Goal: Information Seeking & Learning: Learn about a topic

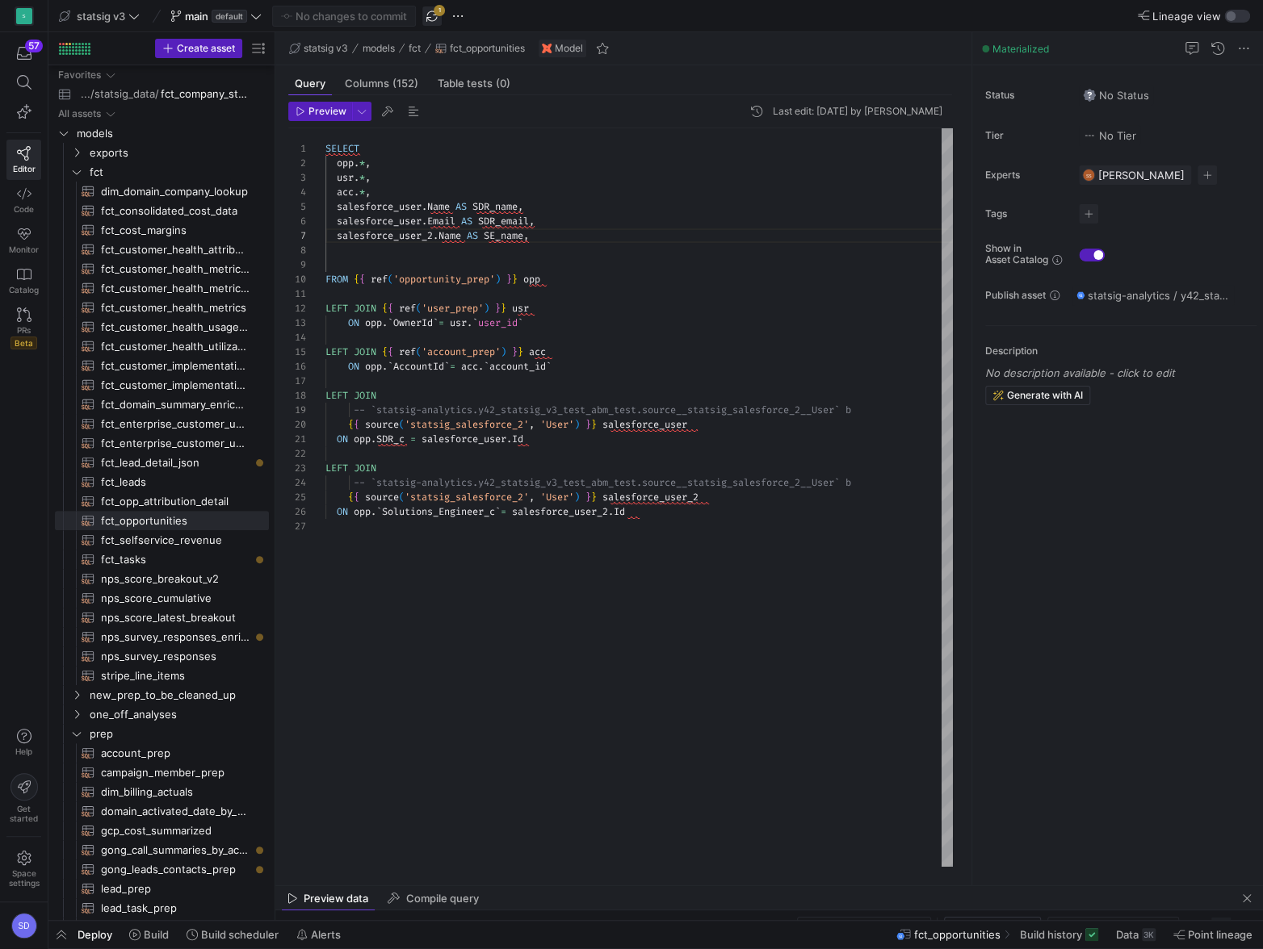
click at [435, 10] on span "button" at bounding box center [431, 15] width 19 height 19
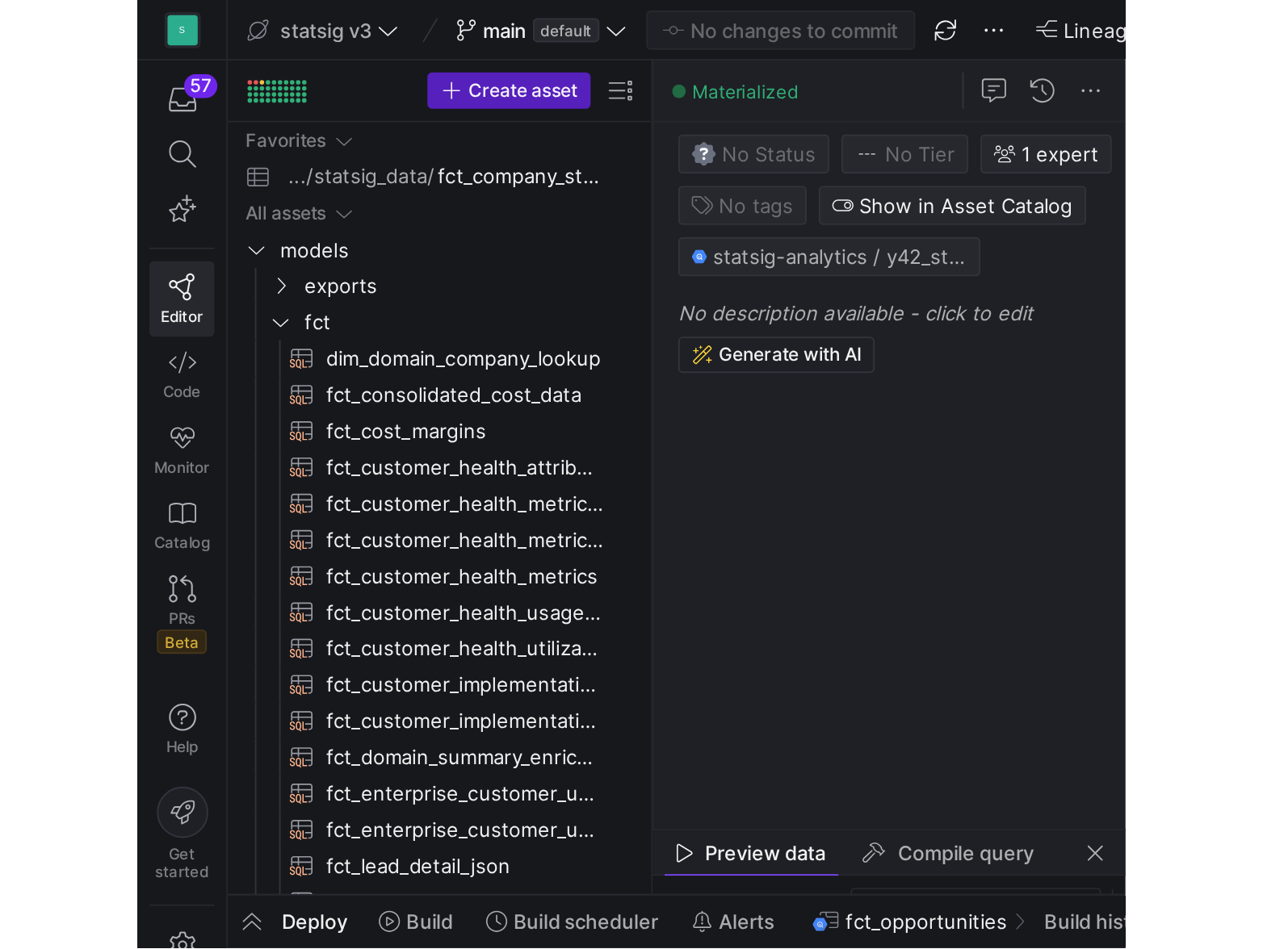
scroll to position [87, 215]
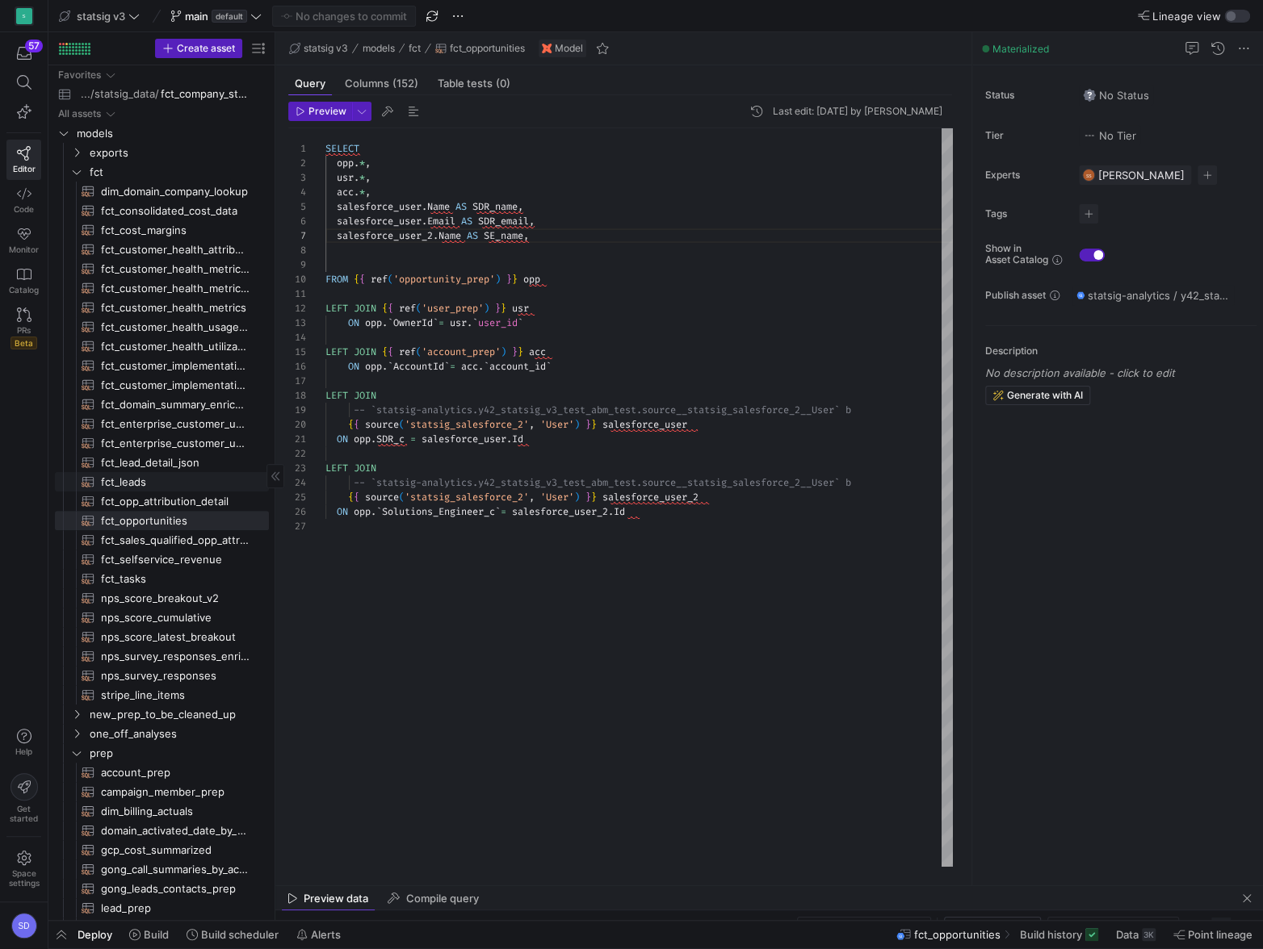
click at [138, 483] on span "fct_leads​​​​​​​​​​" at bounding box center [175, 482] width 149 height 19
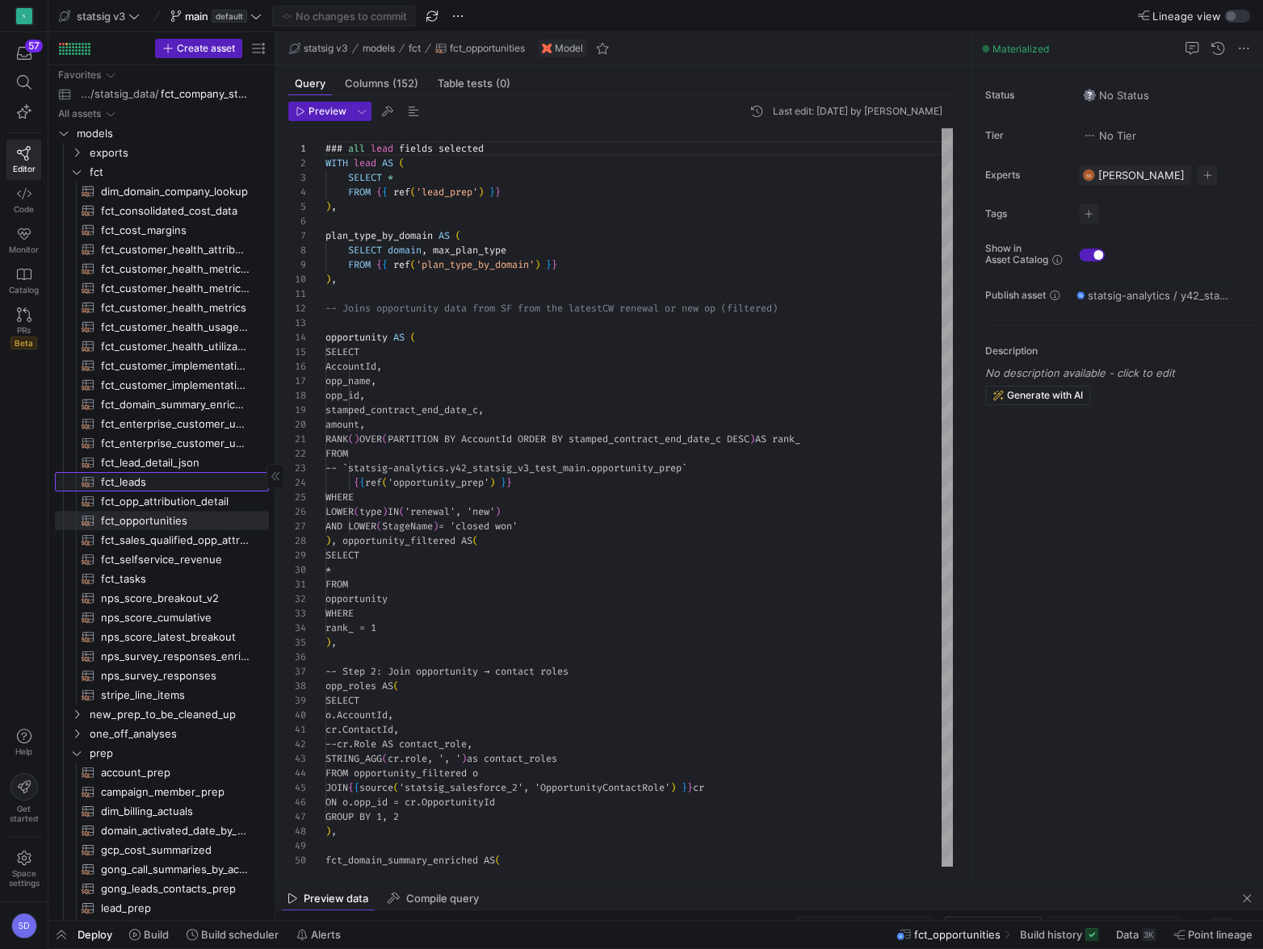
type textarea "### all lead fields selected WITH lead AS ( SELECT * FROM {{ ref('lead_prep') }…"
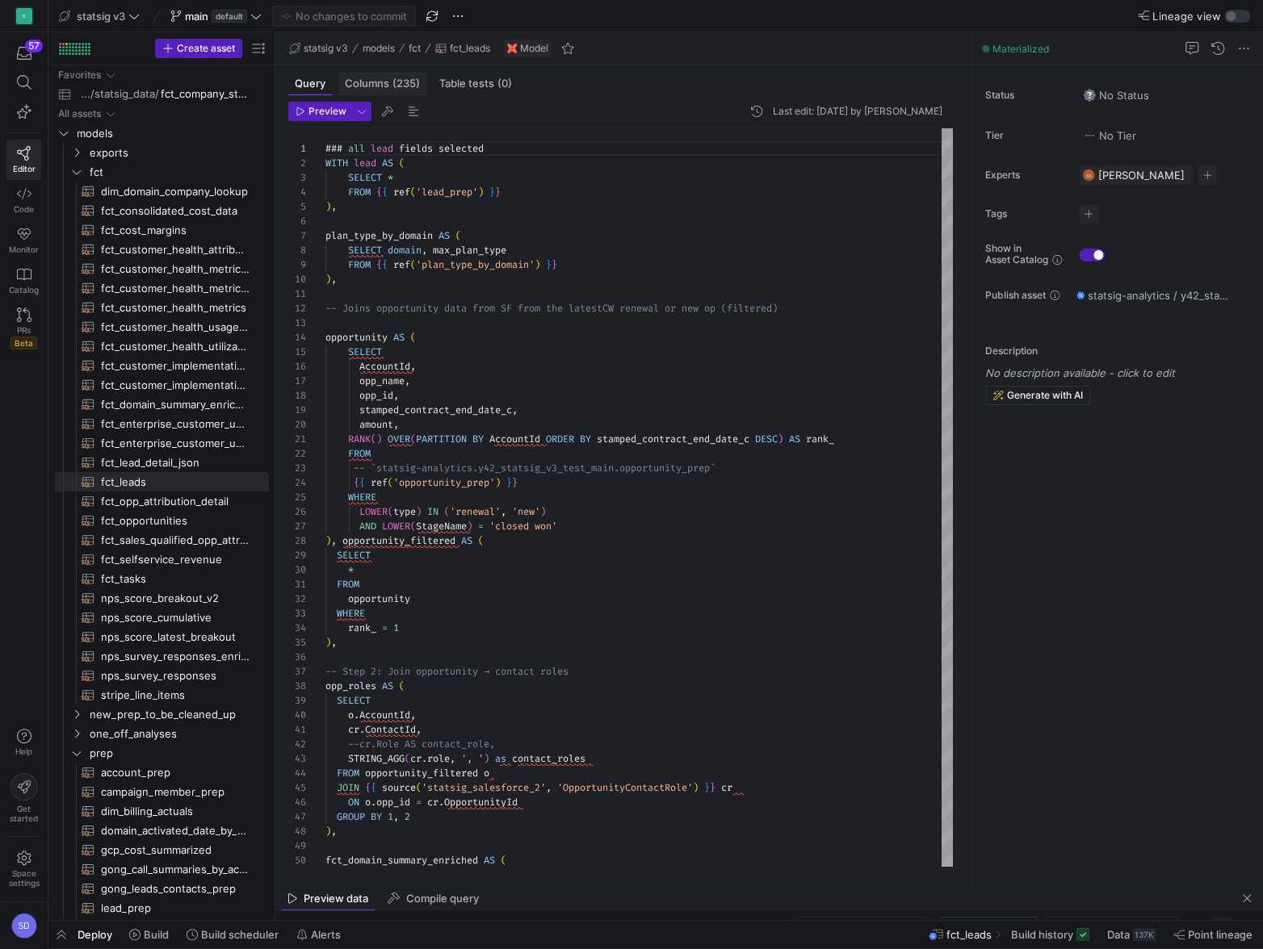
click at [376, 85] on span "Columns (235)" at bounding box center [382, 83] width 75 height 10
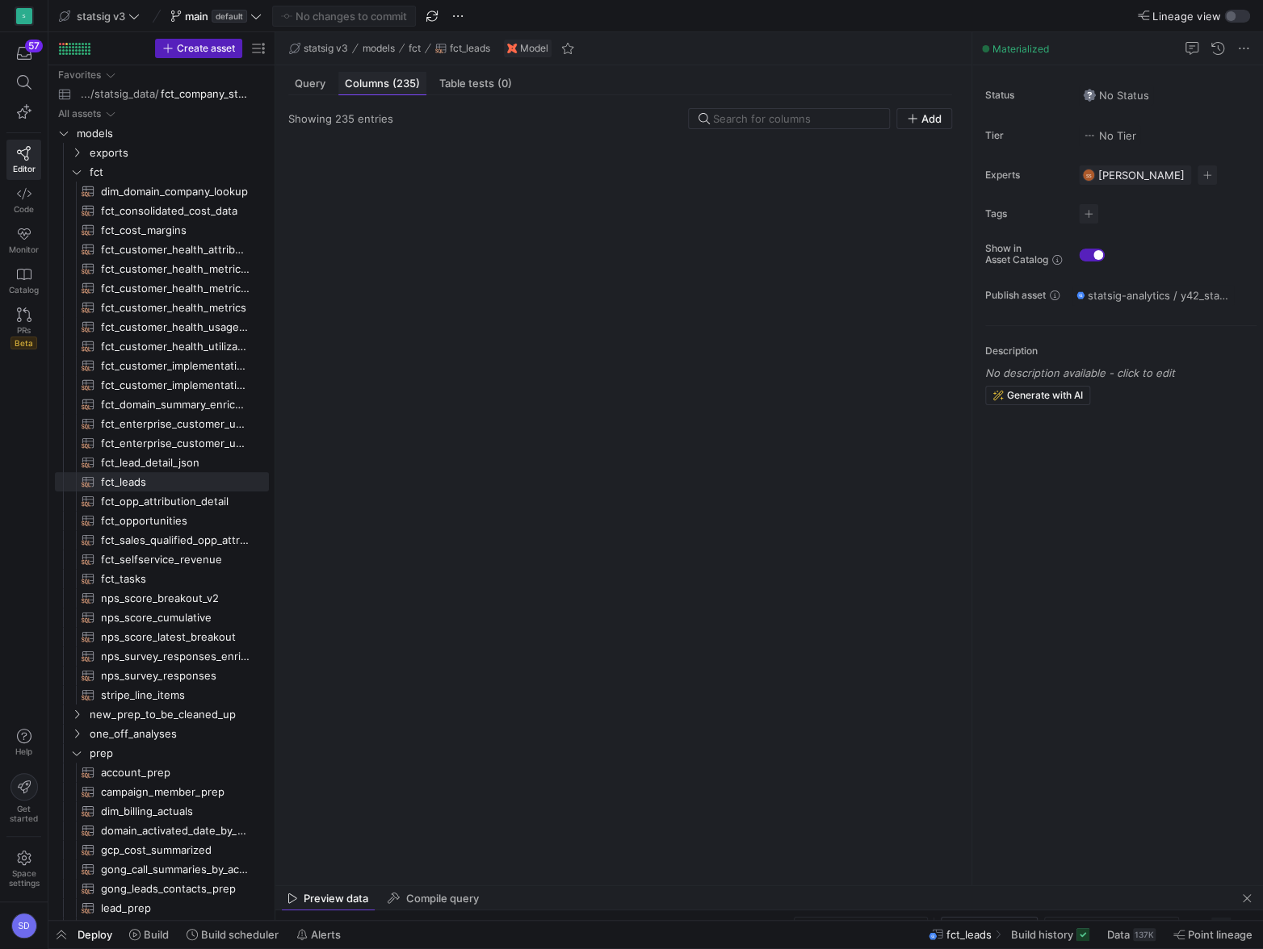
scroll to position [609, 0]
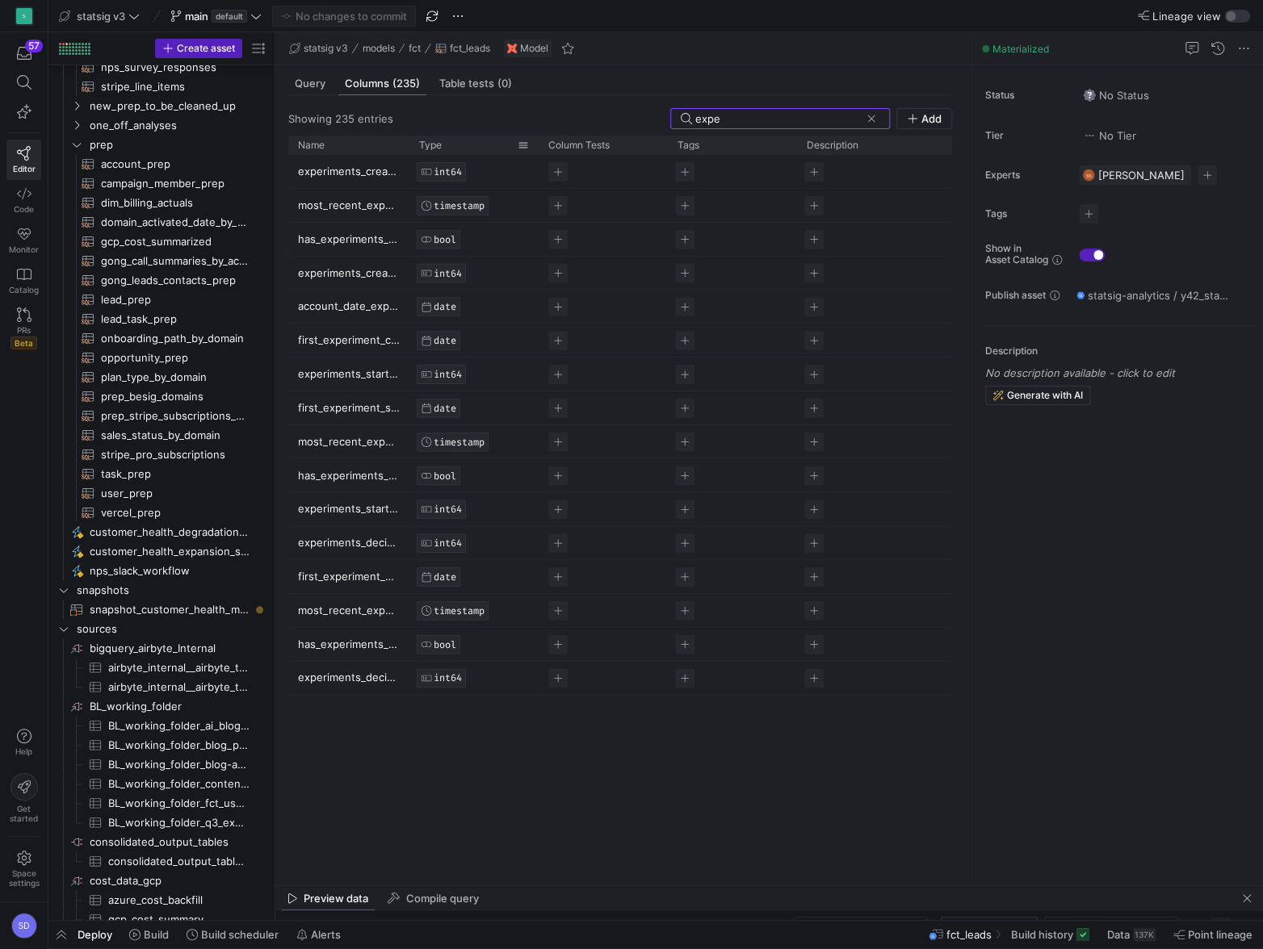
type input "expe"
drag, startPoint x: 416, startPoint y: 145, endPoint x: 466, endPoint y: 142, distance: 50.2
click at [466, 142] on div "Type" at bounding box center [473, 145] width 129 height 19
drag, startPoint x: 414, startPoint y: 145, endPoint x: 463, endPoint y: 139, distance: 48.8
click at [467, 144] on div "Type" at bounding box center [473, 145] width 129 height 19
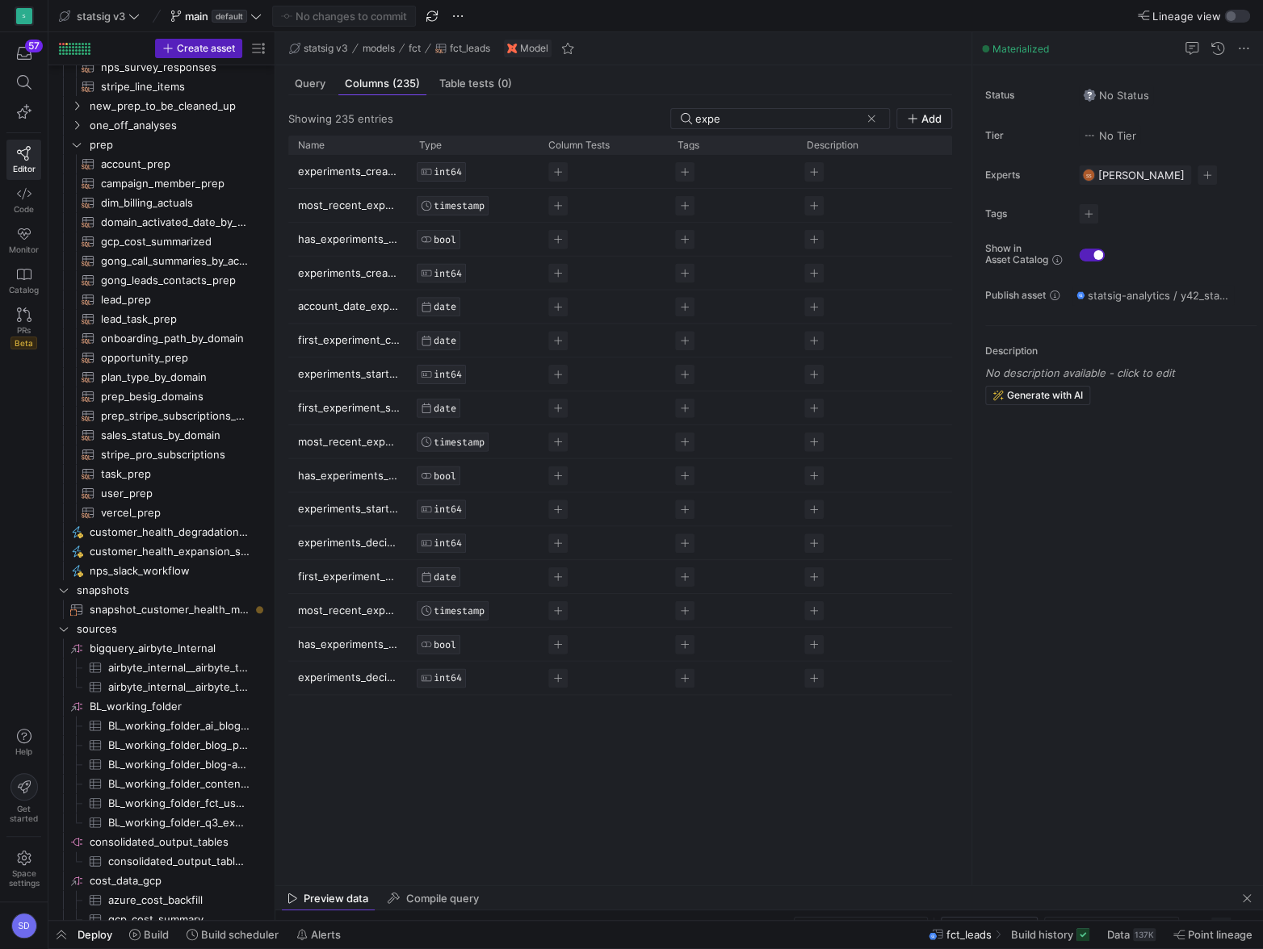
click at [333, 582] on p "first_experiment_decision_made" at bounding box center [349, 576] width 102 height 31
click at [325, 506] on p "experiments_started_last_30_days" at bounding box center [349, 508] width 102 height 31
click at [337, 476] on p "has_experiments_started_last_2_hours" at bounding box center [349, 474] width 102 height 31
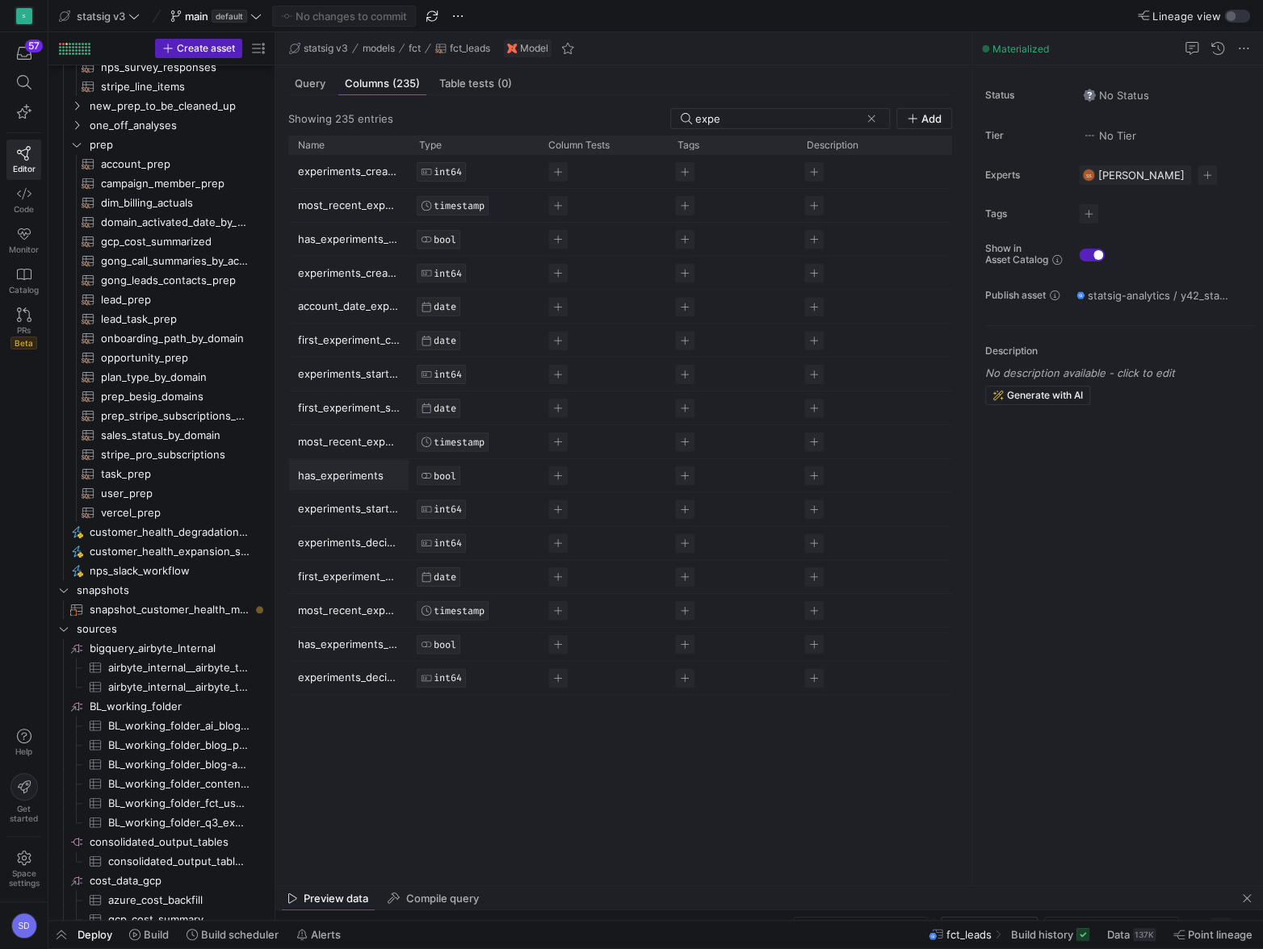
scroll to position [0, 105]
click at [343, 511] on p "experiments_started_last_30_days" at bounding box center [349, 508] width 102 height 31
click at [302, 90] on div "Query" at bounding box center [310, 83] width 44 height 23
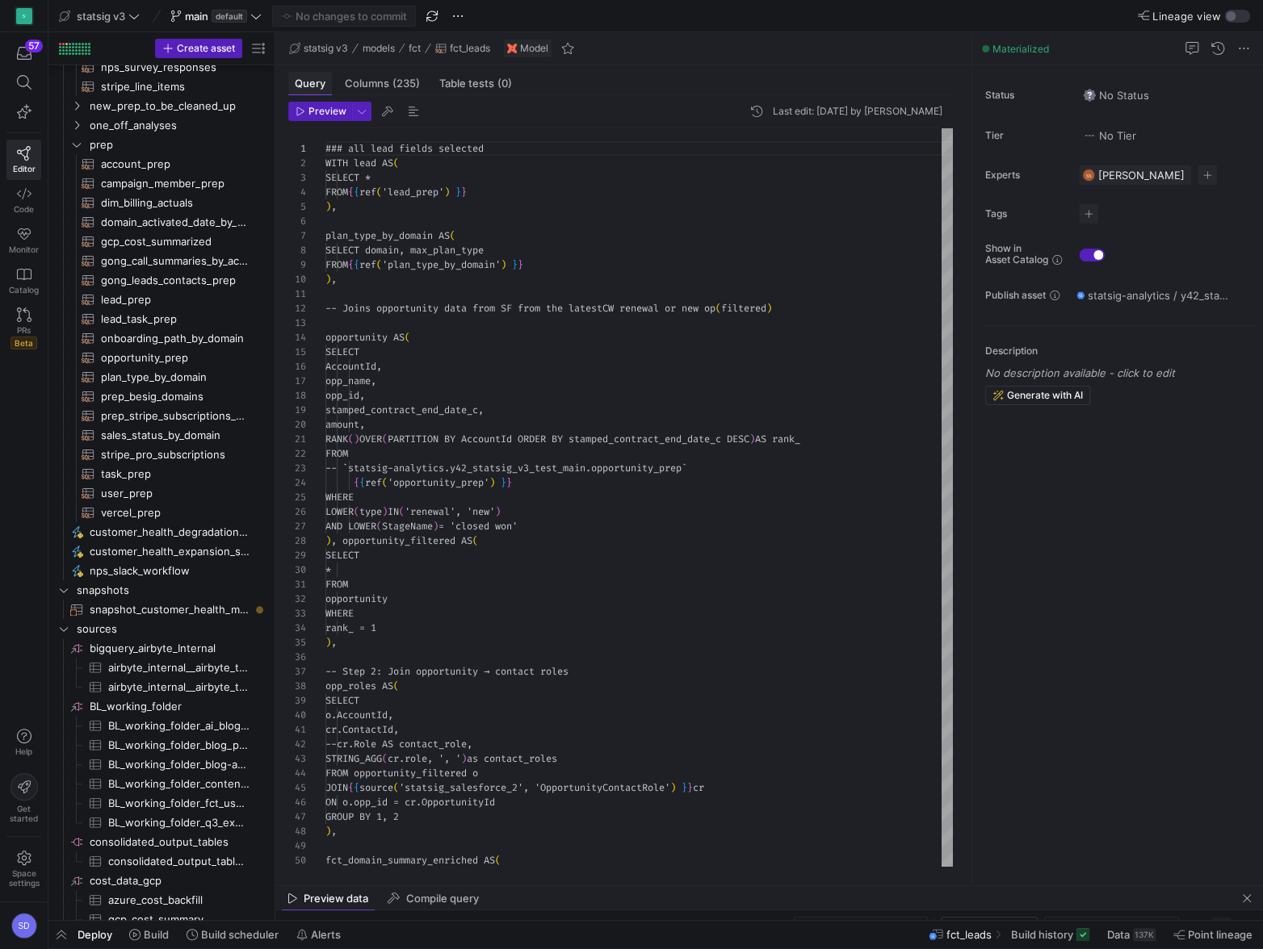
scroll to position [145, 0]
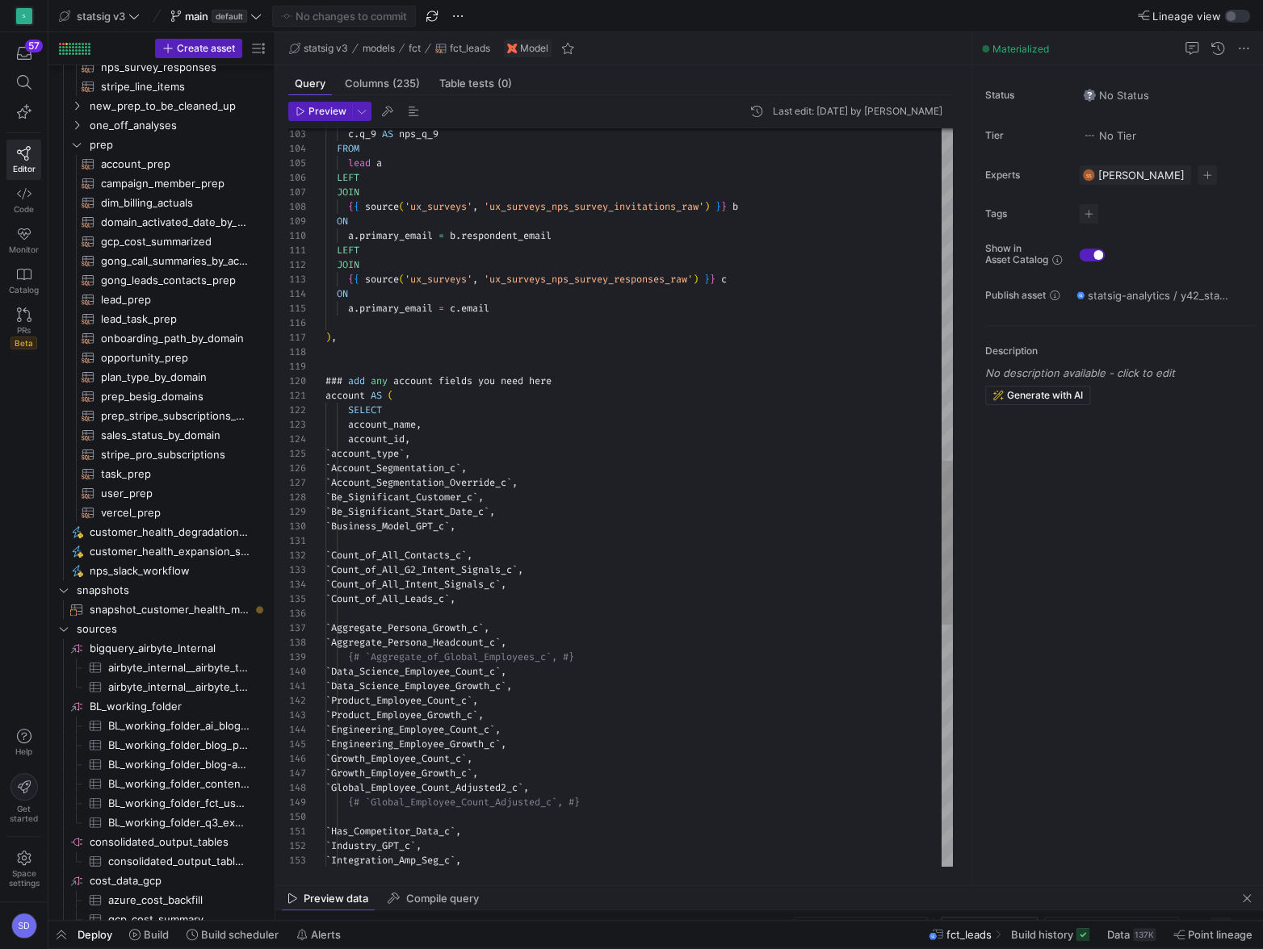
type textarea "account AS ( SELECT account_name, account_id, `account_type`, `Account_Segmenta…"
click at [469, 508] on div "c . q_9 AS nps_q_9 FROM lead a LEFT JOIN { { source ( 'ux_surveys' , 'ux_survey…" at bounding box center [638, 295] width 627 height 3326
type textarea "e"
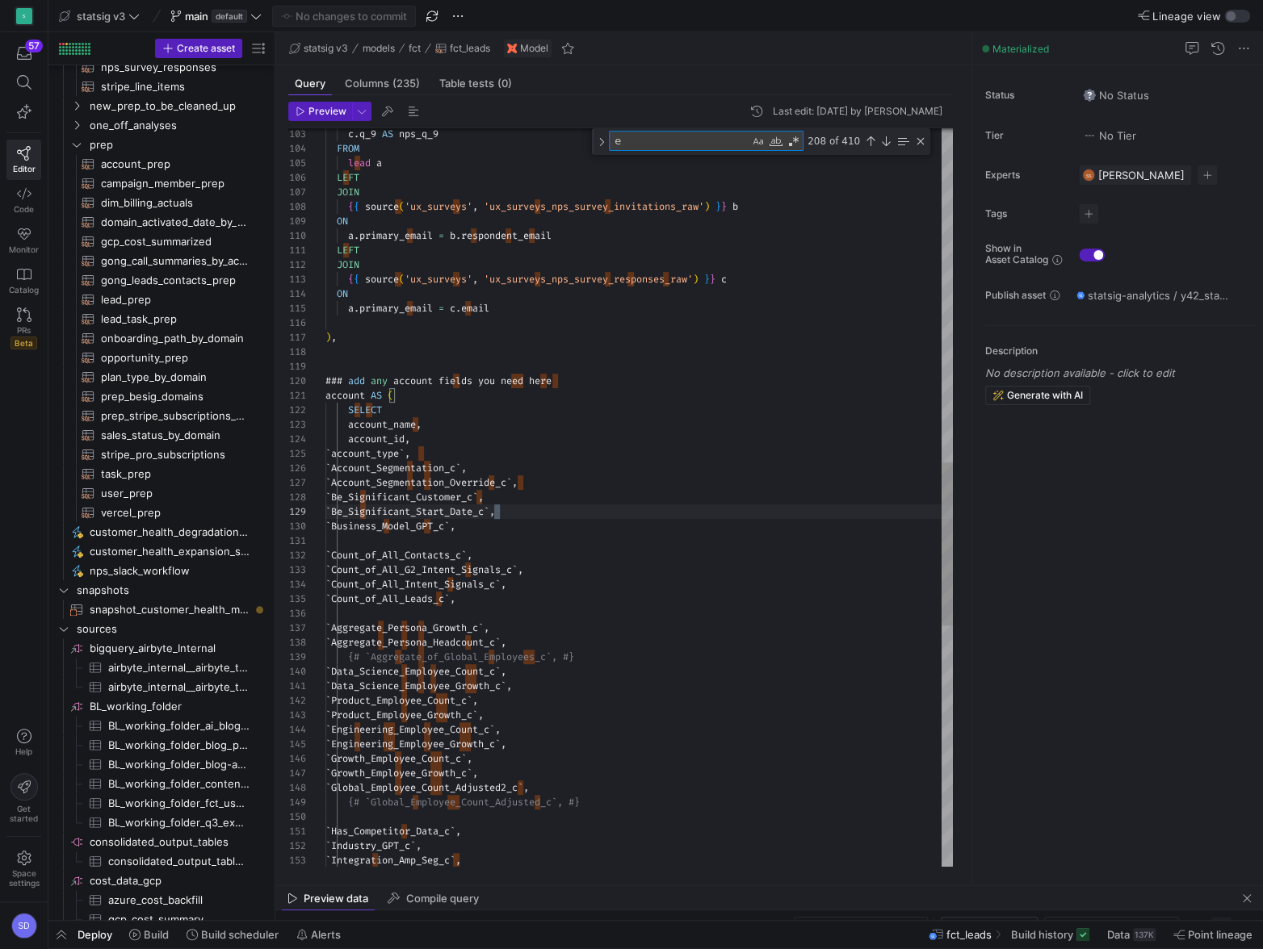
type textarea "), leads_on_accounts AS ( SELECT lead.* EXCEPT(Company_Domain_c), account.*, fc…"
type textarea "ex"
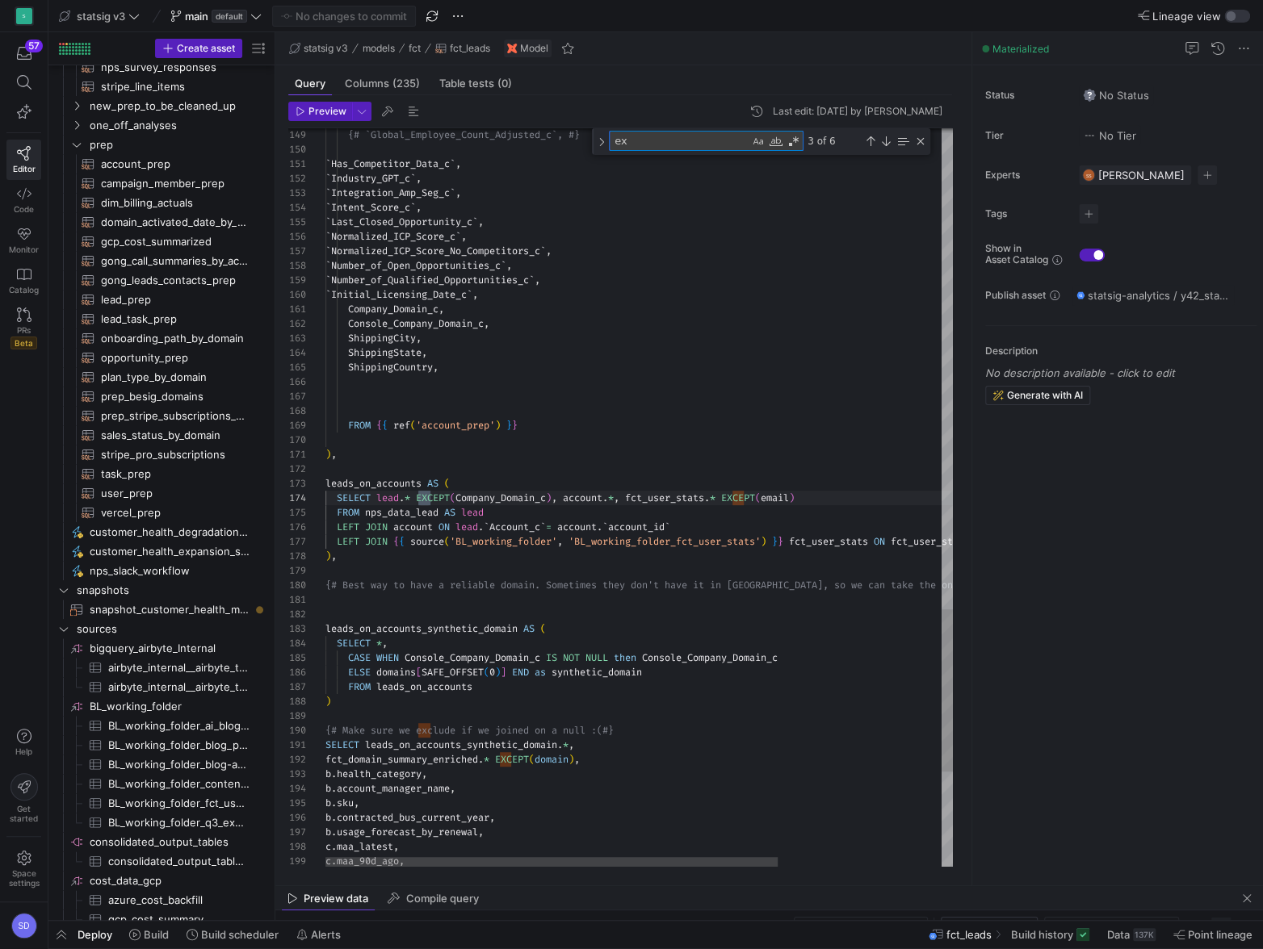
type textarea "SELECT max_plan_type, domain, date_gate_activated AS account_date_gate_activate…"
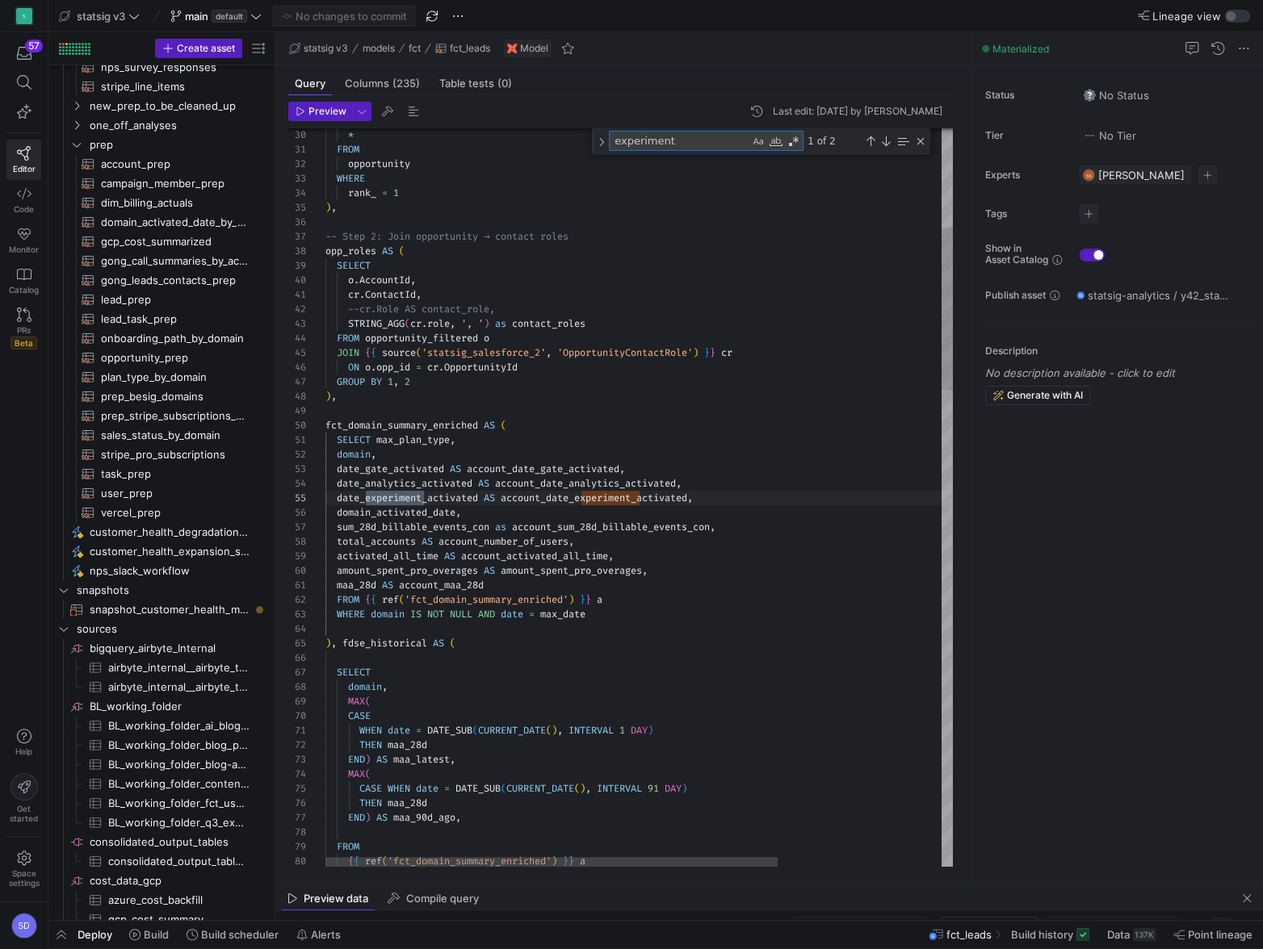
scroll to position [145, 98]
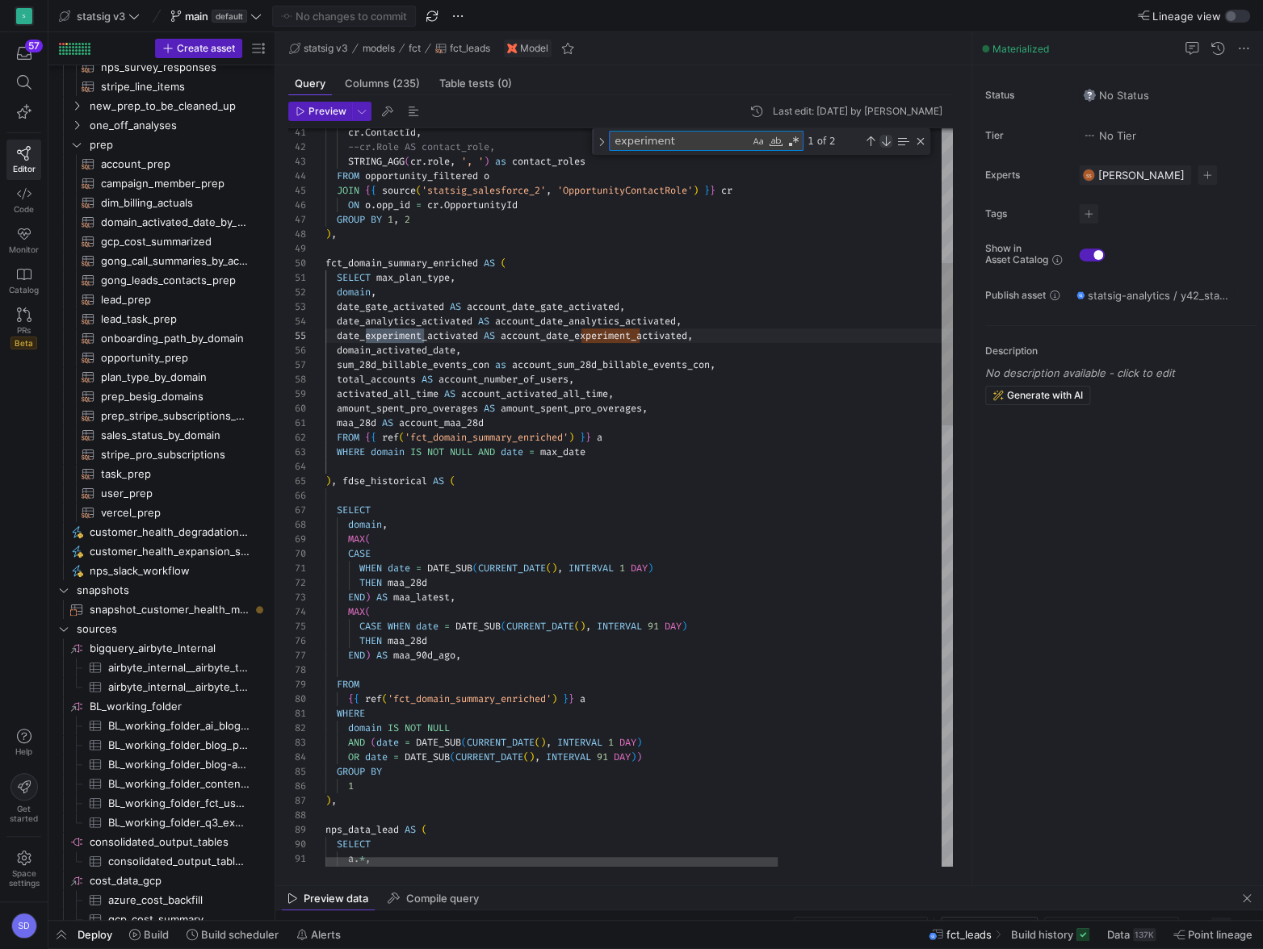
type textarea "experiment"
click at [882, 136] on div "Next Match (Enter)" at bounding box center [885, 141] width 13 height 13
click at [882, 137] on div "Next Match (Enter)" at bounding box center [885, 141] width 13 height 13
click at [643, 143] on textarea "experiment" at bounding box center [679, 141] width 140 height 19
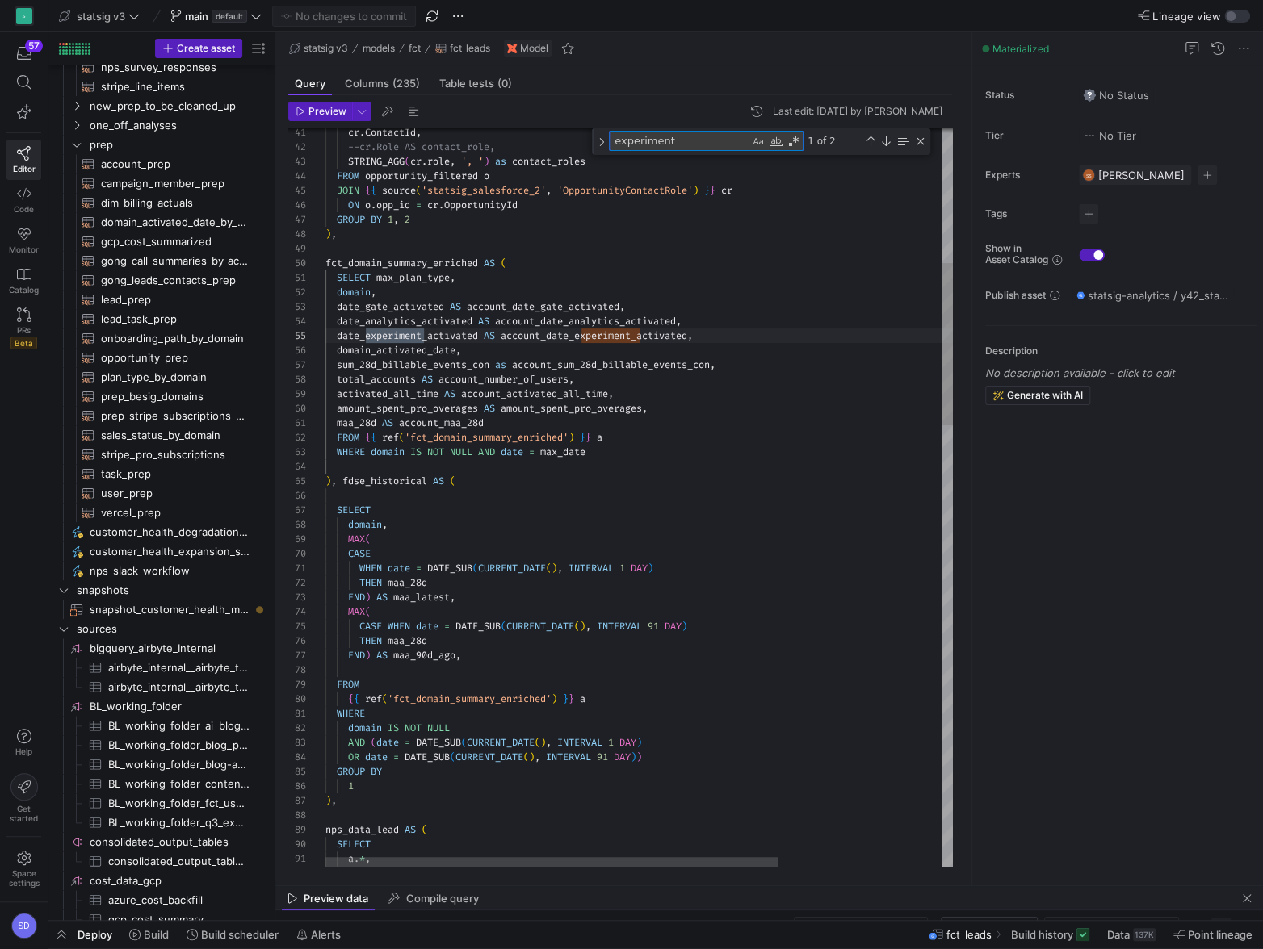
type textarea "account AS ( SELECT account_name, account_id, `account_type`, `Account_Segmenta…"
type textarea "s"
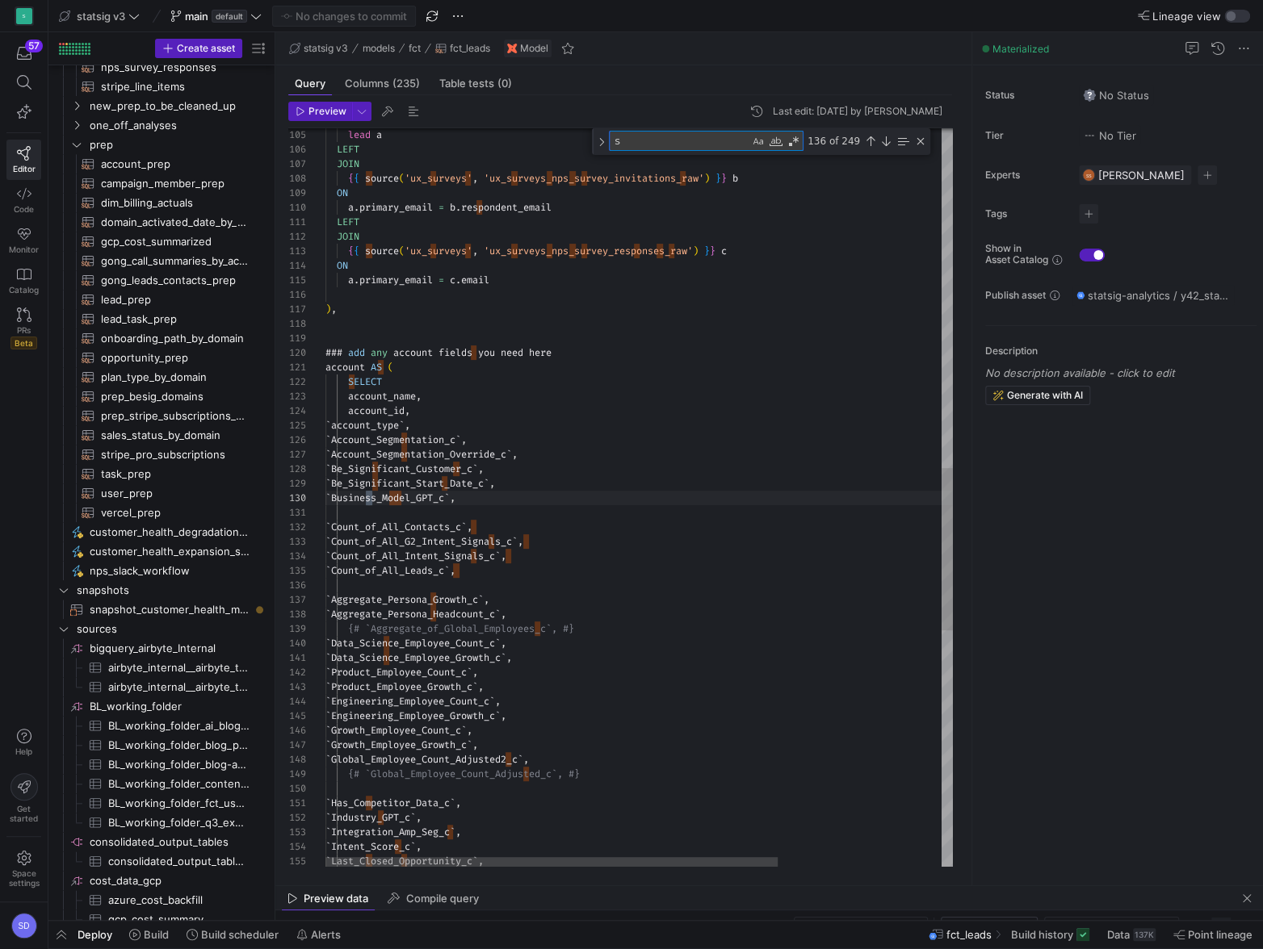
type textarea "`Data_Science_Employee_Growth_c`, `Product_Employee_Count_c`, `Product_Employee…"
type textarea "st"
type textarea "Company_Domain_c, Console_Company_Domain_c, ShippingCity, ShippingState, Shippi…"
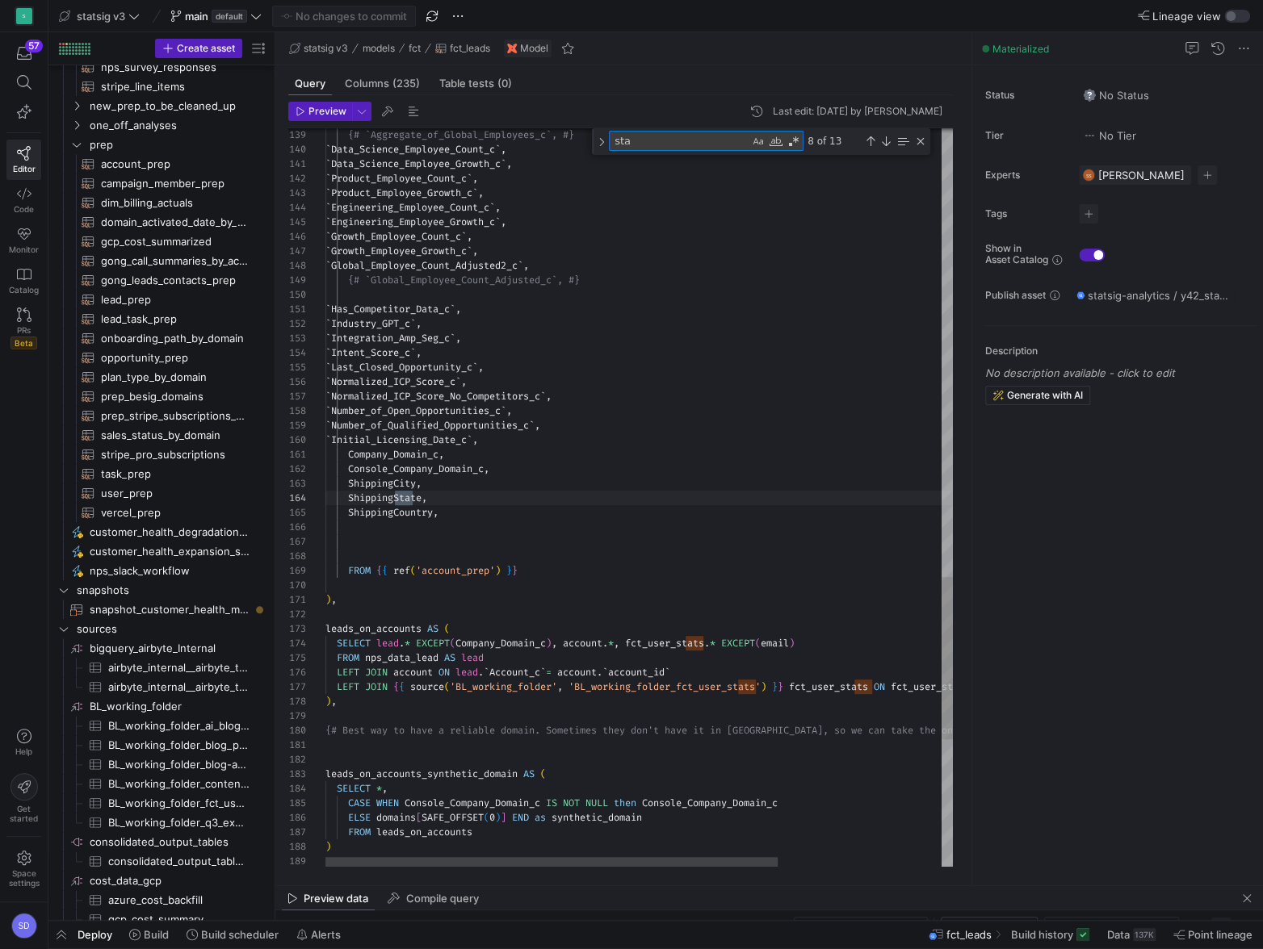
type textarea "star"
type textarea "account AS ( SELECT account_name, account_id, `account_type`, `Account_Segmenta…"
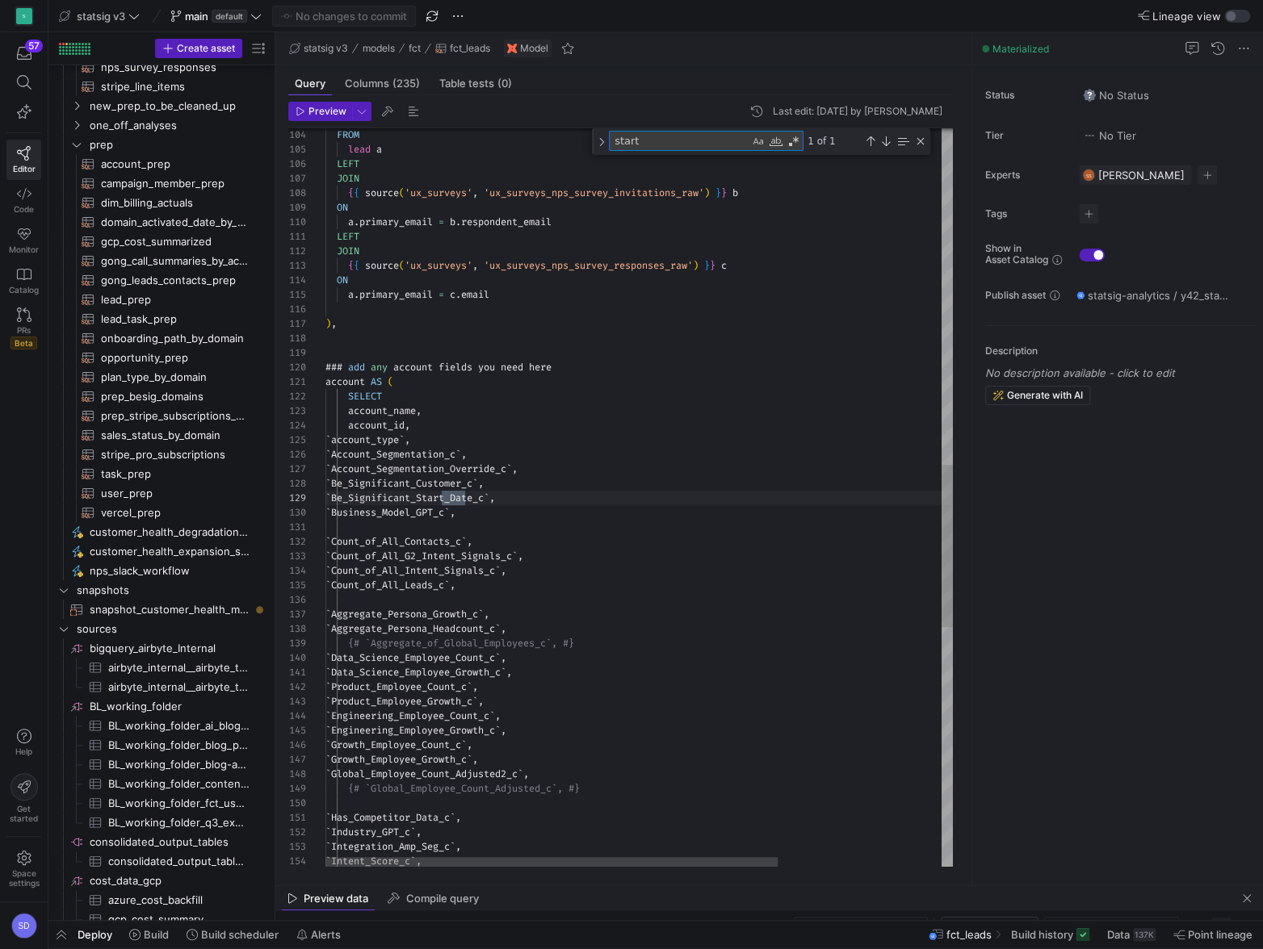
scroll to position [145, 145]
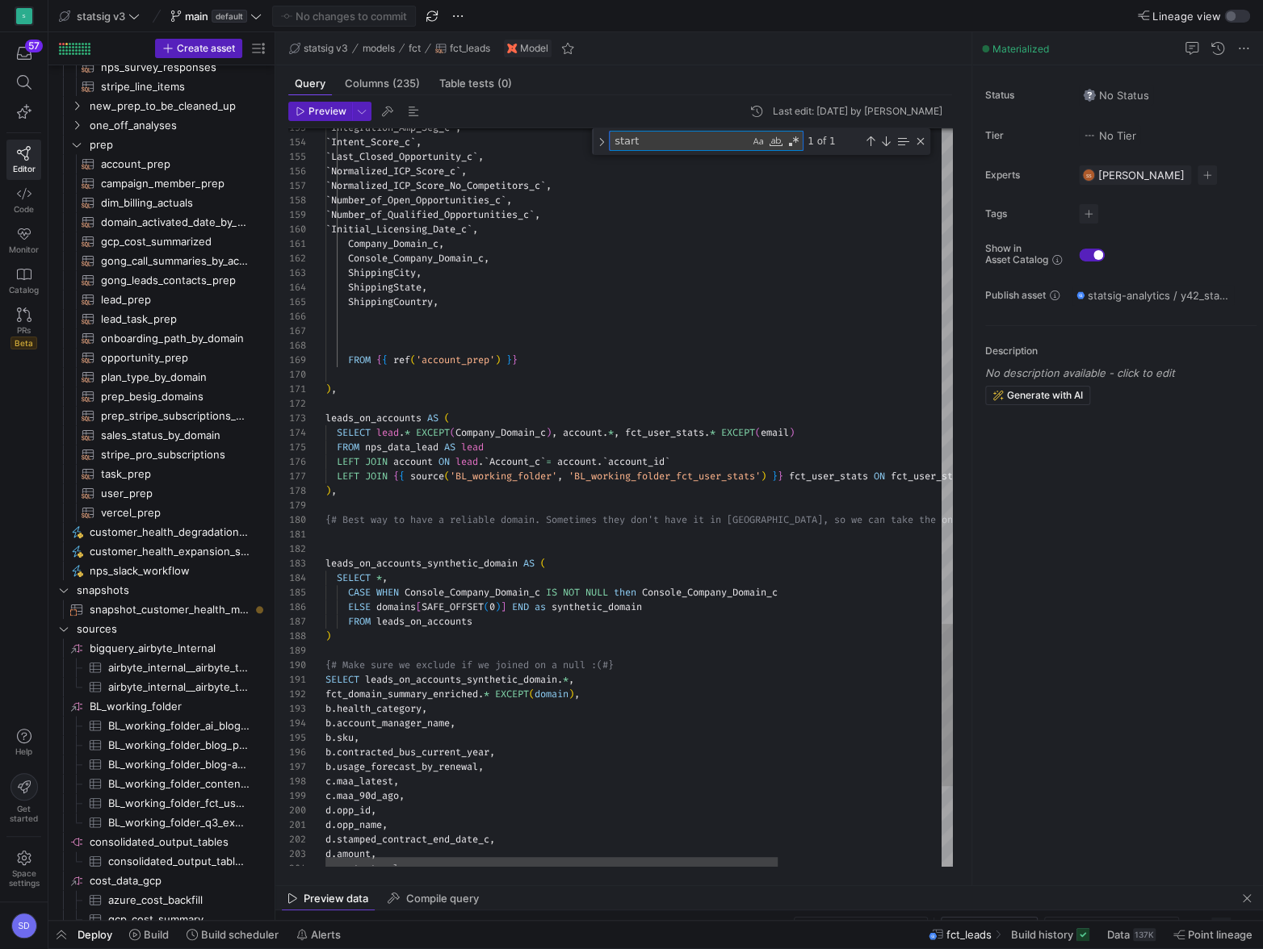
type textarea "start"
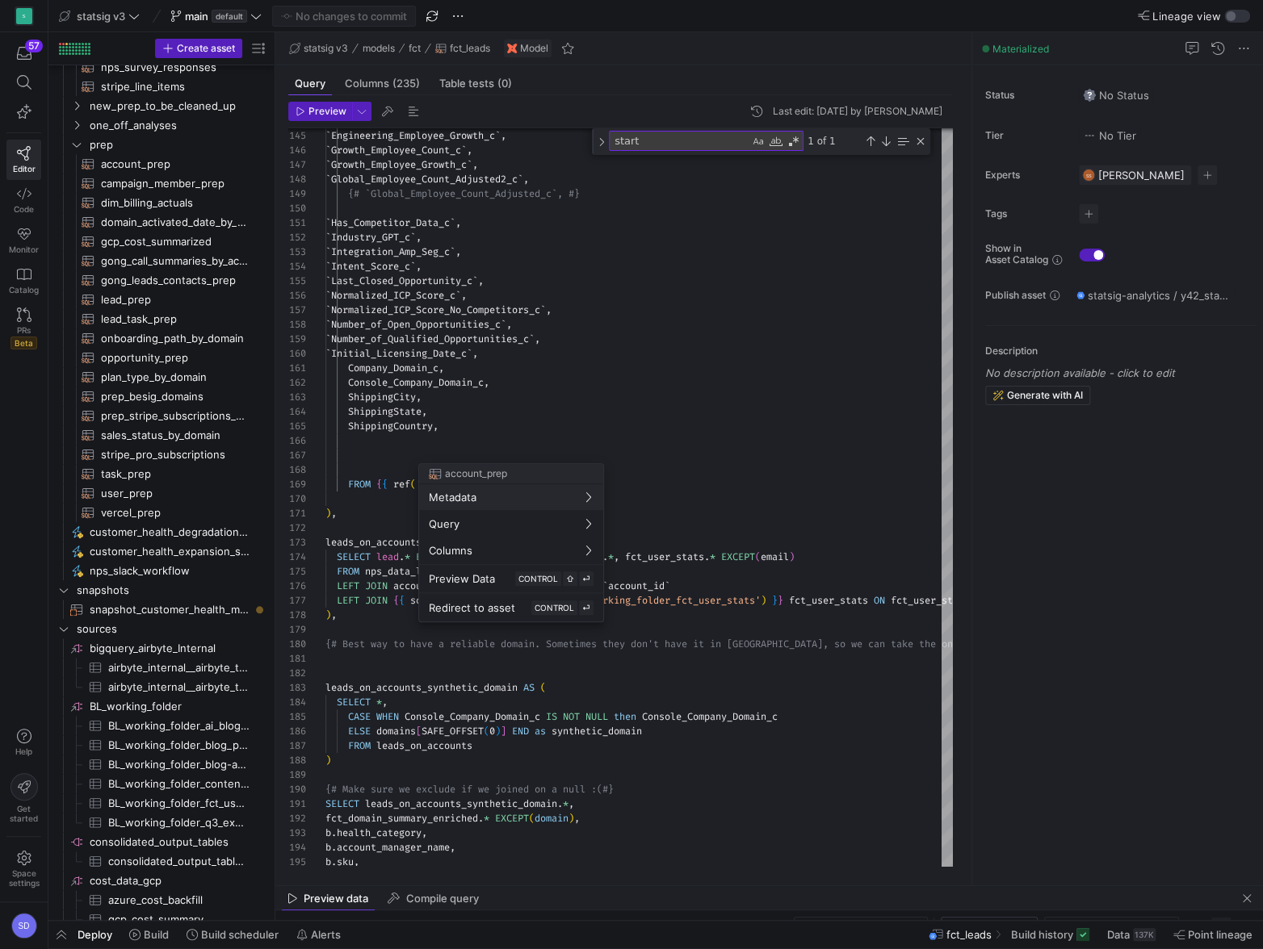
click at [506, 273] on div at bounding box center [631, 474] width 1263 height 949
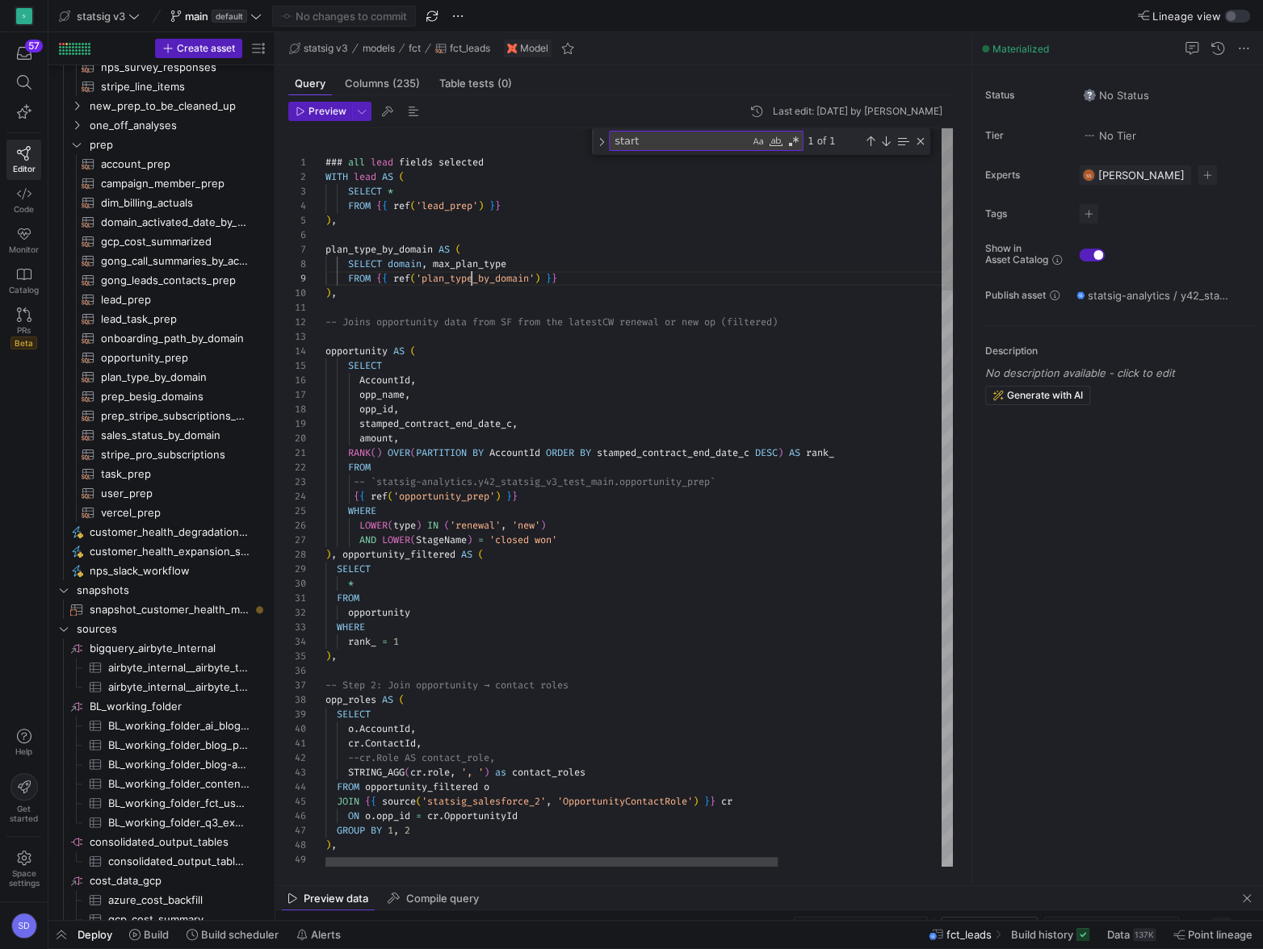
scroll to position [115, 145]
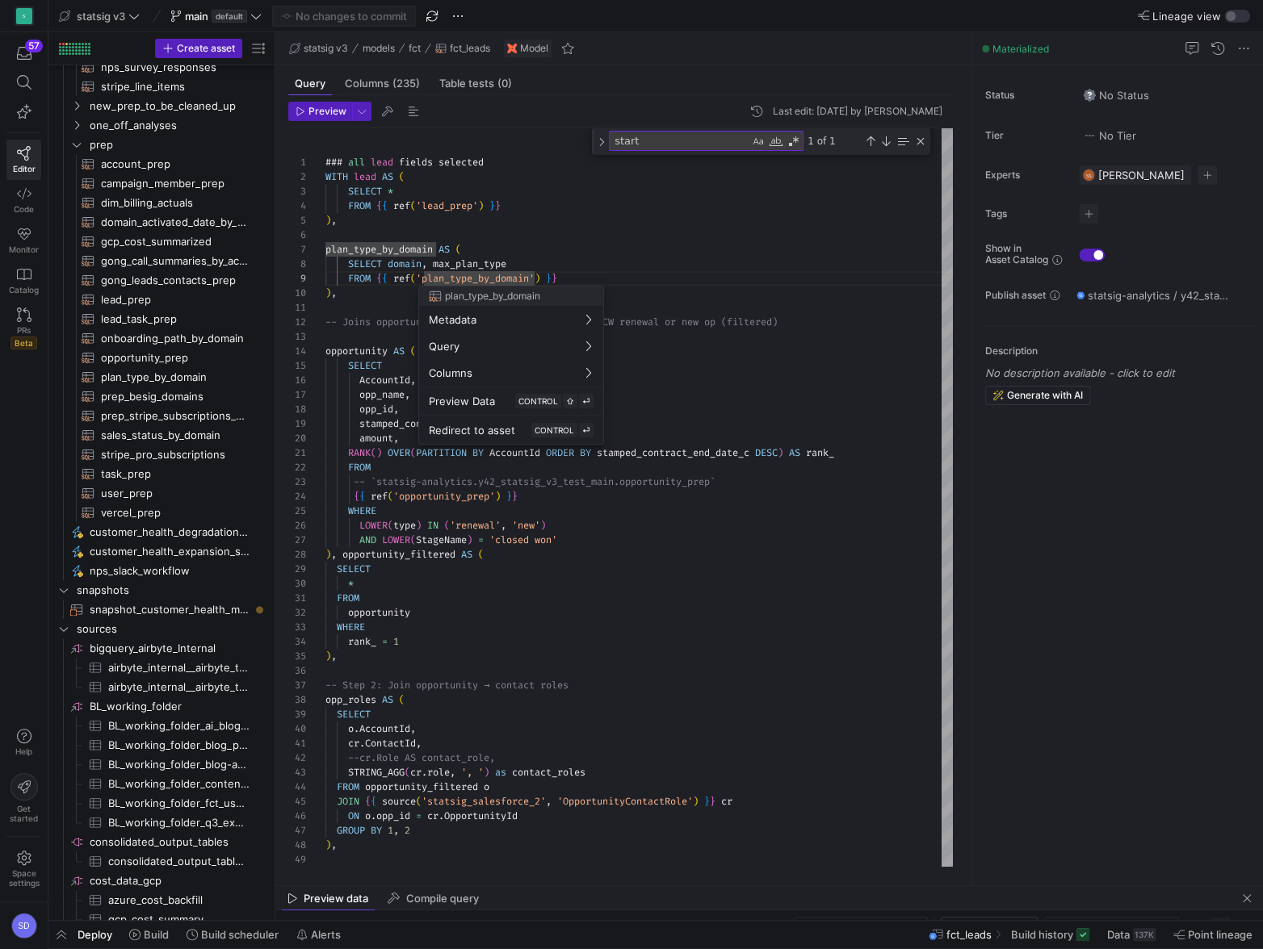
click at [471, 210] on div at bounding box center [631, 474] width 1263 height 949
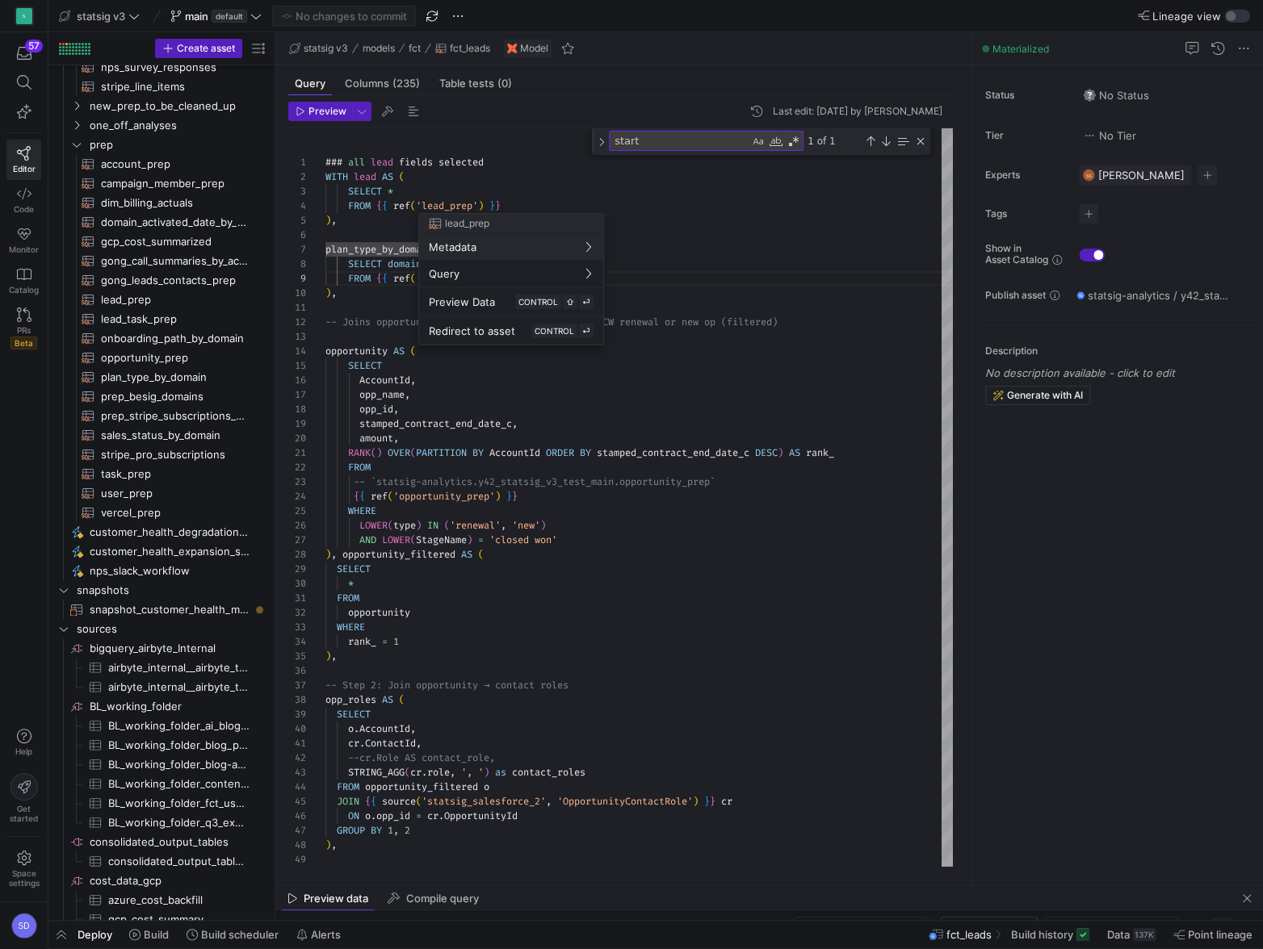
click at [441, 396] on div at bounding box center [631, 474] width 1263 height 949
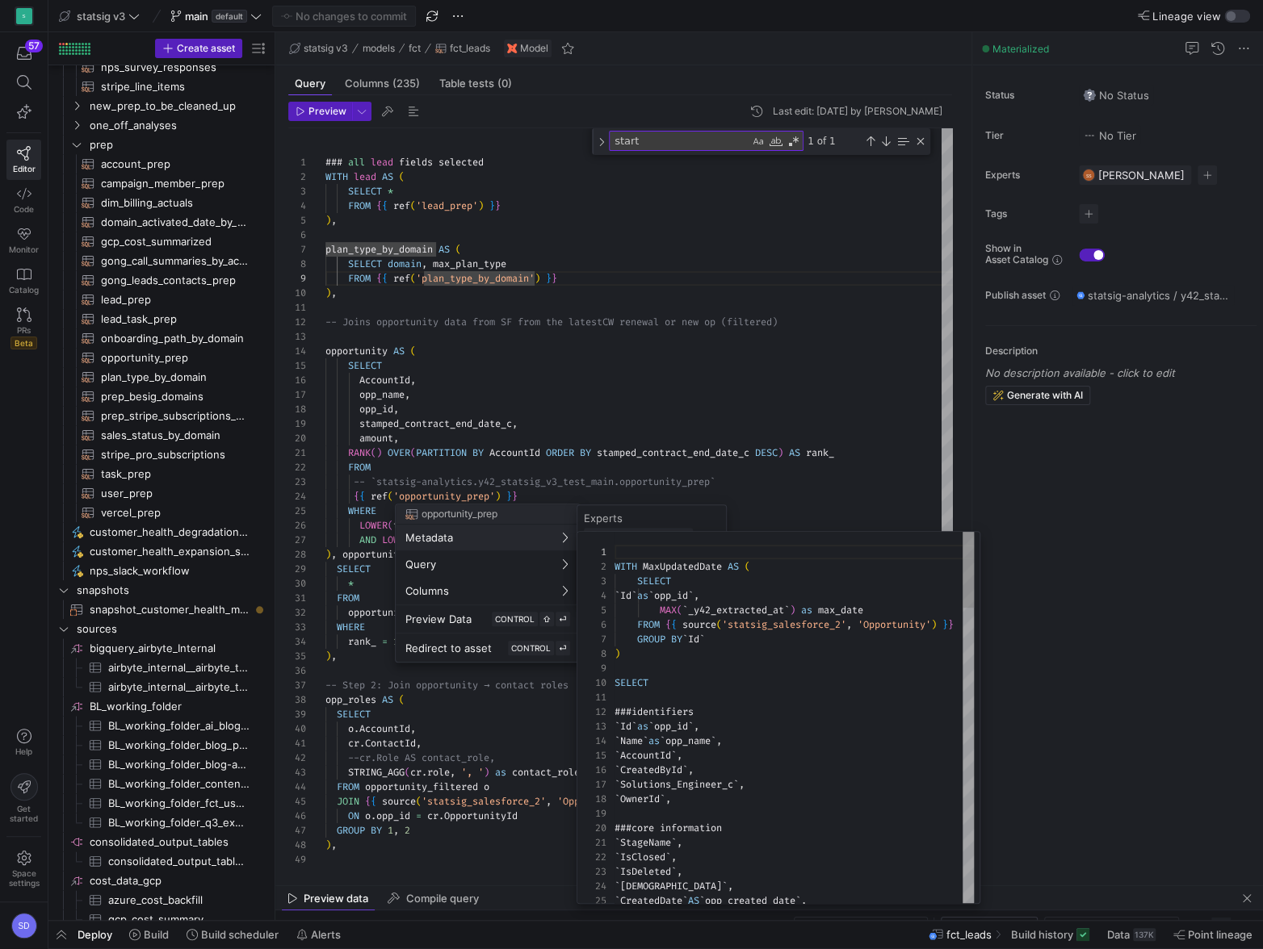
scroll to position [0, 0]
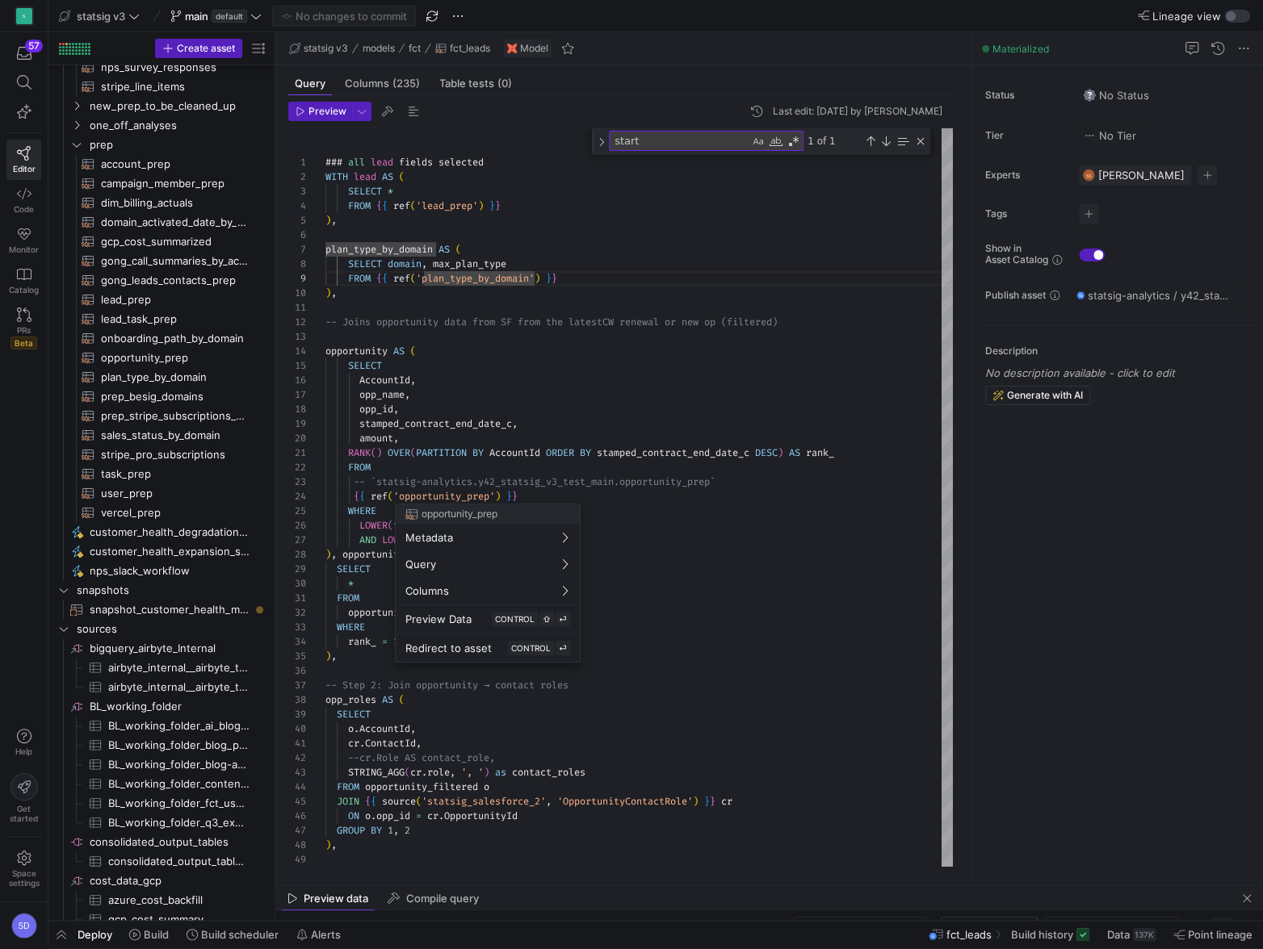
click at [478, 741] on div at bounding box center [631, 474] width 1263 height 949
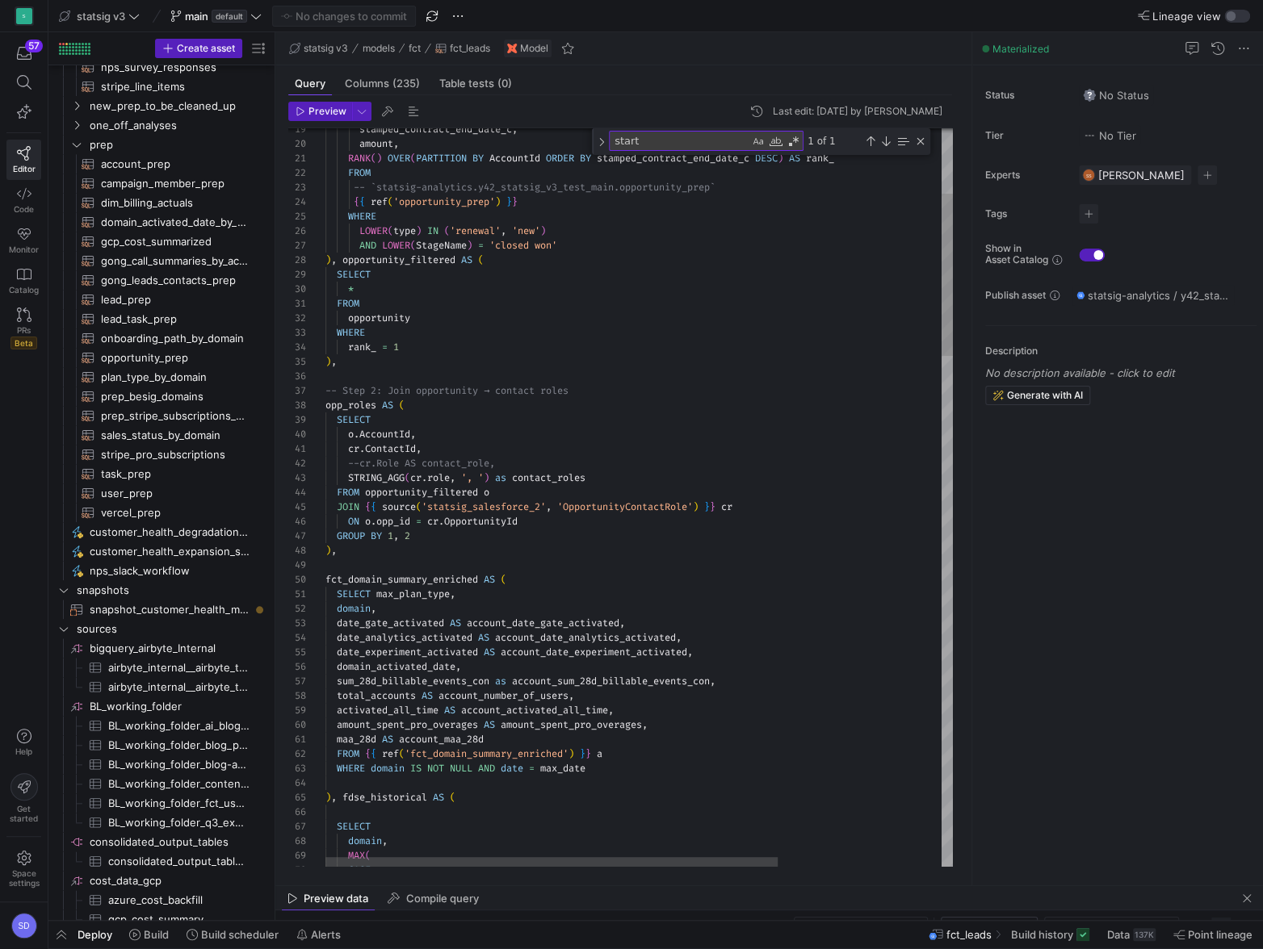
type textarea "maa_28d AS account_maa_28d FROM {{ ref('fct_domain_summary_enriched') }} a WHER…"
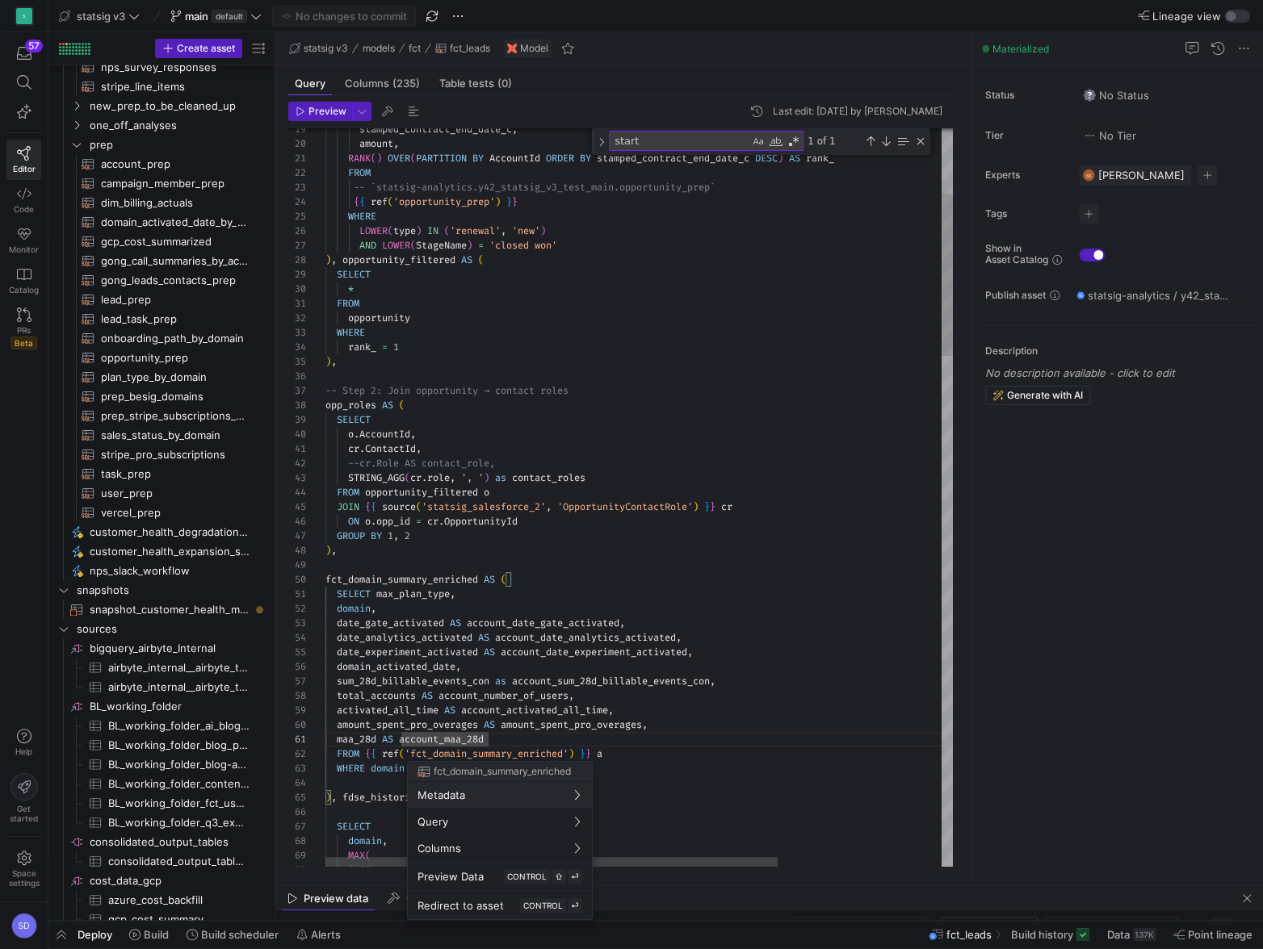
click at [465, 753] on div at bounding box center [631, 474] width 1263 height 949
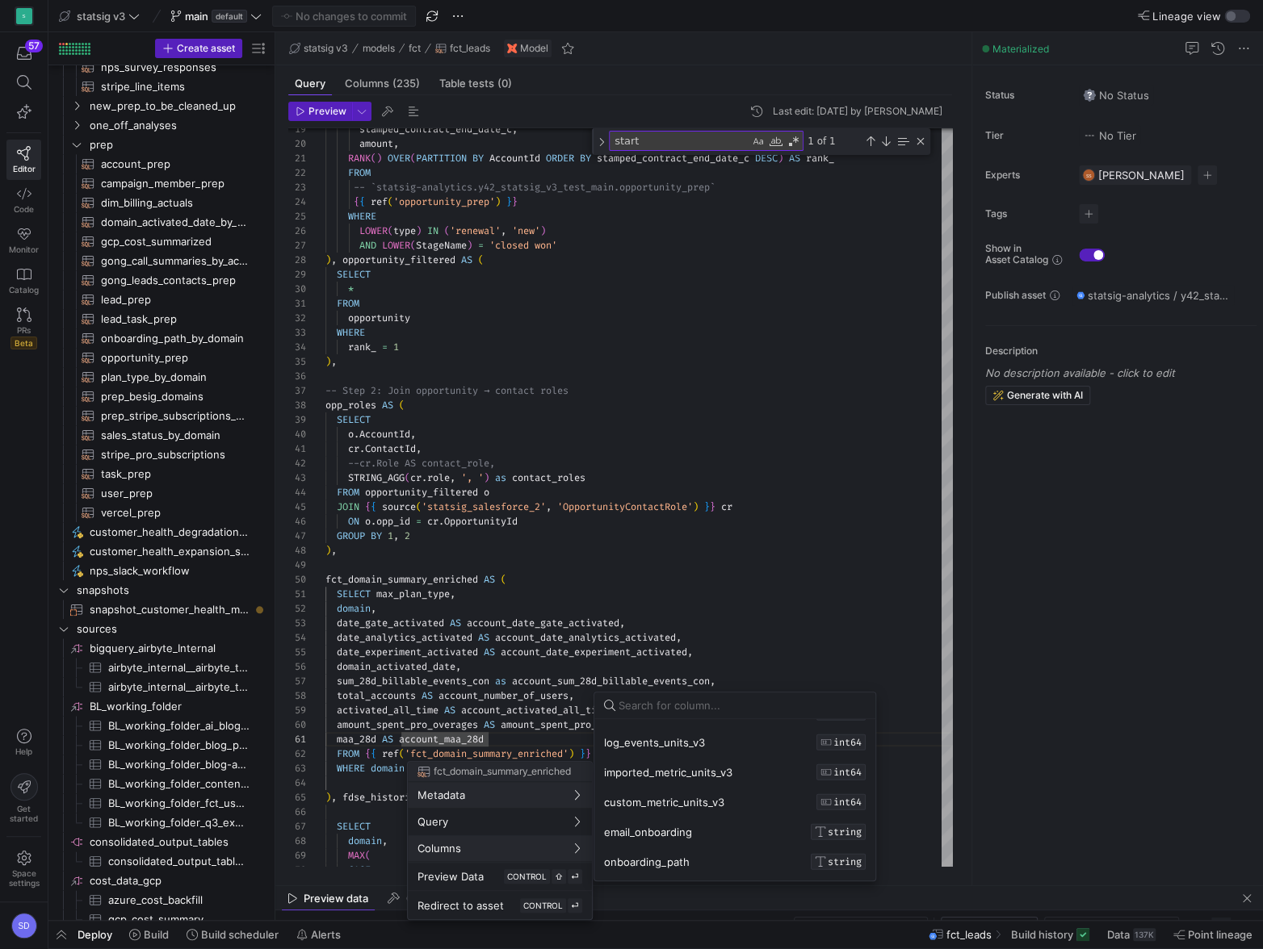
scroll to position [2214, 0]
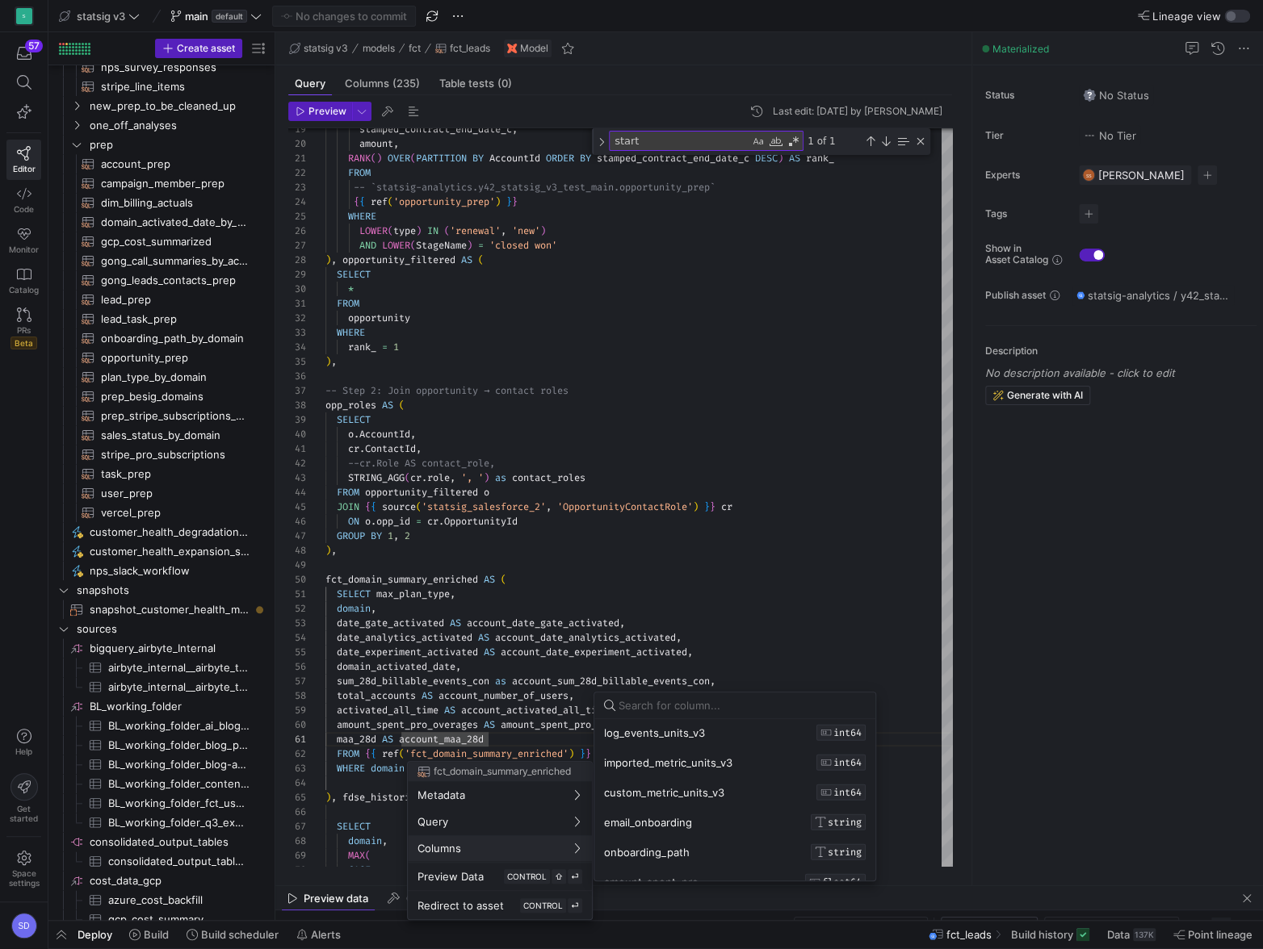
click at [684, 707] on input at bounding box center [741, 705] width 247 height 13
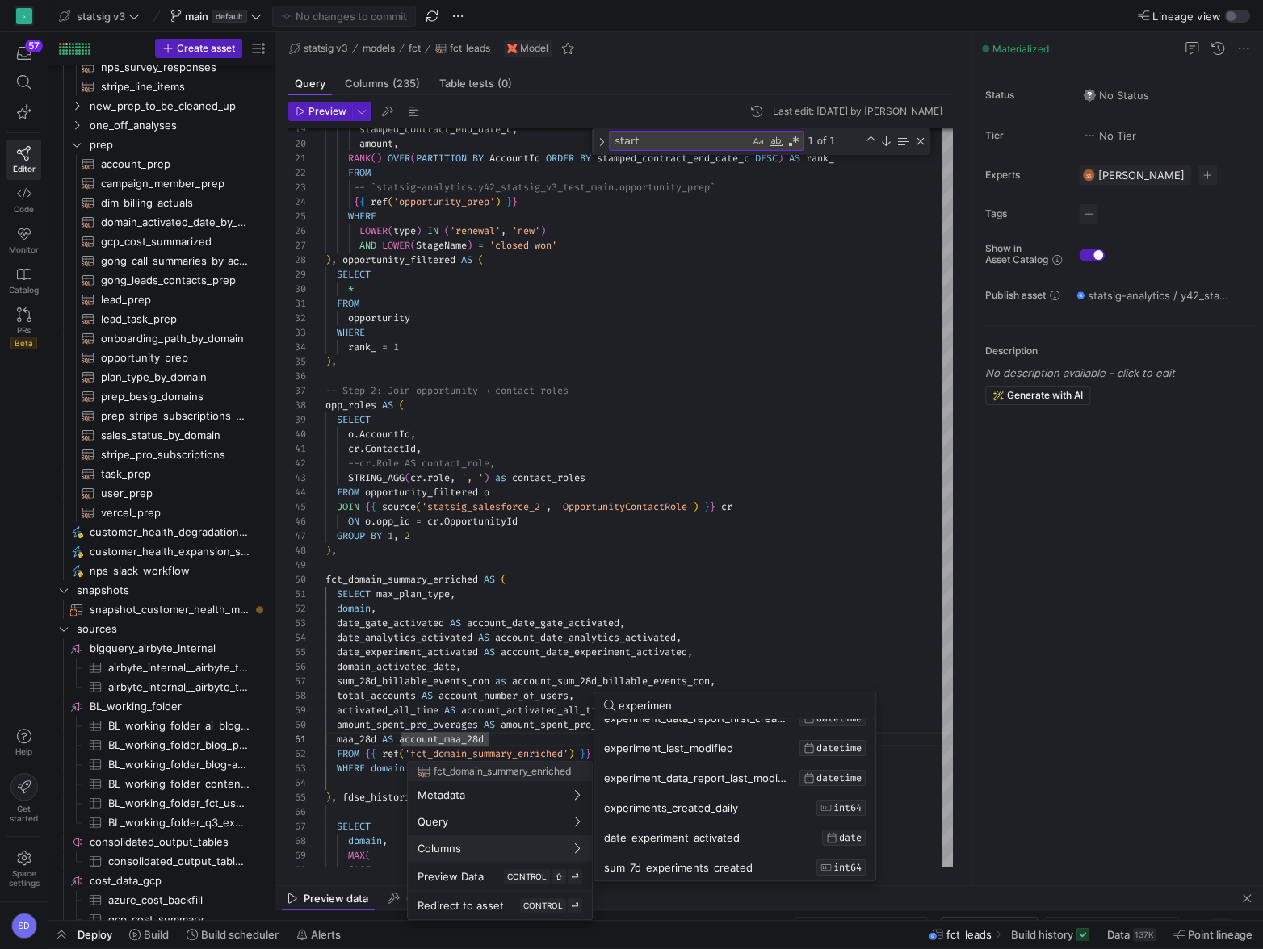
type input "experiment"
click at [767, 628] on div at bounding box center [631, 474] width 1263 height 949
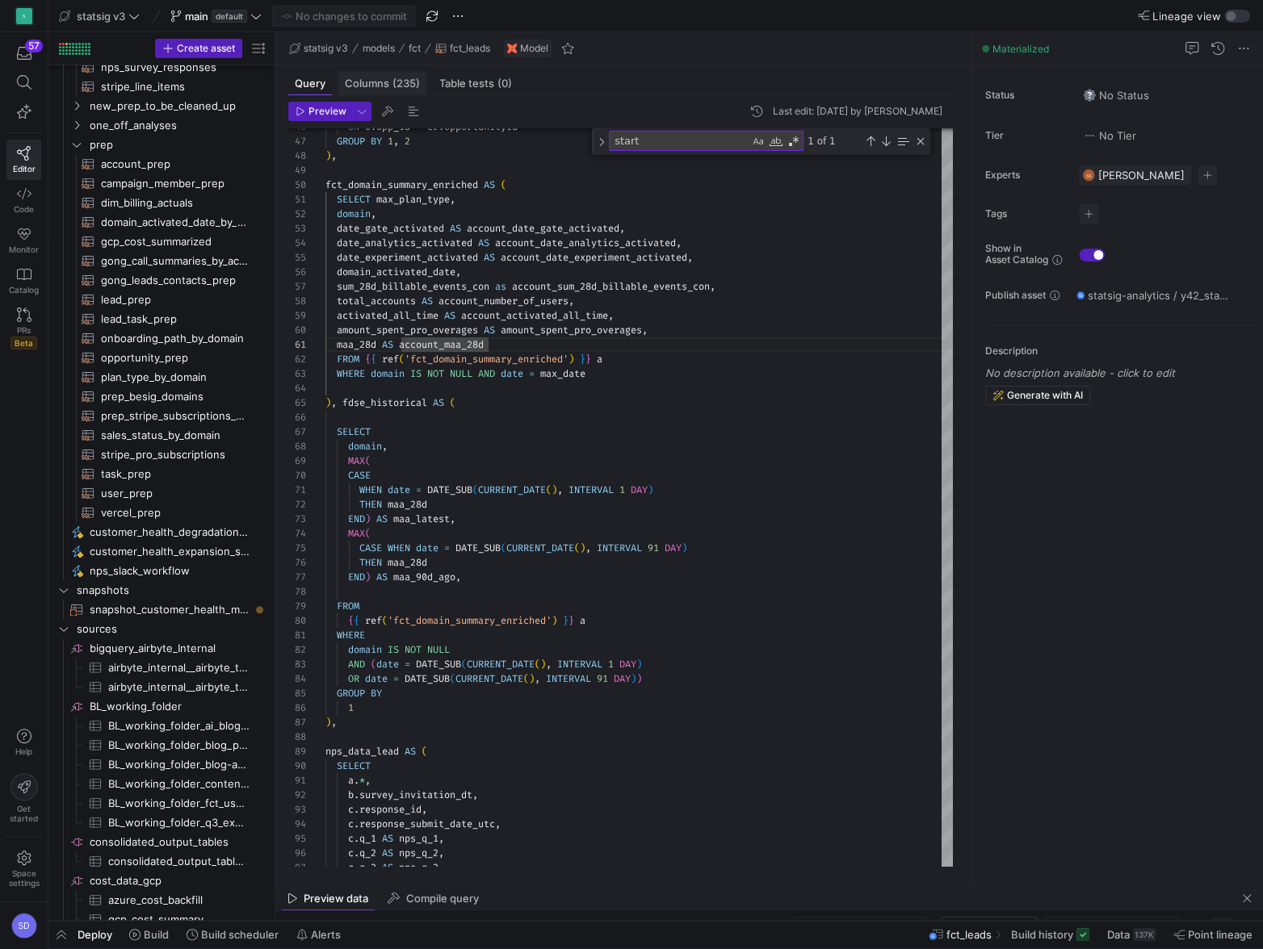
click at [405, 90] on div "Columns (235)" at bounding box center [382, 83] width 88 height 23
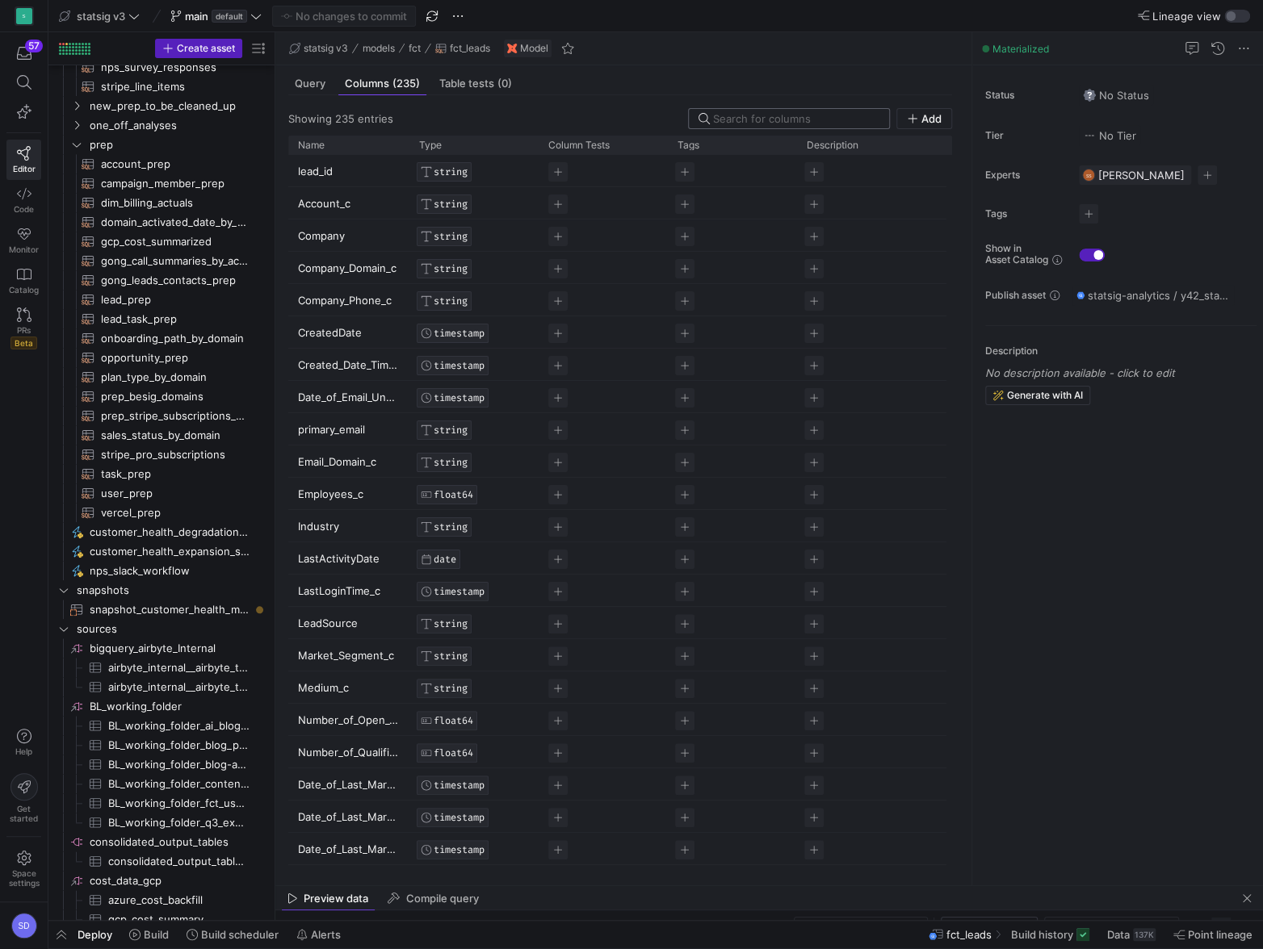
click at [773, 115] on input at bounding box center [796, 118] width 166 height 13
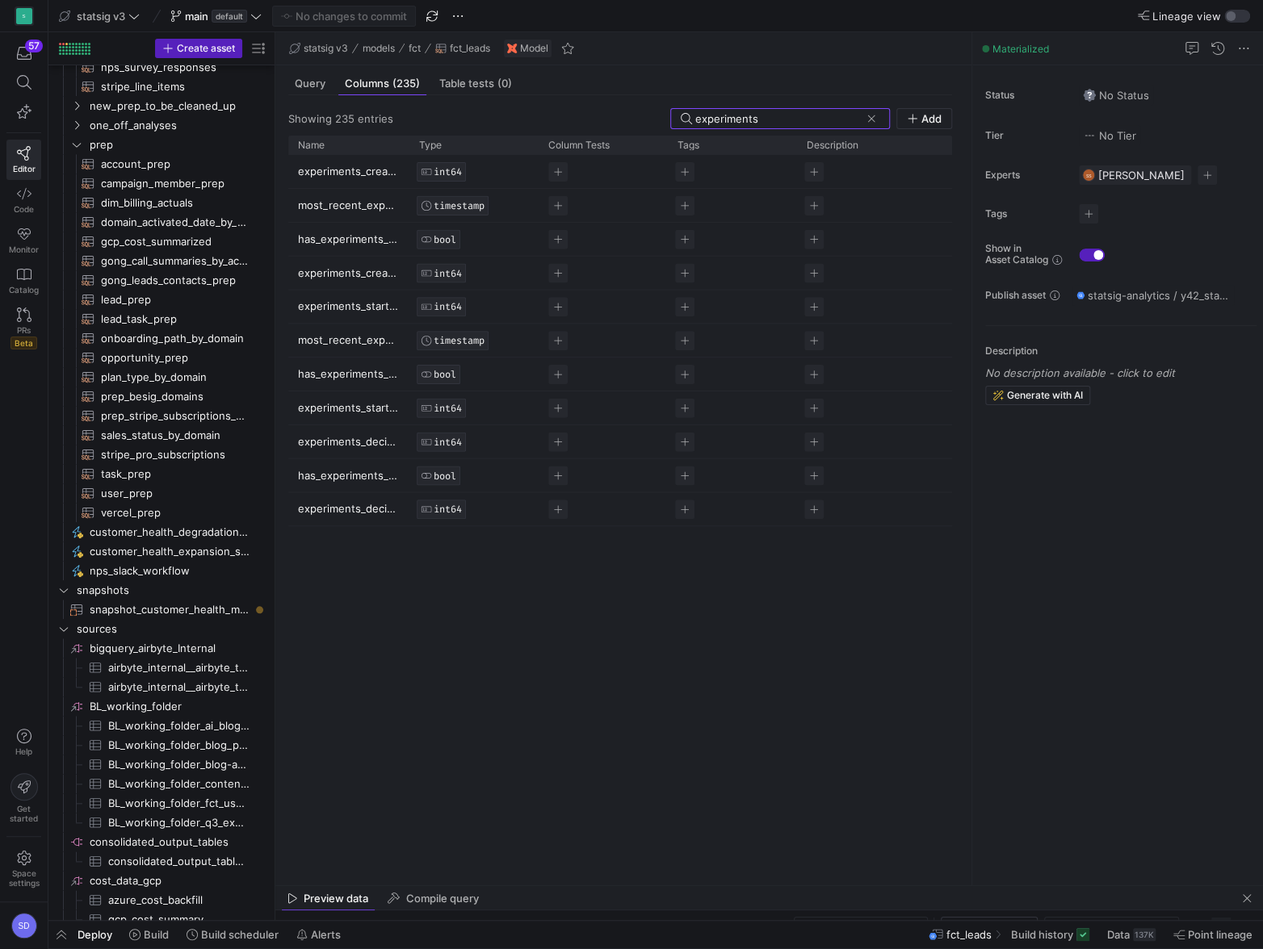
type input "experiments"
click at [352, 304] on p "experiments_started_count" at bounding box center [349, 306] width 102 height 31
click at [368, 304] on input "experiments_started_count" at bounding box center [341, 306] width 86 height 31
click at [348, 404] on p "experiments_started_last_30_days" at bounding box center [349, 407] width 102 height 31
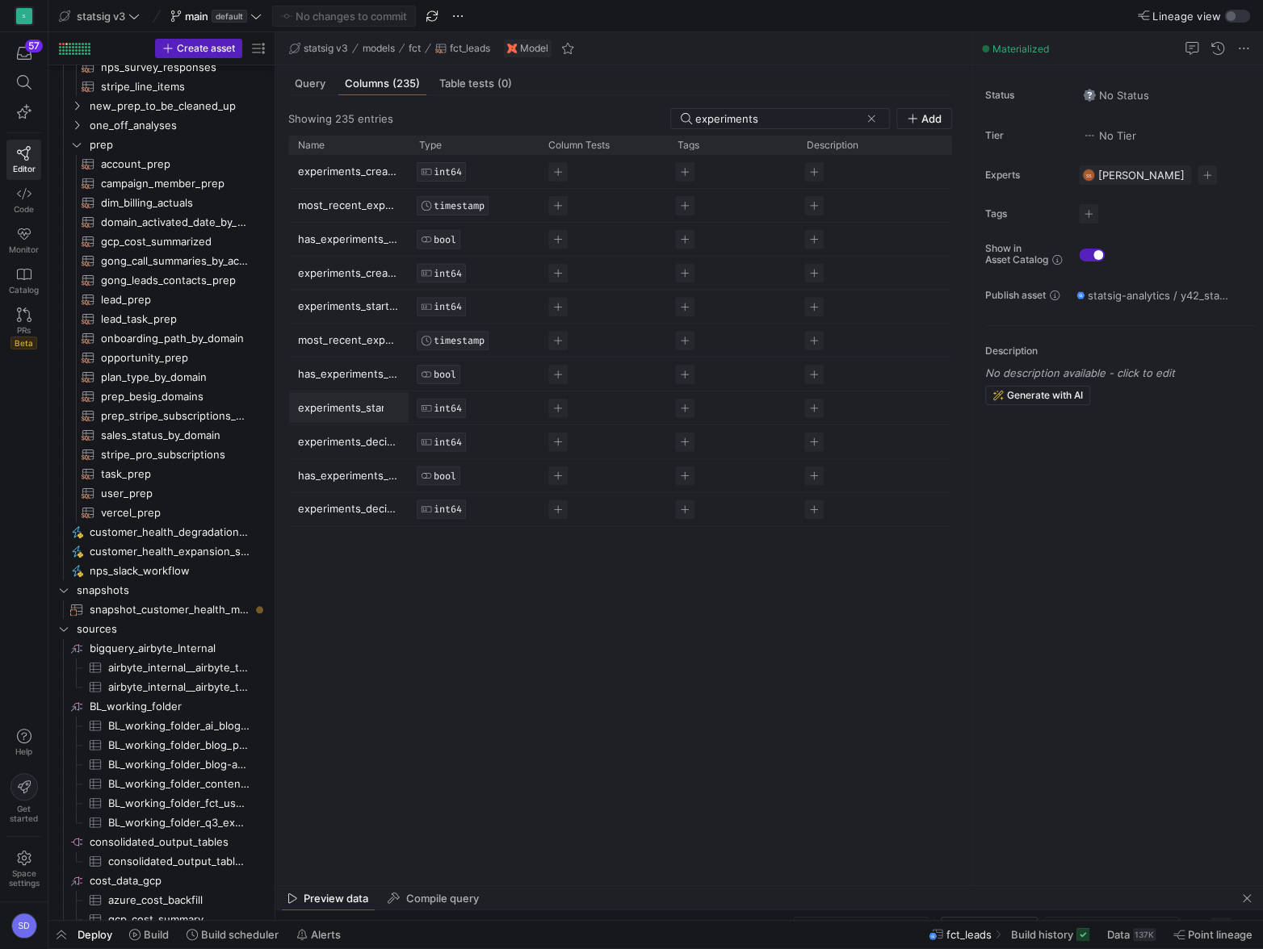
scroll to position [0, 83]
click at [332, 408] on input "experiments_started_last_30_days" at bounding box center [341, 407] width 86 height 31
click at [21, 80] on icon at bounding box center [24, 82] width 15 height 15
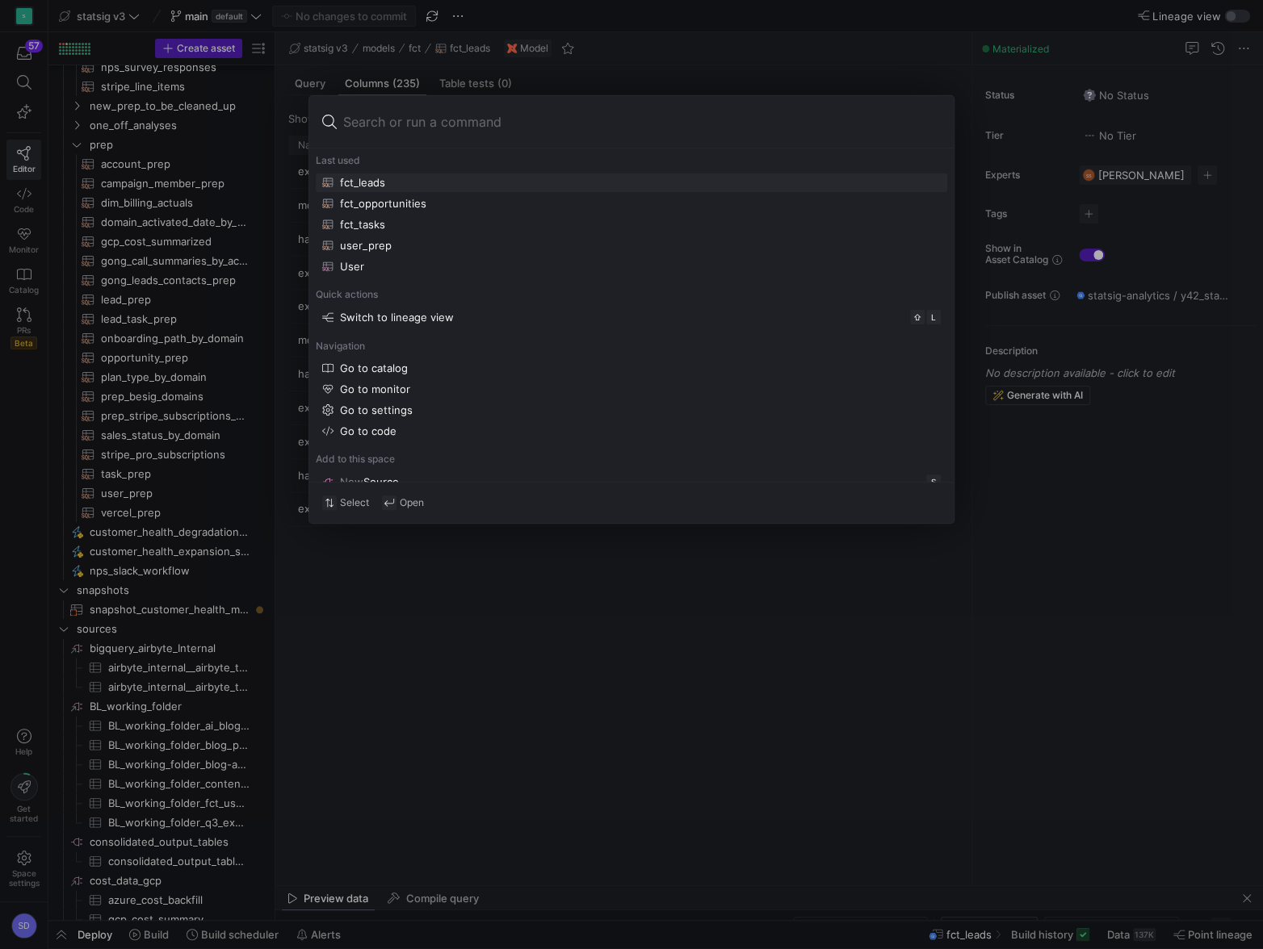
type input "experiments_started_last_30_days"
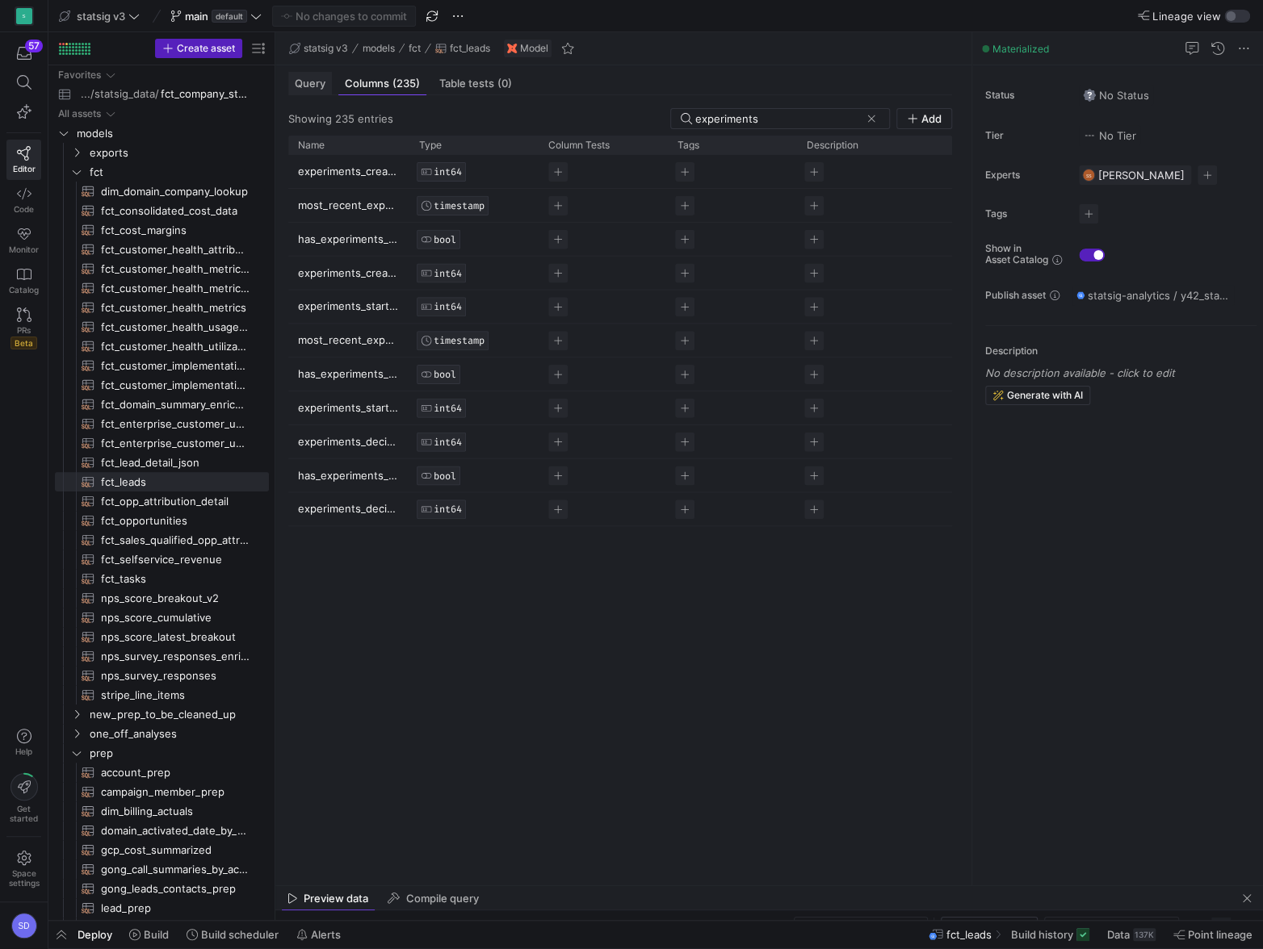
click at [308, 86] on span "Query" at bounding box center [310, 83] width 31 height 10
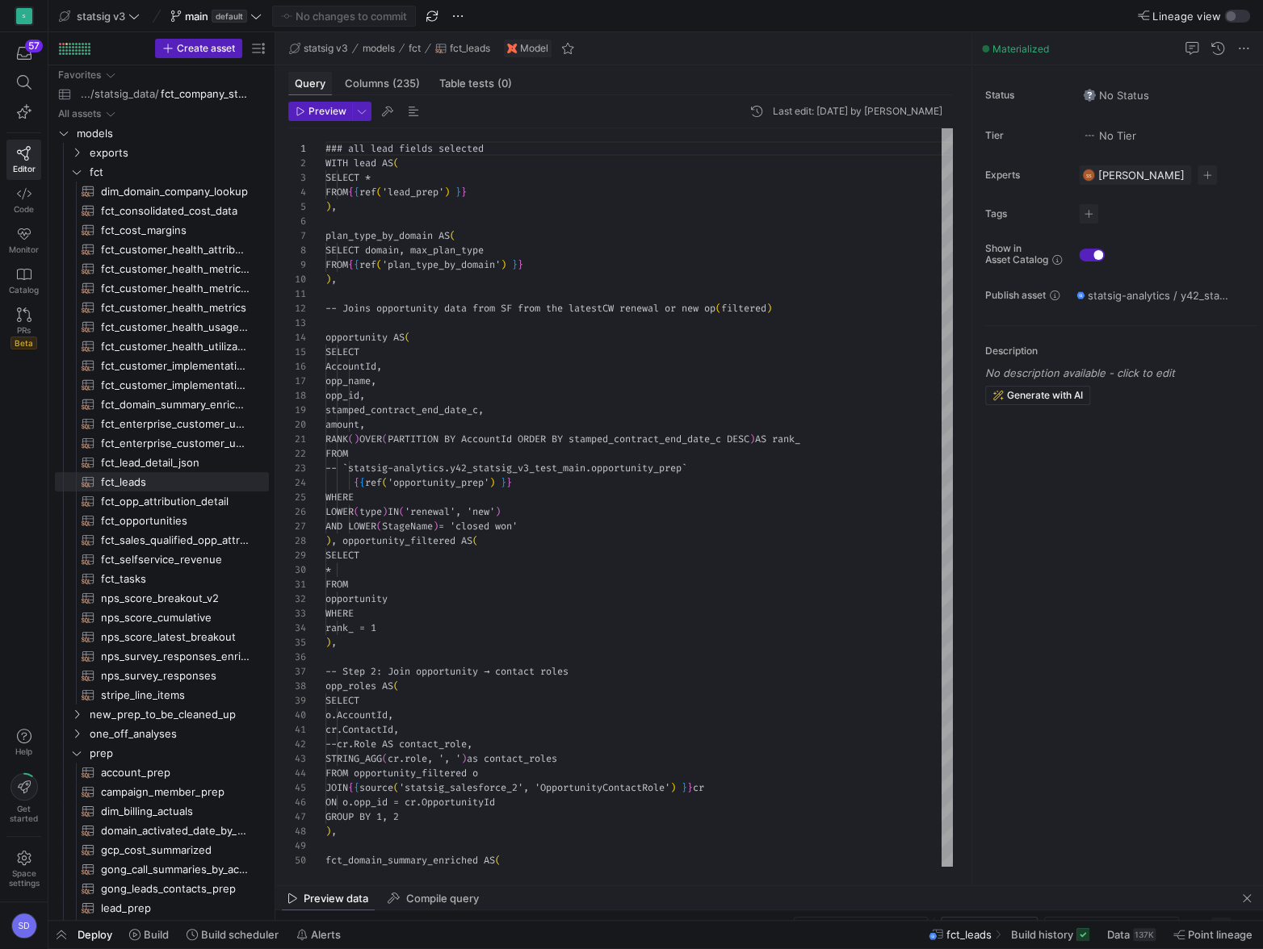
scroll to position [145, 0]
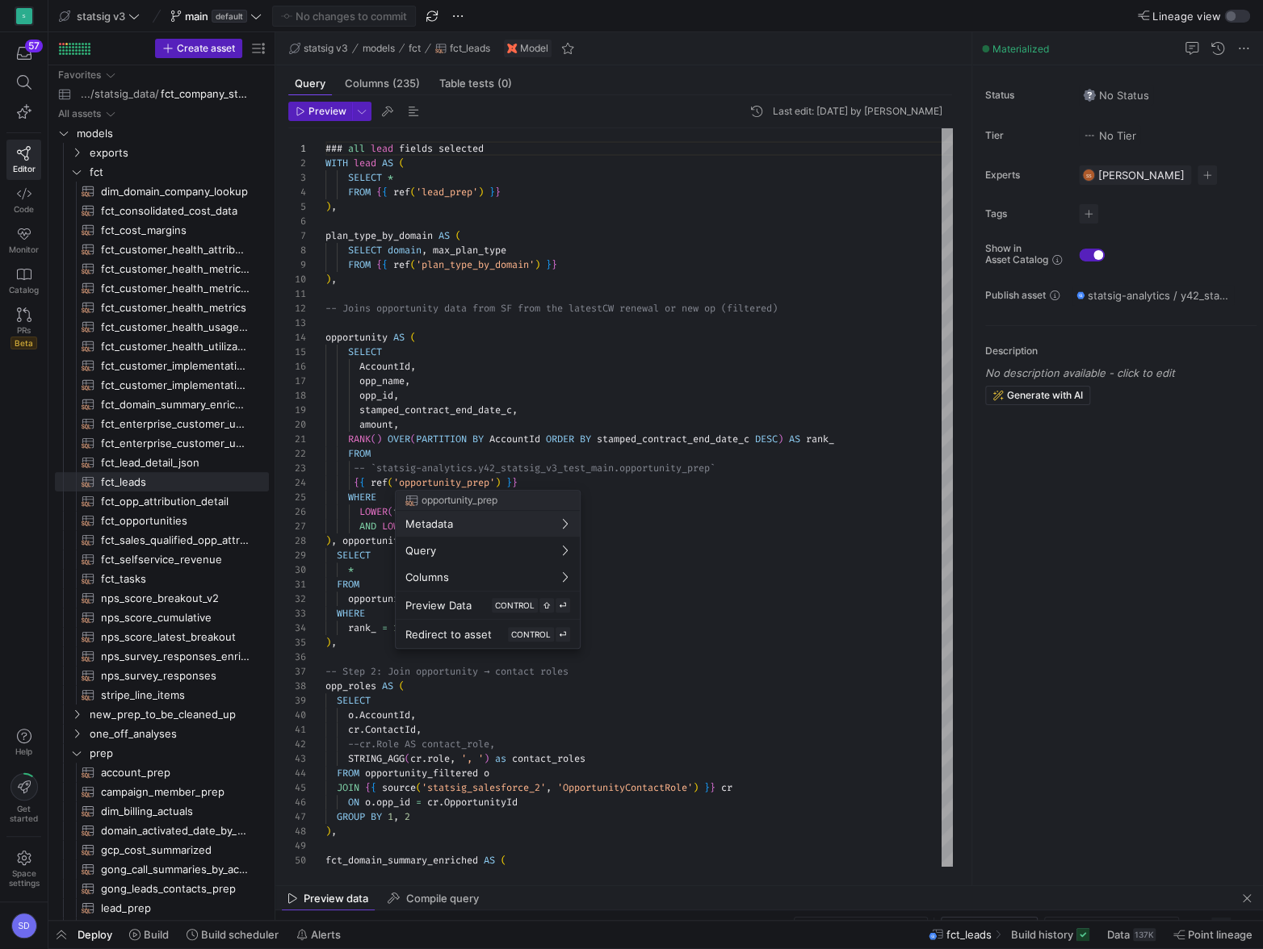
click at [597, 488] on div at bounding box center [631, 474] width 1263 height 949
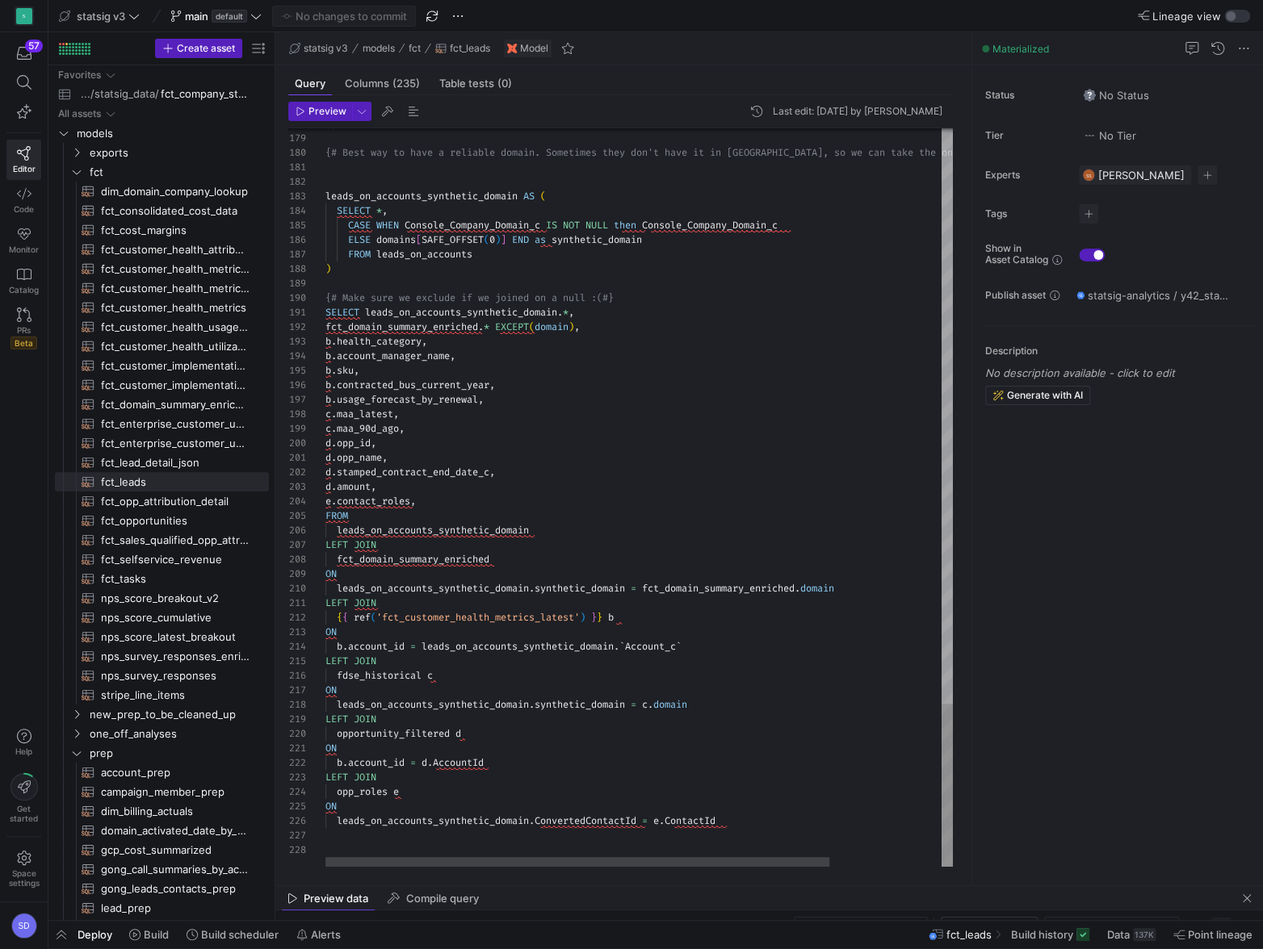
scroll to position [15, 169]
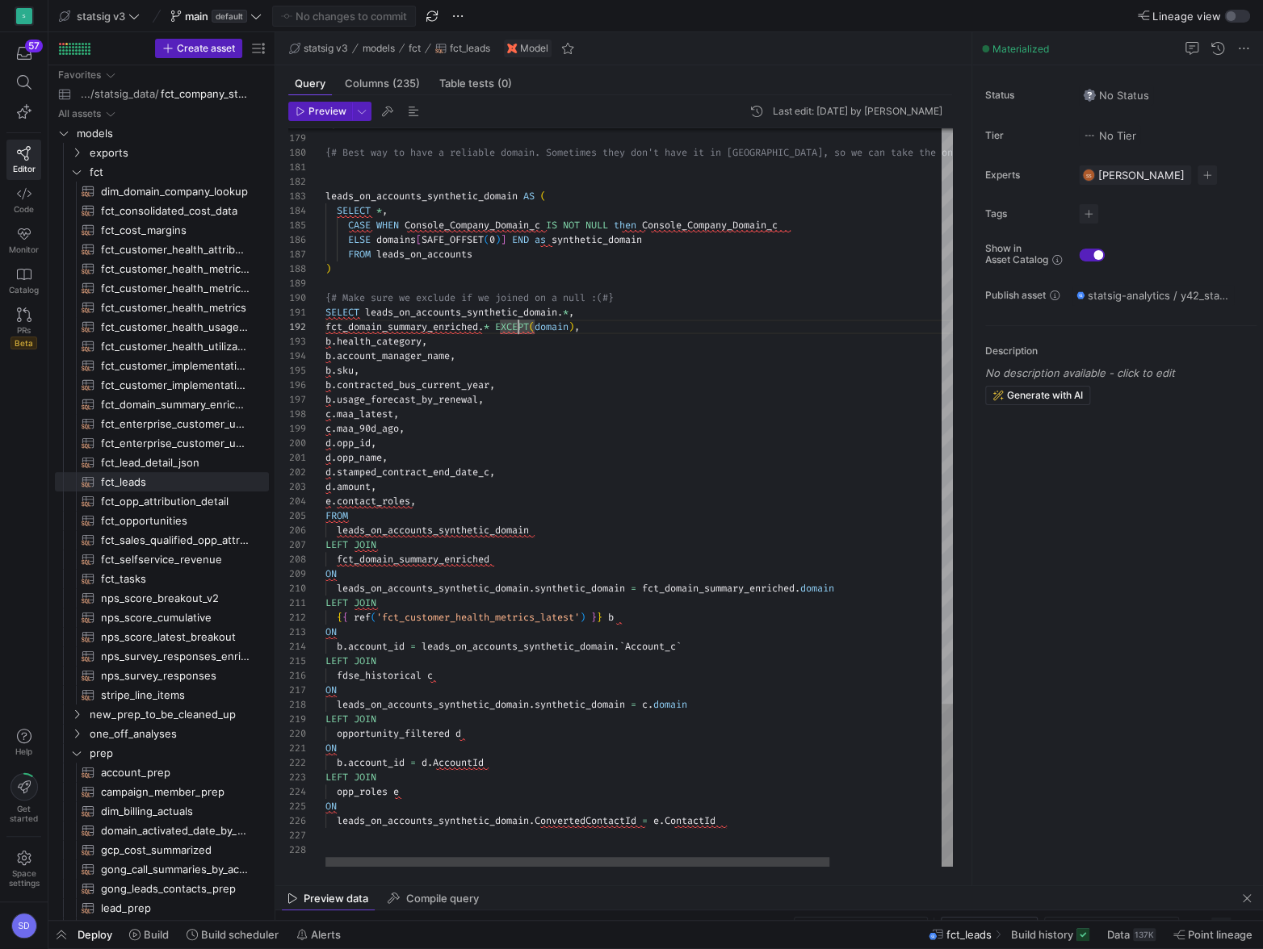
scroll to position [15, 121]
drag, startPoint x: 324, startPoint y: 313, endPoint x: 421, endPoint y: 542, distance: 249.2
click at [421, 542] on div "178 179 180 181 182 183 184 185 186 187 188 189 190 191 192 193 194 195 196 197…" at bounding box center [620, 497] width 664 height 739
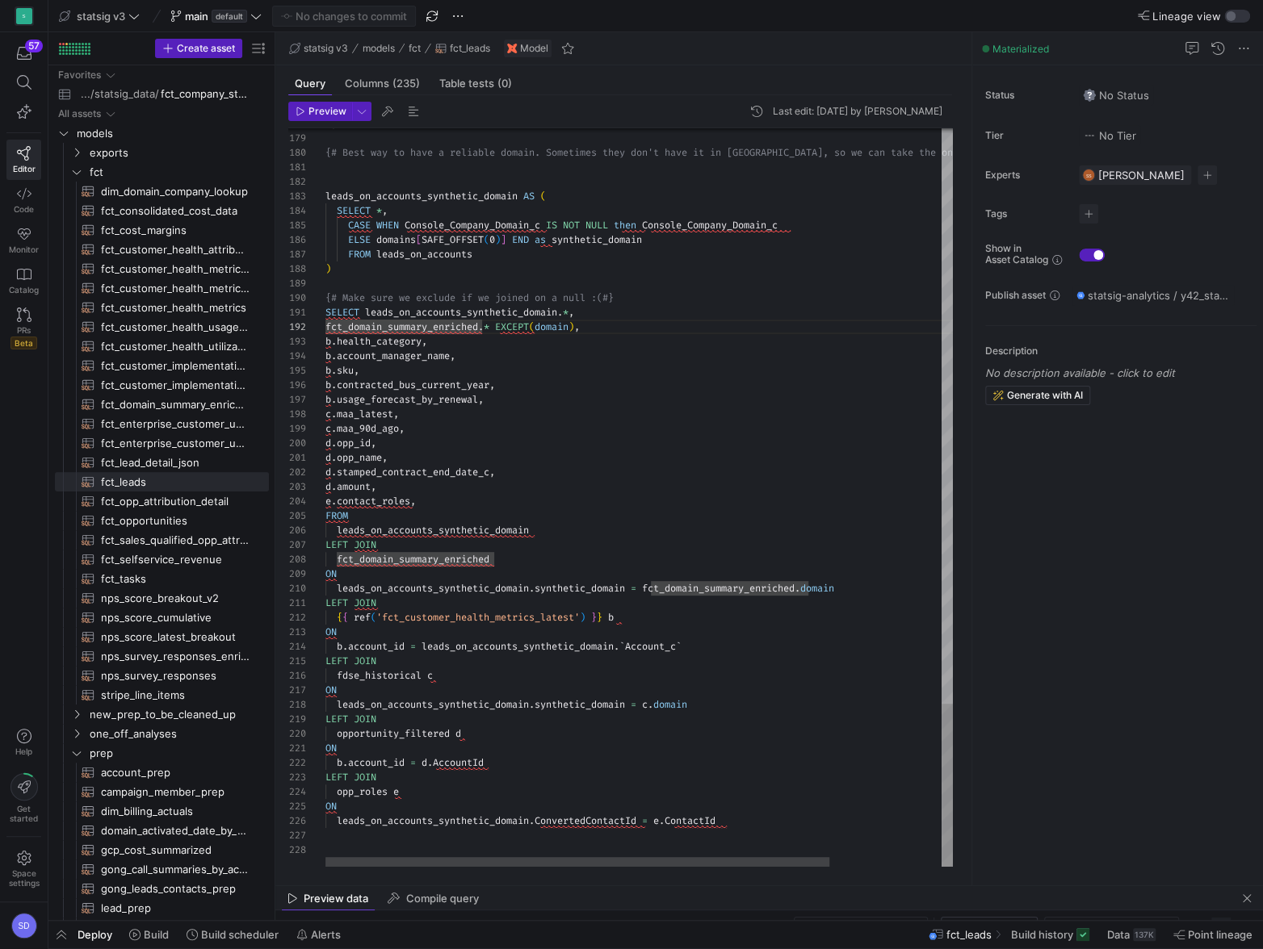
scroll to position [130, 52]
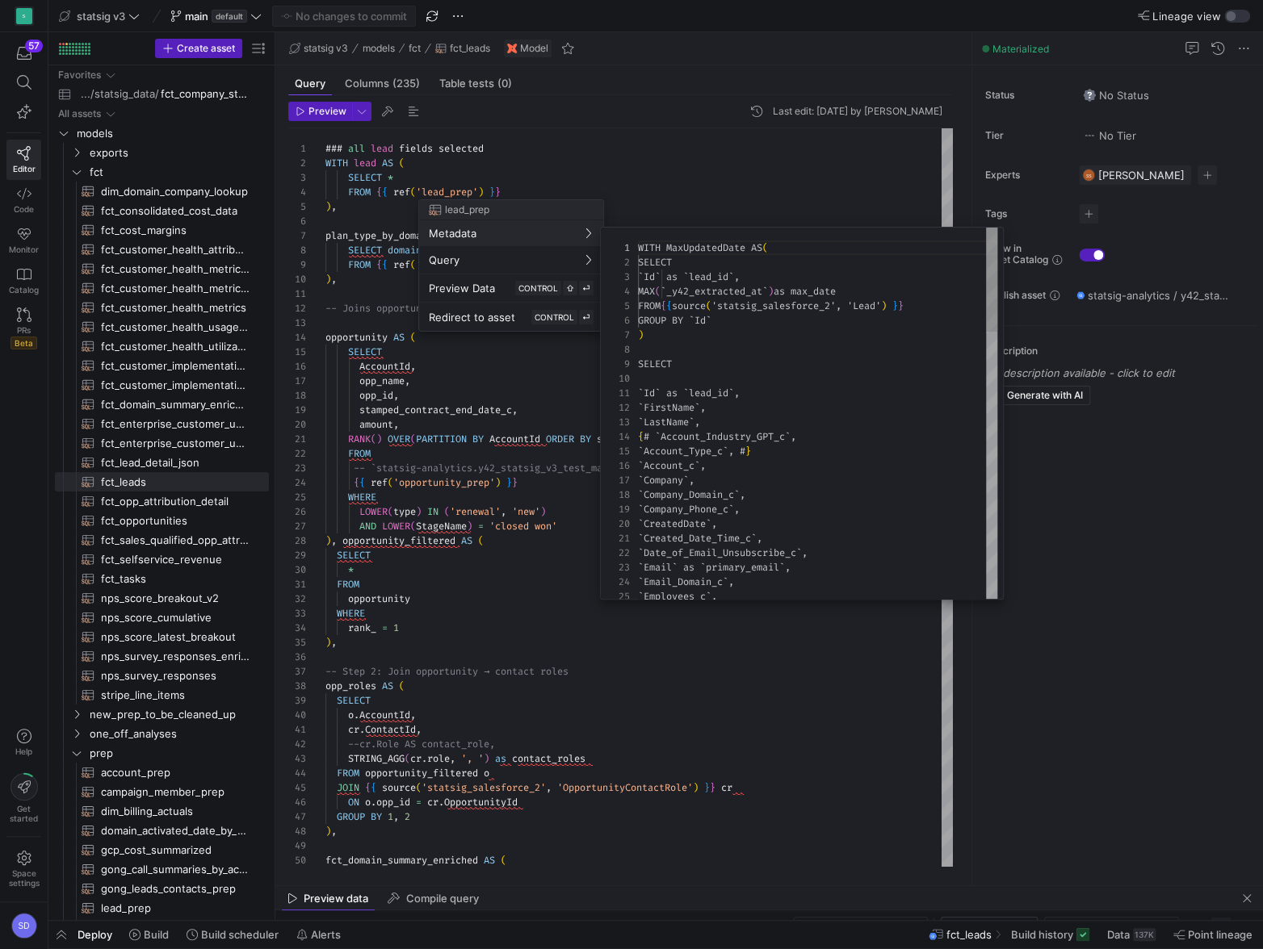
scroll to position [0, 0]
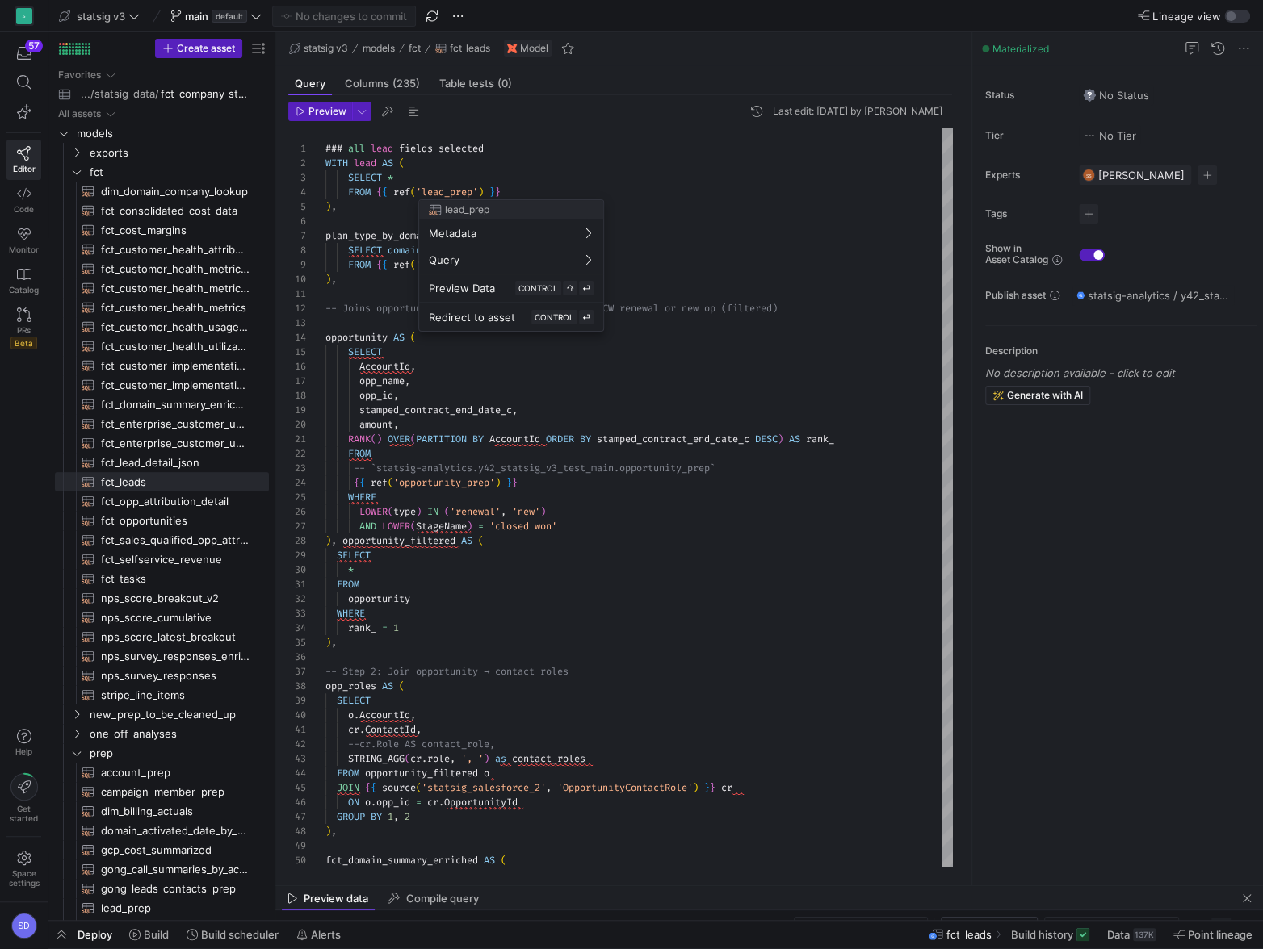
click at [445, 604] on div at bounding box center [631, 474] width 1263 height 949
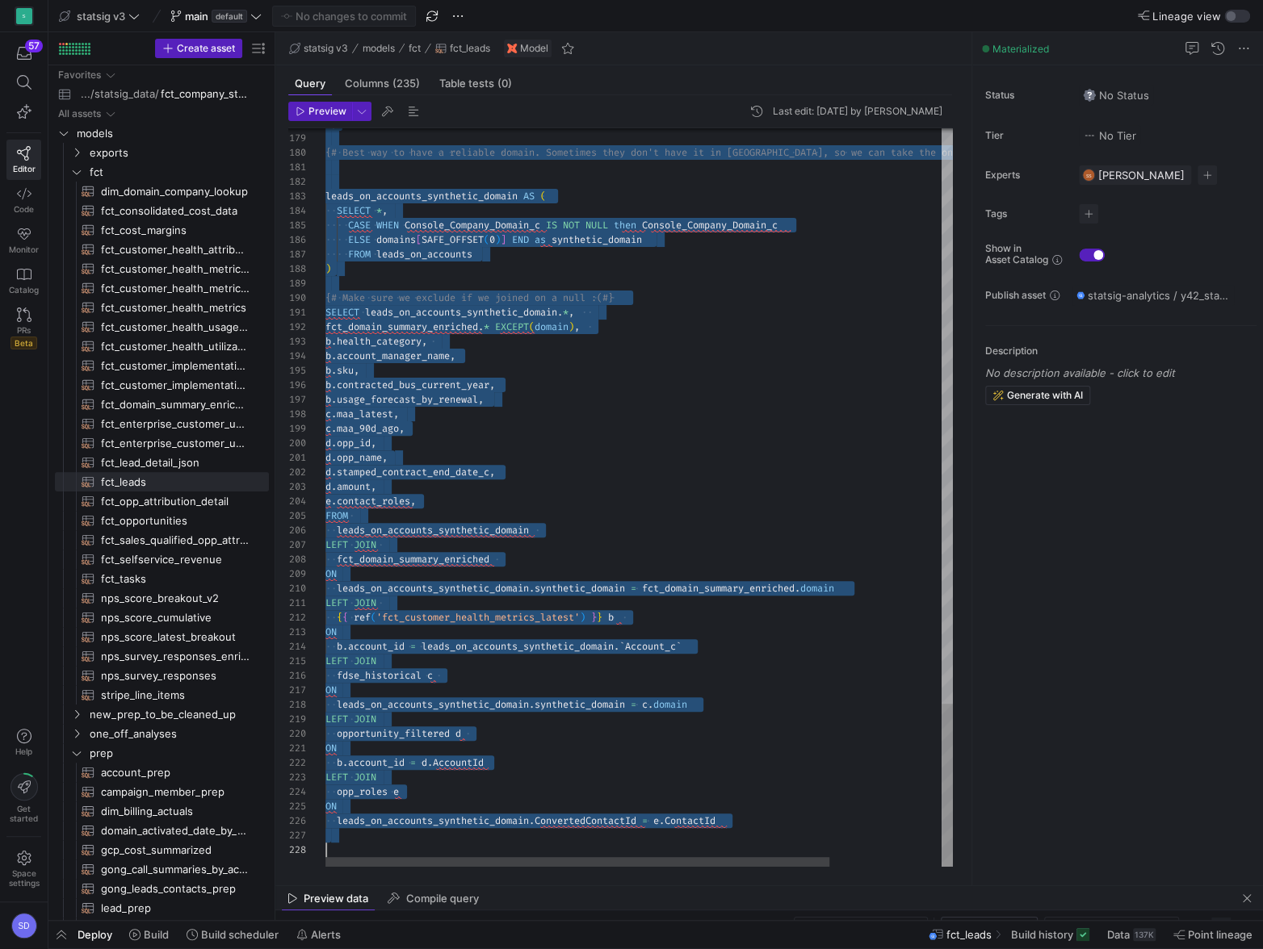
scroll to position [0, 0]
type textarea "SELECT leads_on_accounts_synthetic_domain.*, fct_domain_summary_enriched.* EXCE…"
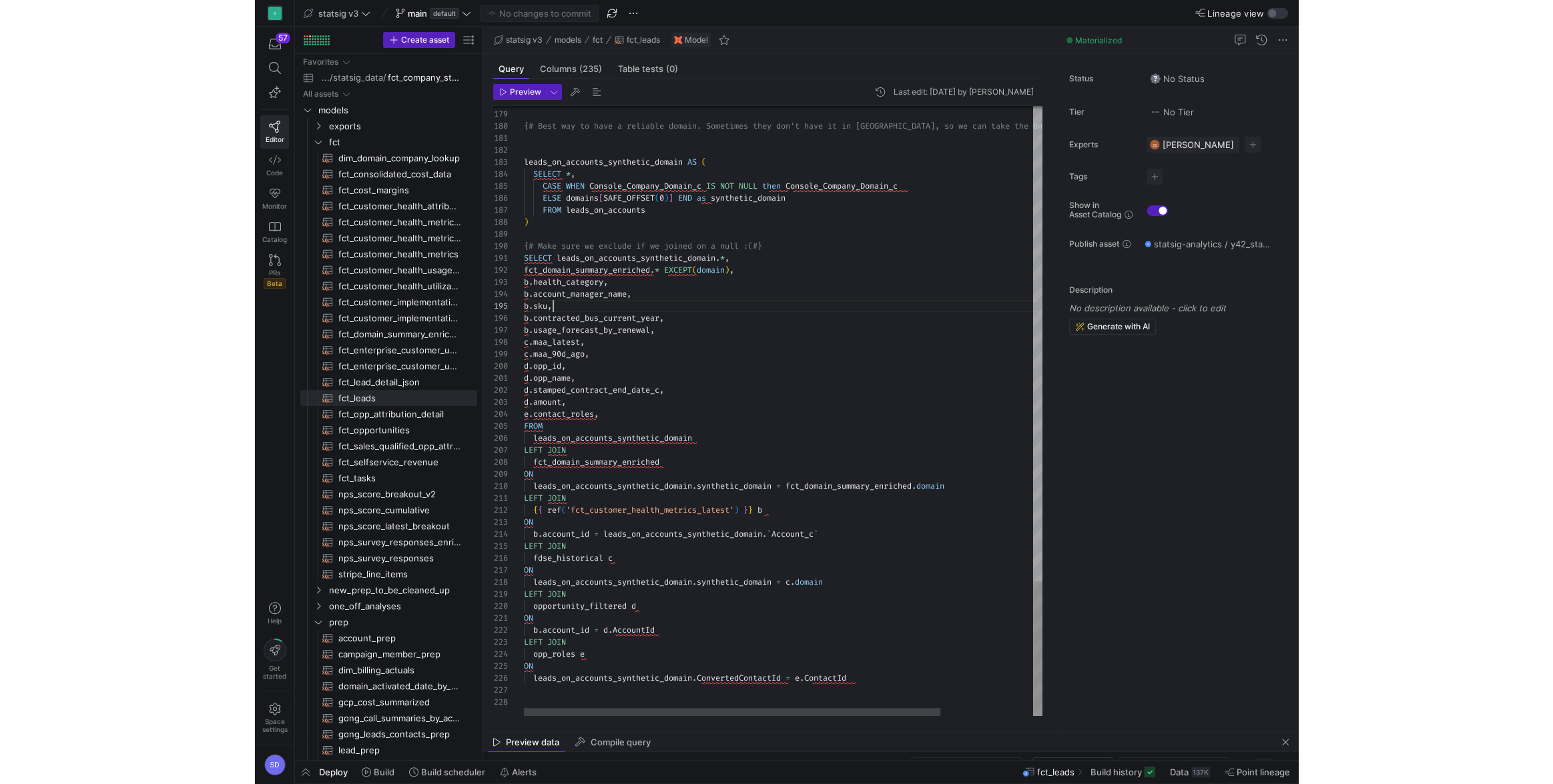
scroll to position [47, 28]
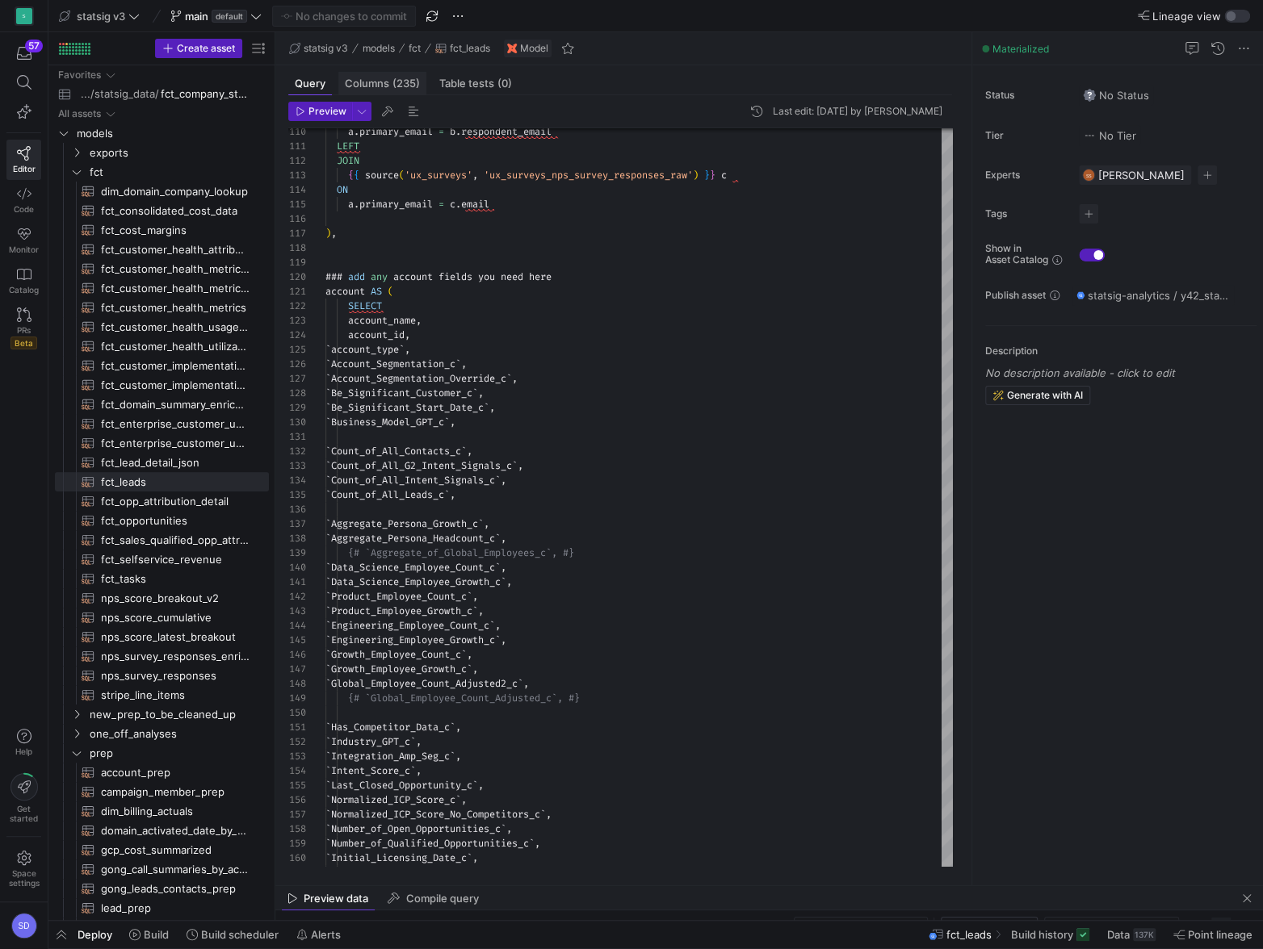
click at [388, 79] on span "Columns (235)" at bounding box center [382, 83] width 75 height 10
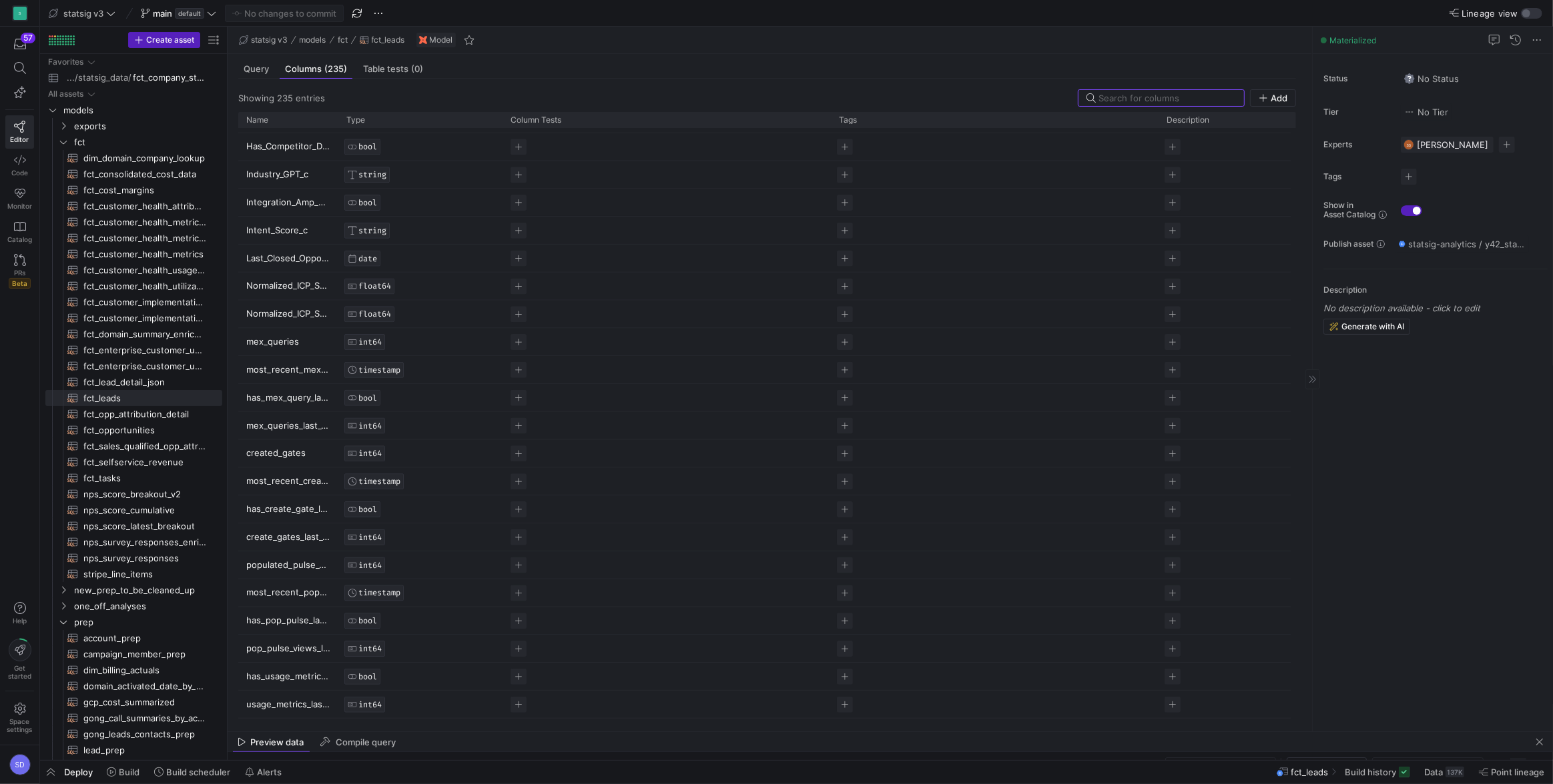
scroll to position [1725, 0]
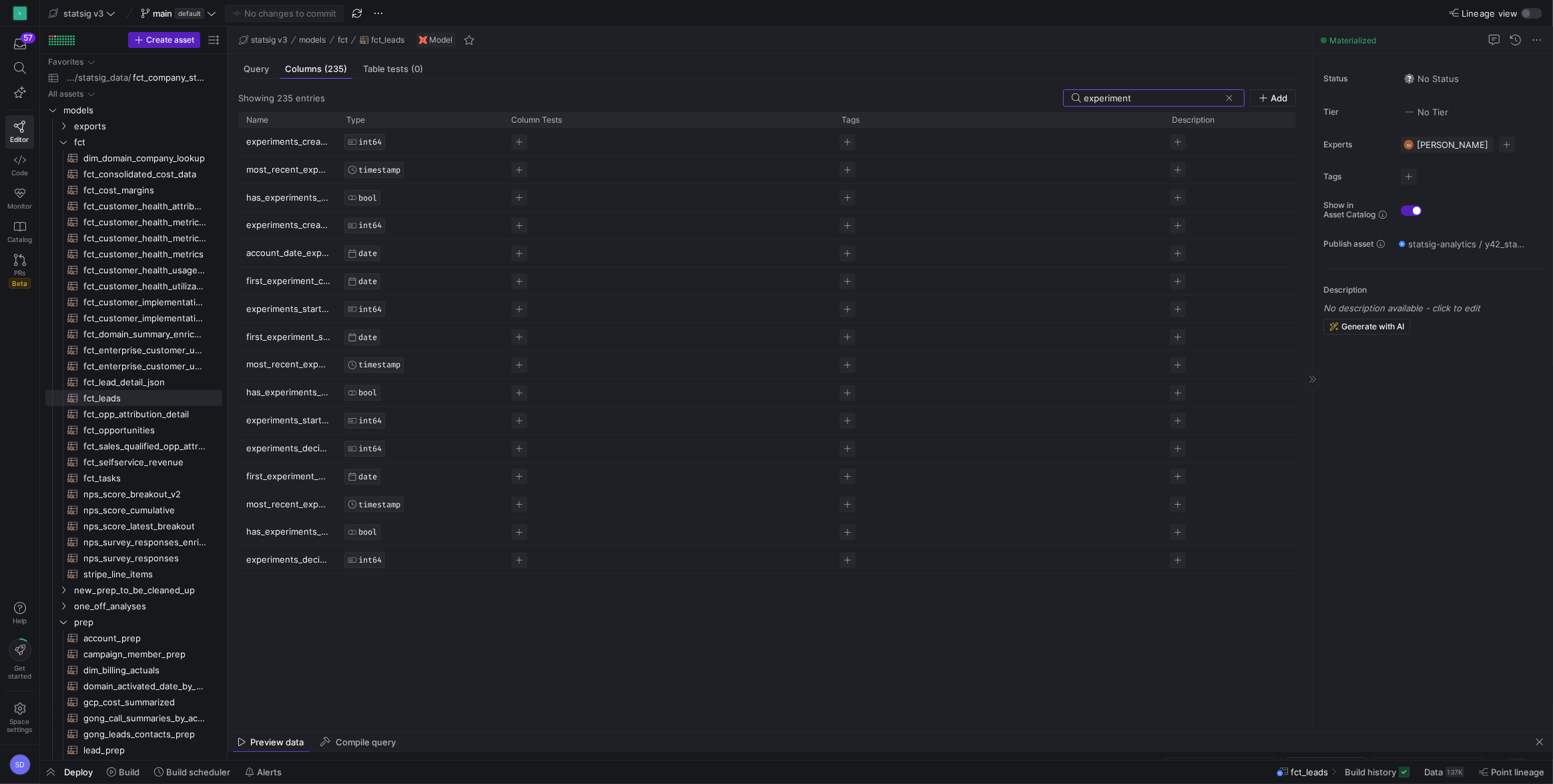
type input "experiment"
click at [266, 417] on p "experiments_started_last_30_days" at bounding box center [288, 420] width 84 height 26
click at [290, 424] on p "experiments_started_last_30_days" at bounding box center [288, 420] width 84 height 26
click at [290, 424] on input "experiments_started_last_30_days" at bounding box center [282, 420] width 71 height 26
click at [299, 420] on input "experiments_started_last_30_days" at bounding box center [282, 420] width 71 height 26
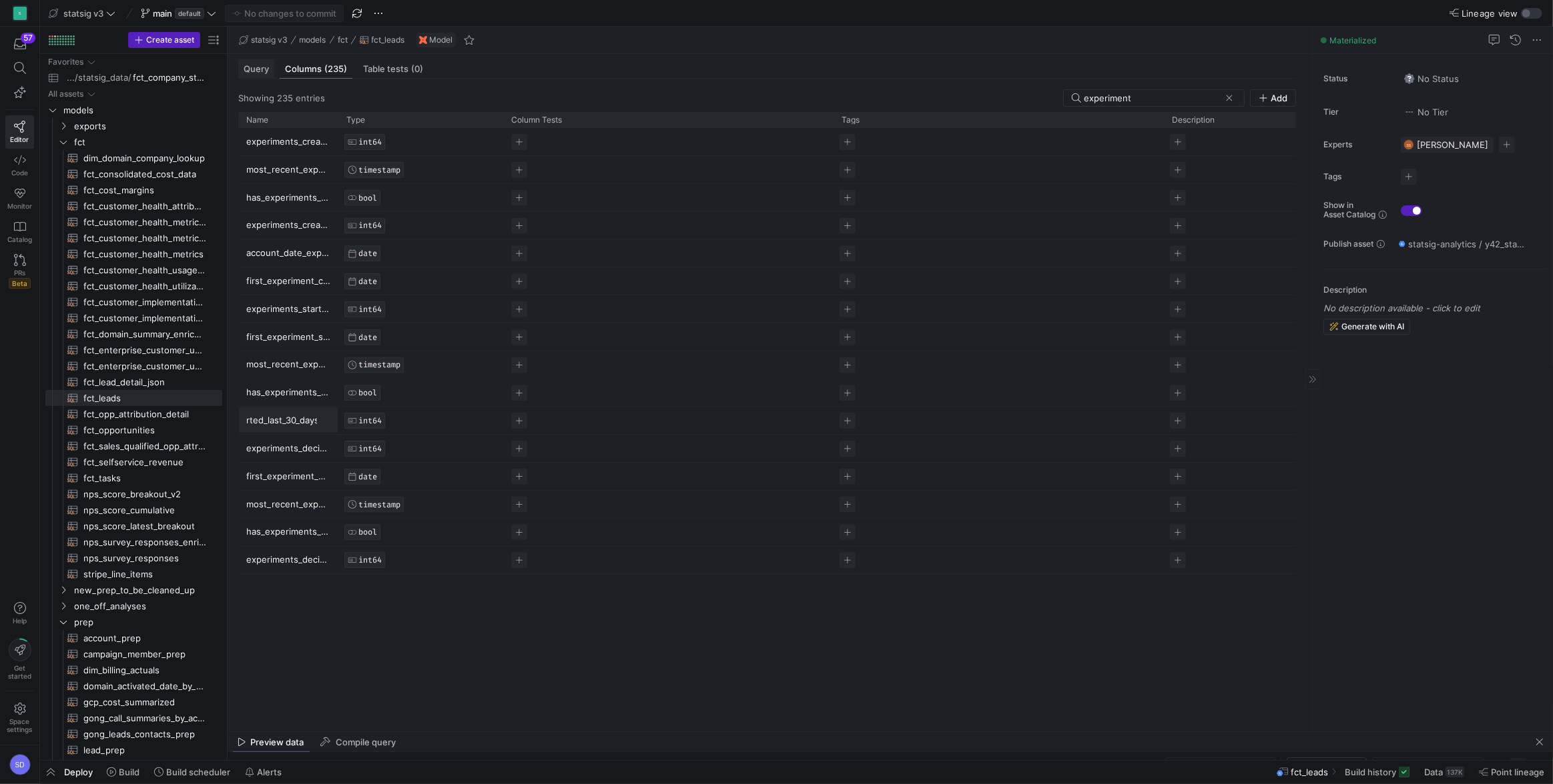
click at [251, 63] on div "Query" at bounding box center [256, 69] width 36 height 19
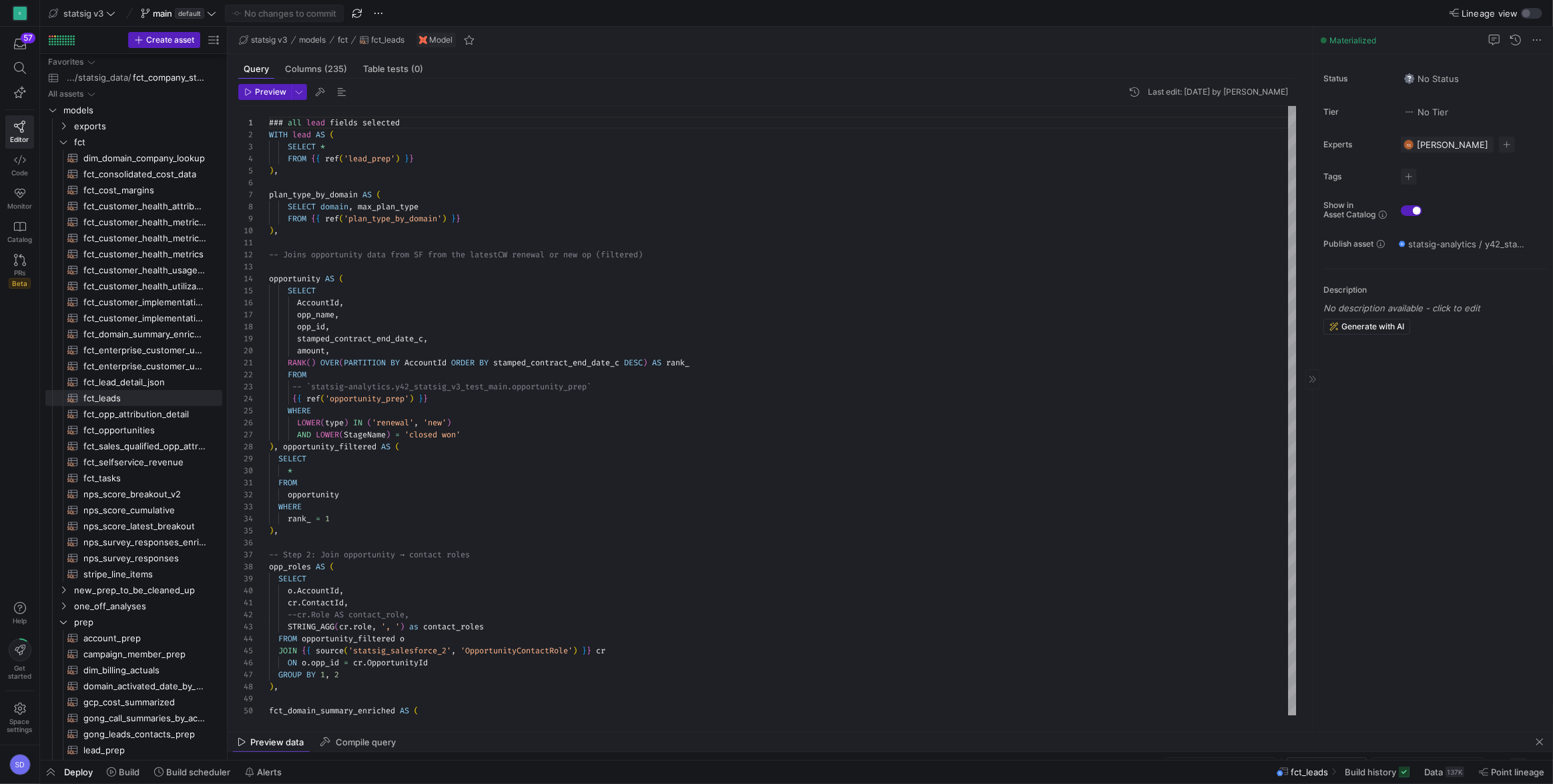
scroll to position [774, 0]
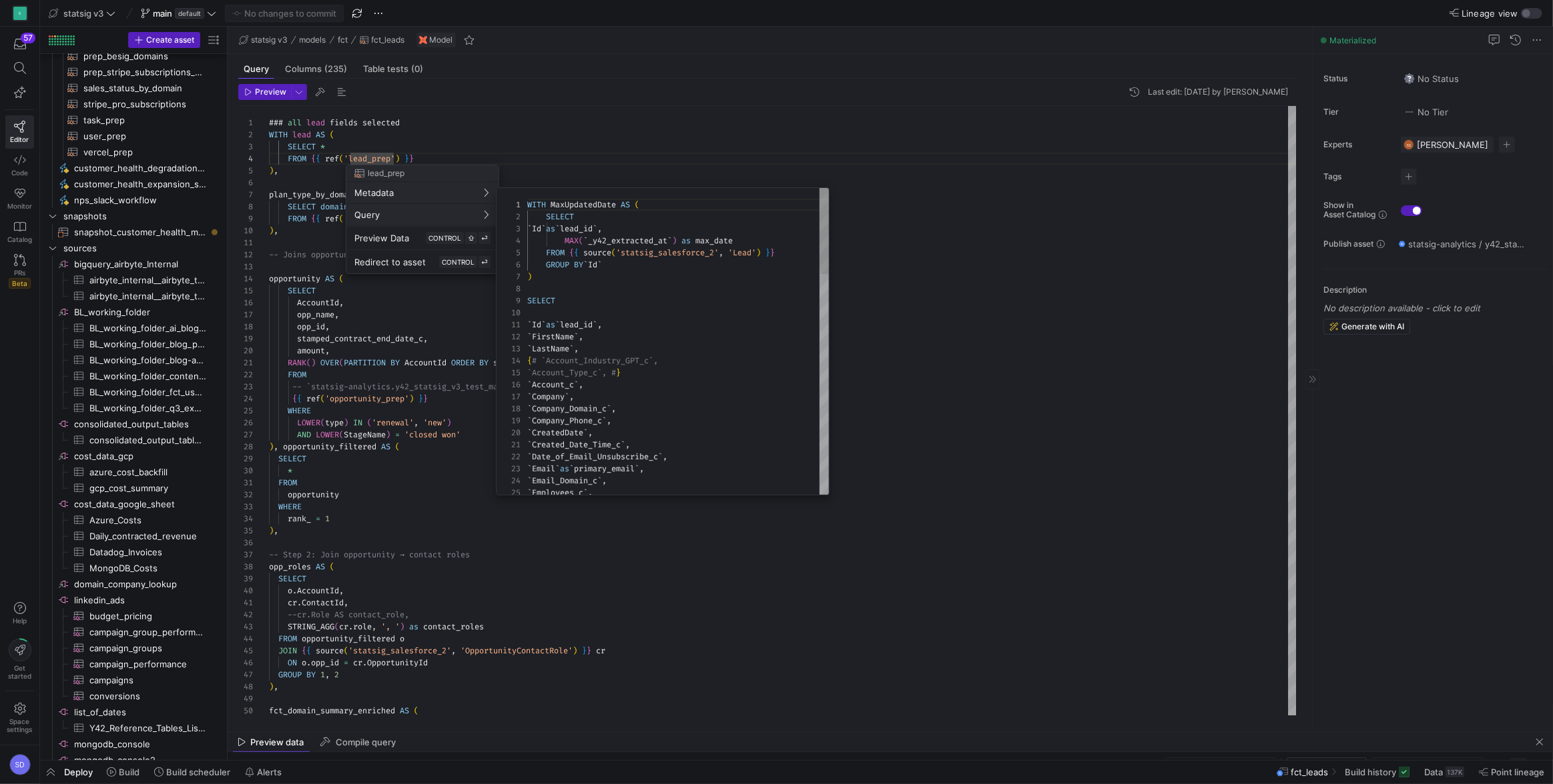
scroll to position [120, 0]
click at [1043, 220] on div at bounding box center [776, 392] width 1553 height 784
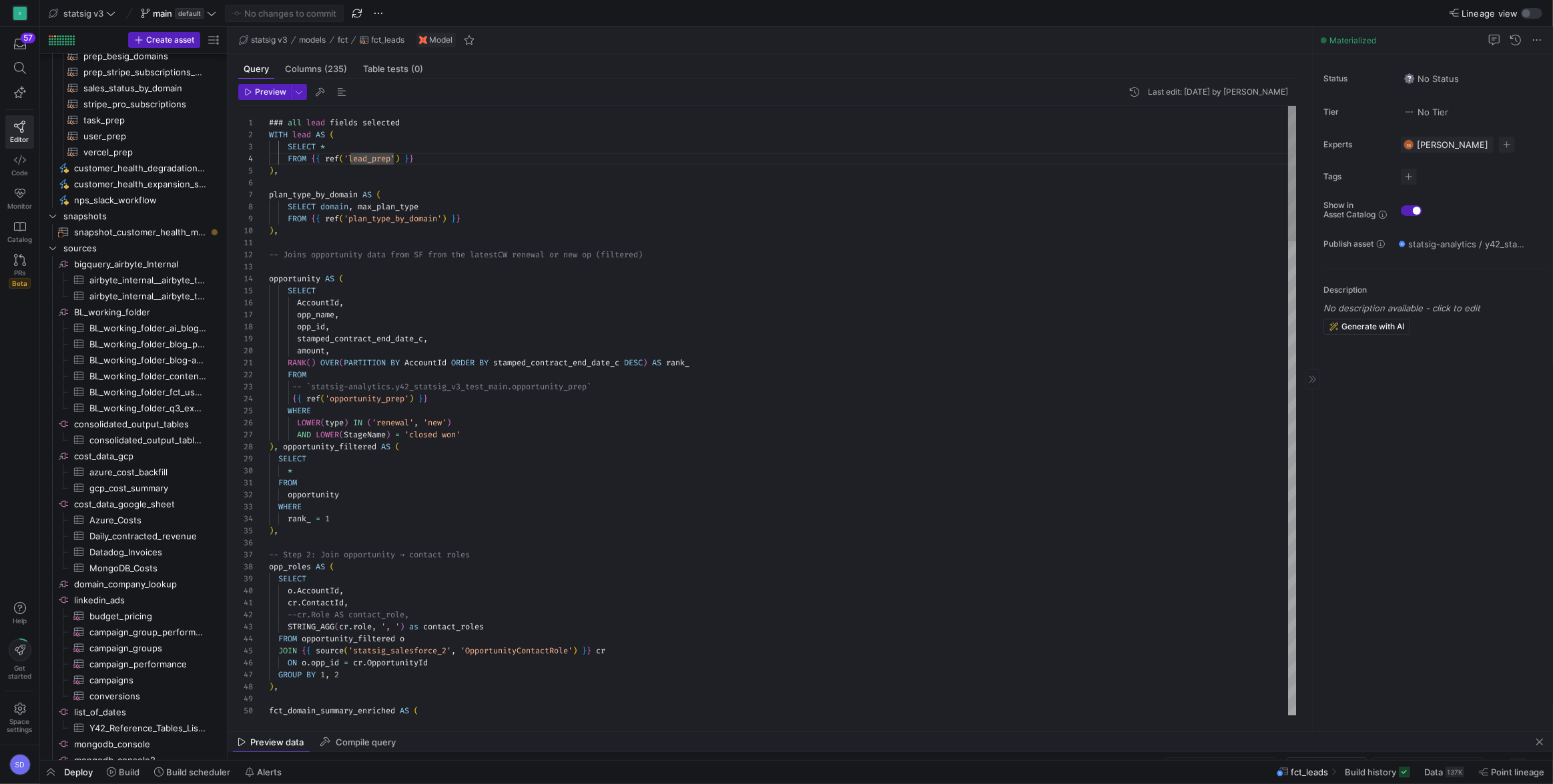
click at [768, 333] on div at bounding box center [776, 392] width 1553 height 784
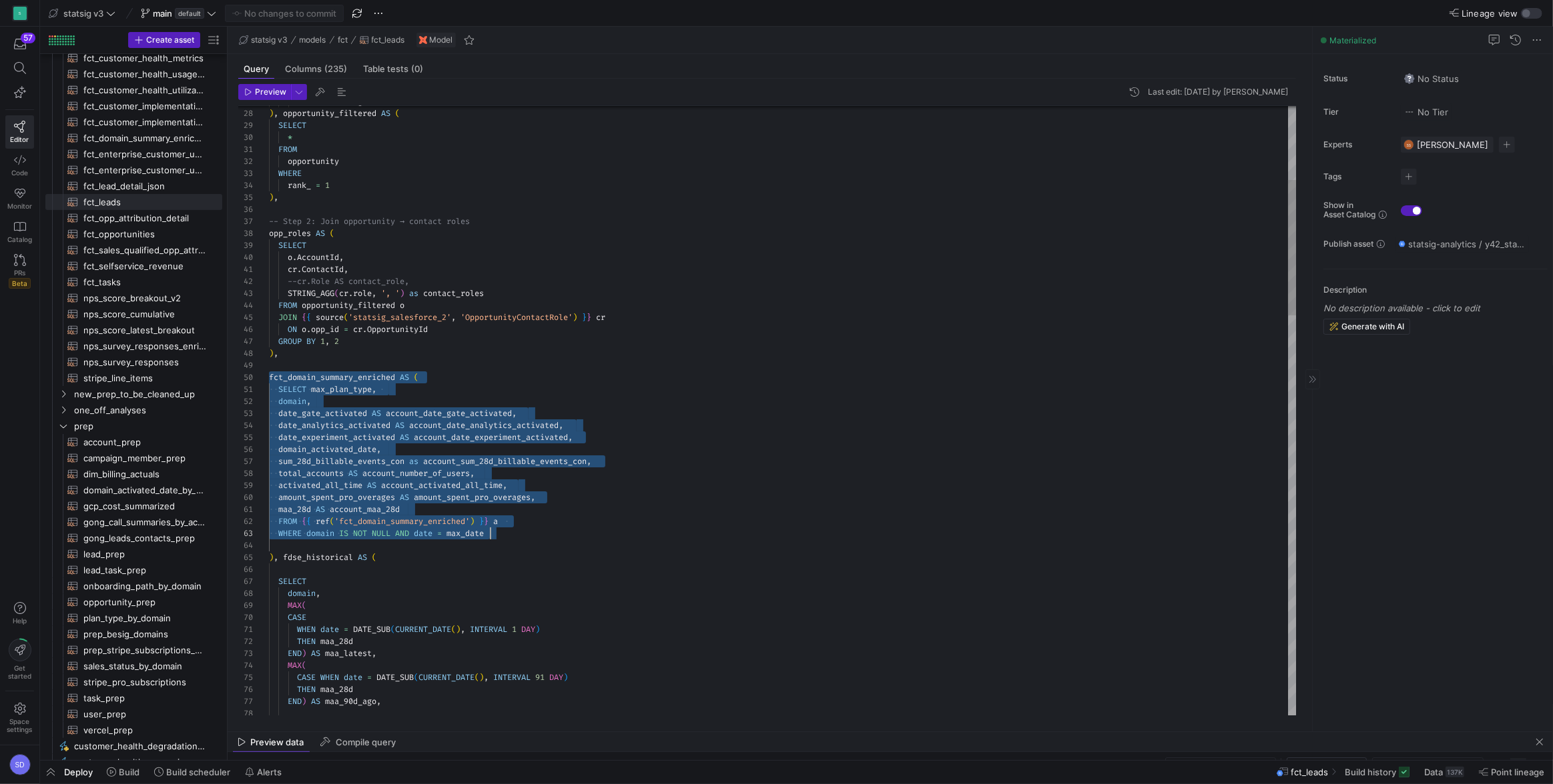
scroll to position [107, 220]
drag, startPoint x: 269, startPoint y: 377, endPoint x: 508, endPoint y: 530, distance: 283.8
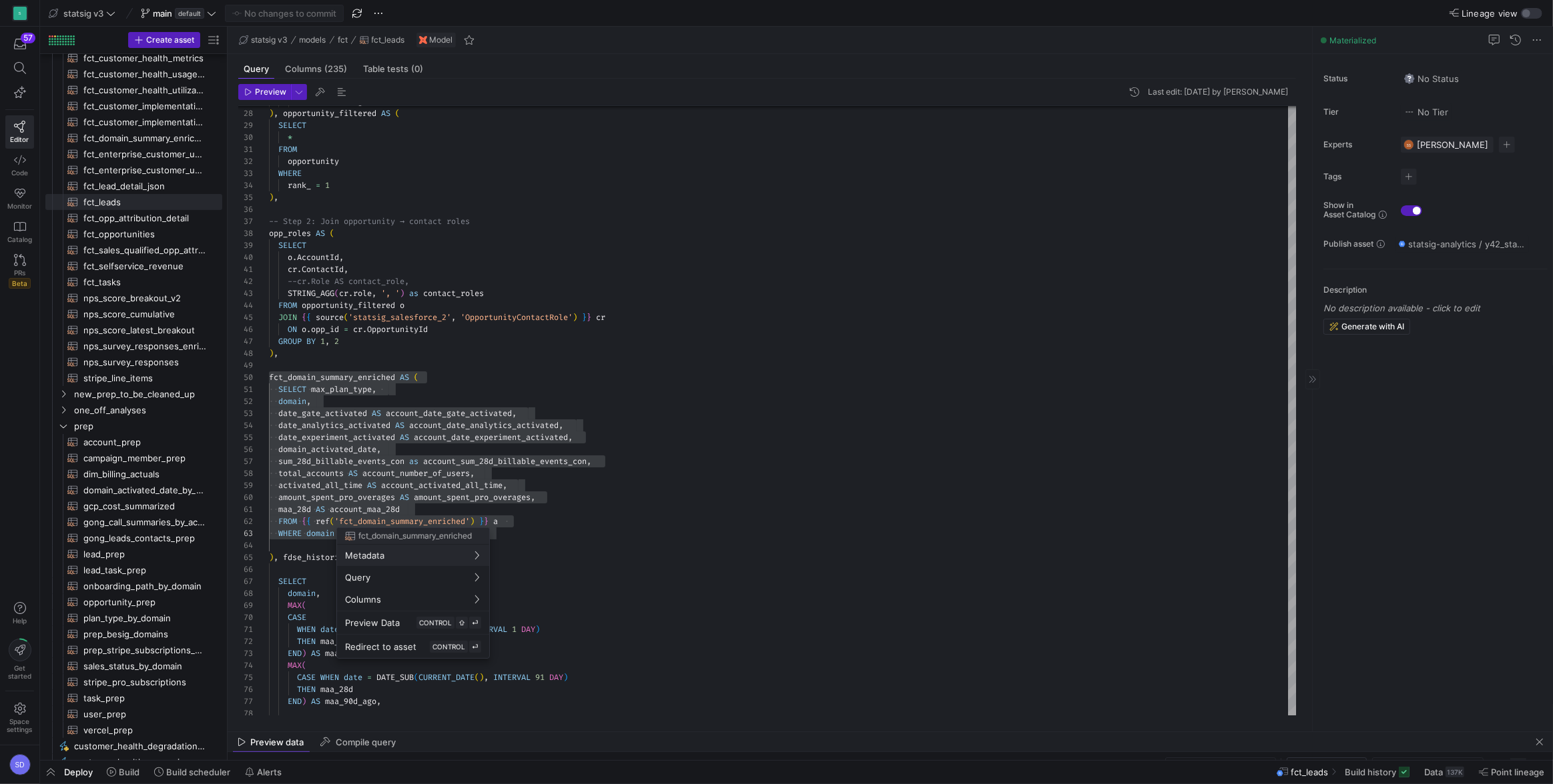
click at [385, 396] on div at bounding box center [776, 392] width 1553 height 784
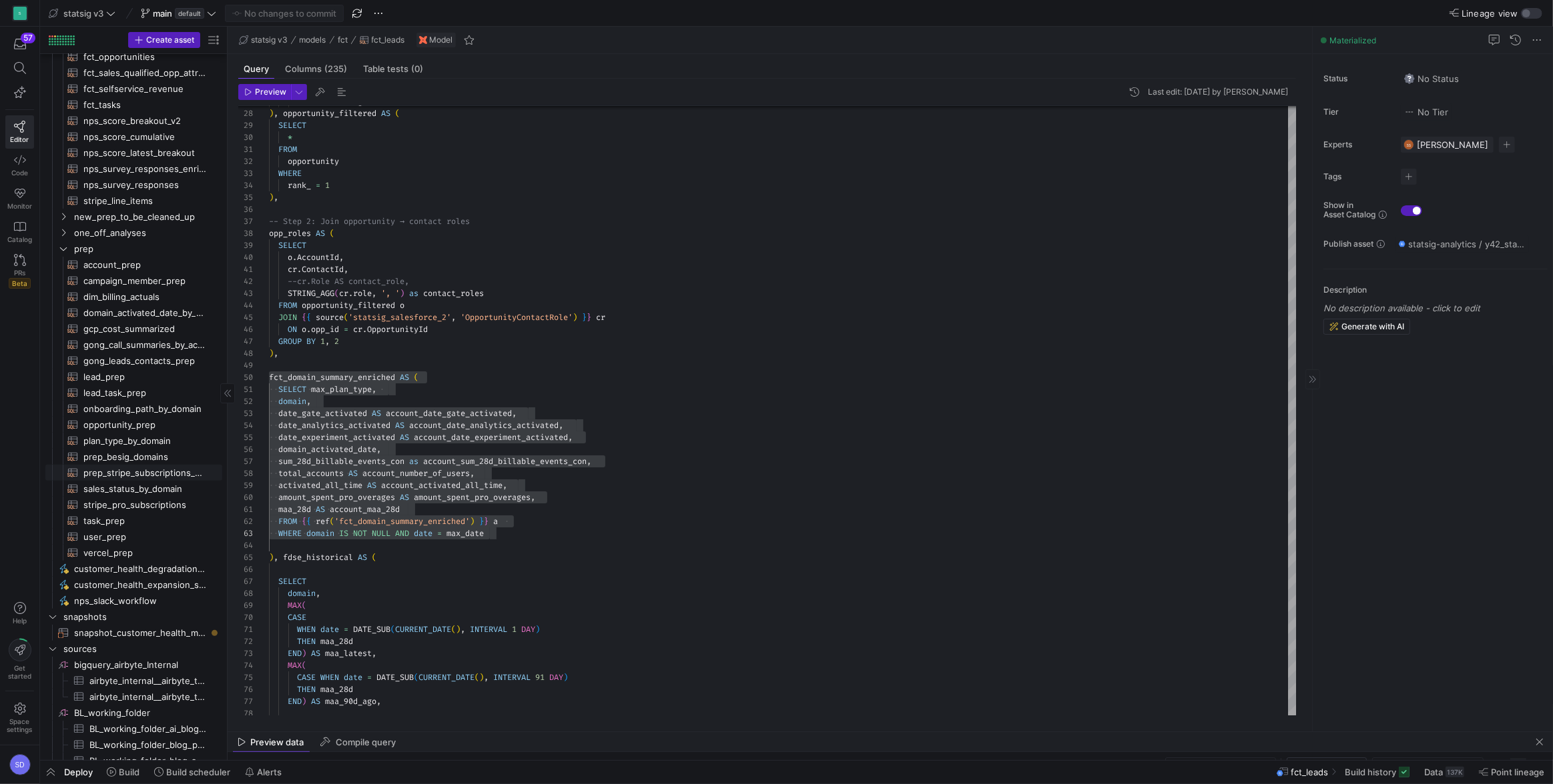
scroll to position [379, 0]
click at [110, 365] on span "lead_prep​​​​​​​​​​" at bounding box center [145, 372] width 123 height 16
click at [105, 365] on span "lead_prep​​​​​​​​​​" at bounding box center [145, 372] width 123 height 16
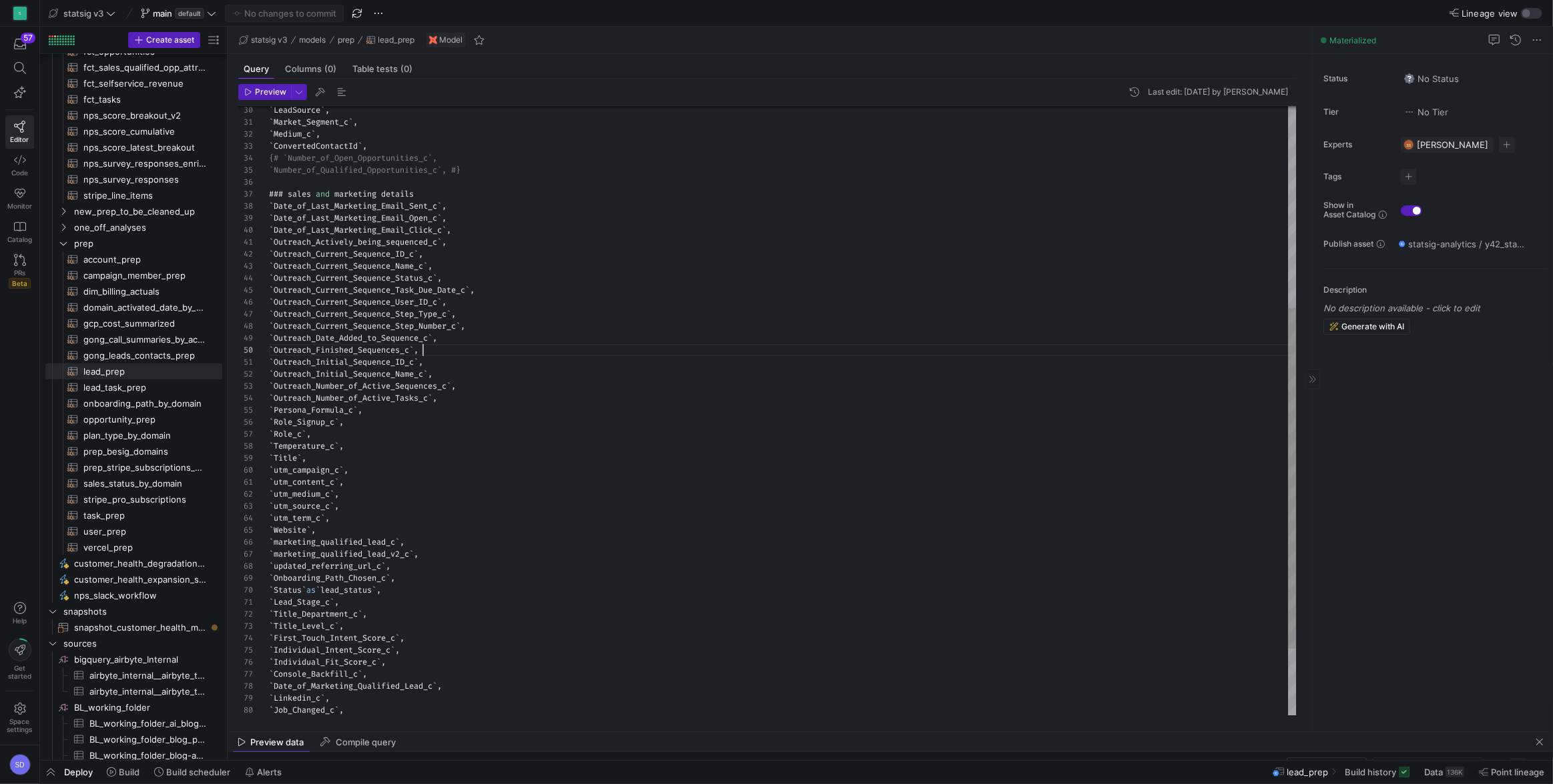
click at [498, 345] on div "` LeadSource ` , ` Market_Segment_c ` , ` Medium_c ` , ` ConvertedContactId ` ,…" at bounding box center [783, 291] width 1028 height 1091
type textarea "`Outreach_Initial_Sequence_ID_c`, `Outreach_Initial_Sequence_Name_c`, `Outreach…"
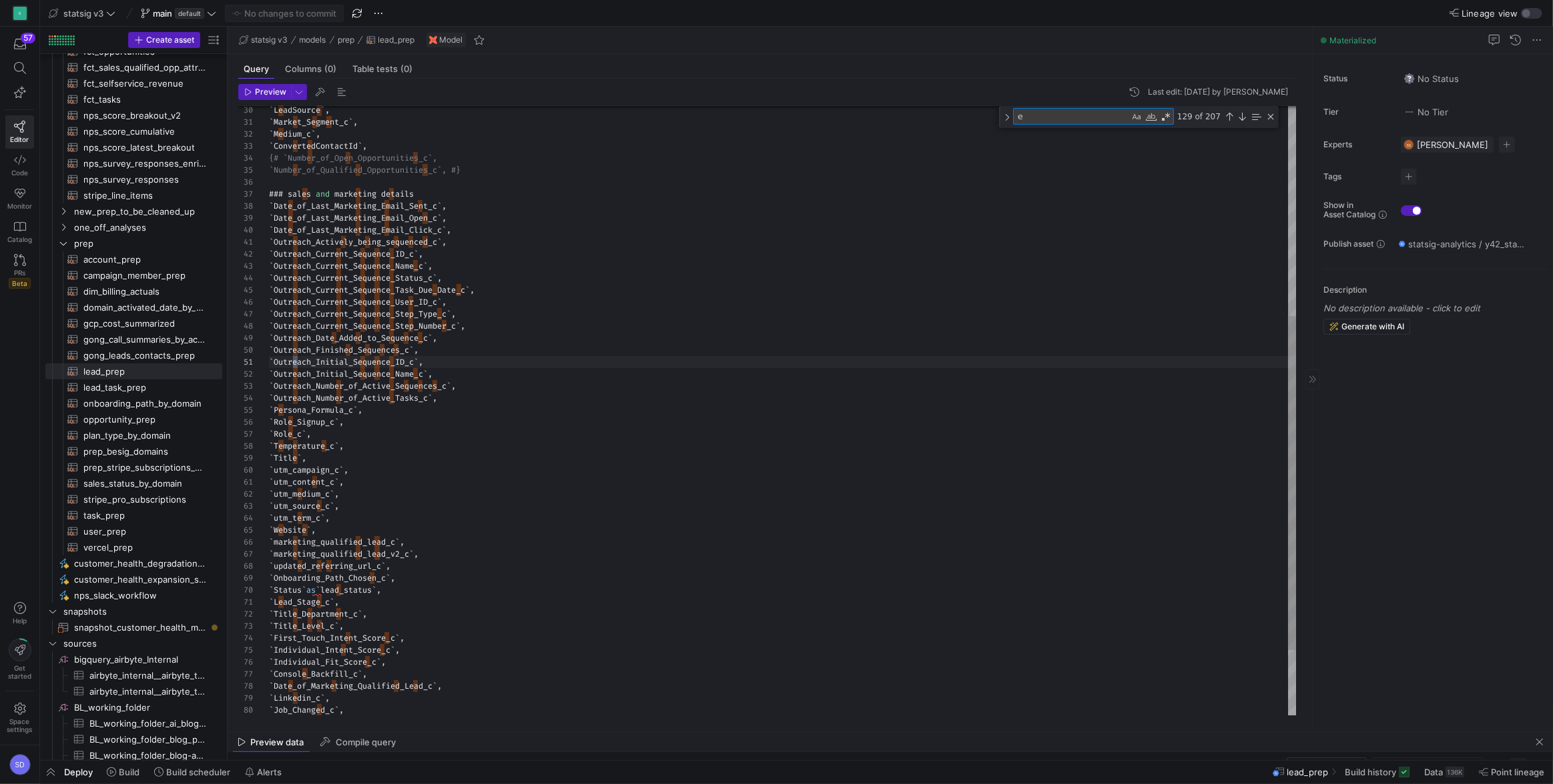
type textarea "ex"
type textarea "`MQL_Score_c`, `Automatic_Qualified_Lead_c`, `Date_of_Automatic_Qualified_Lead_…"
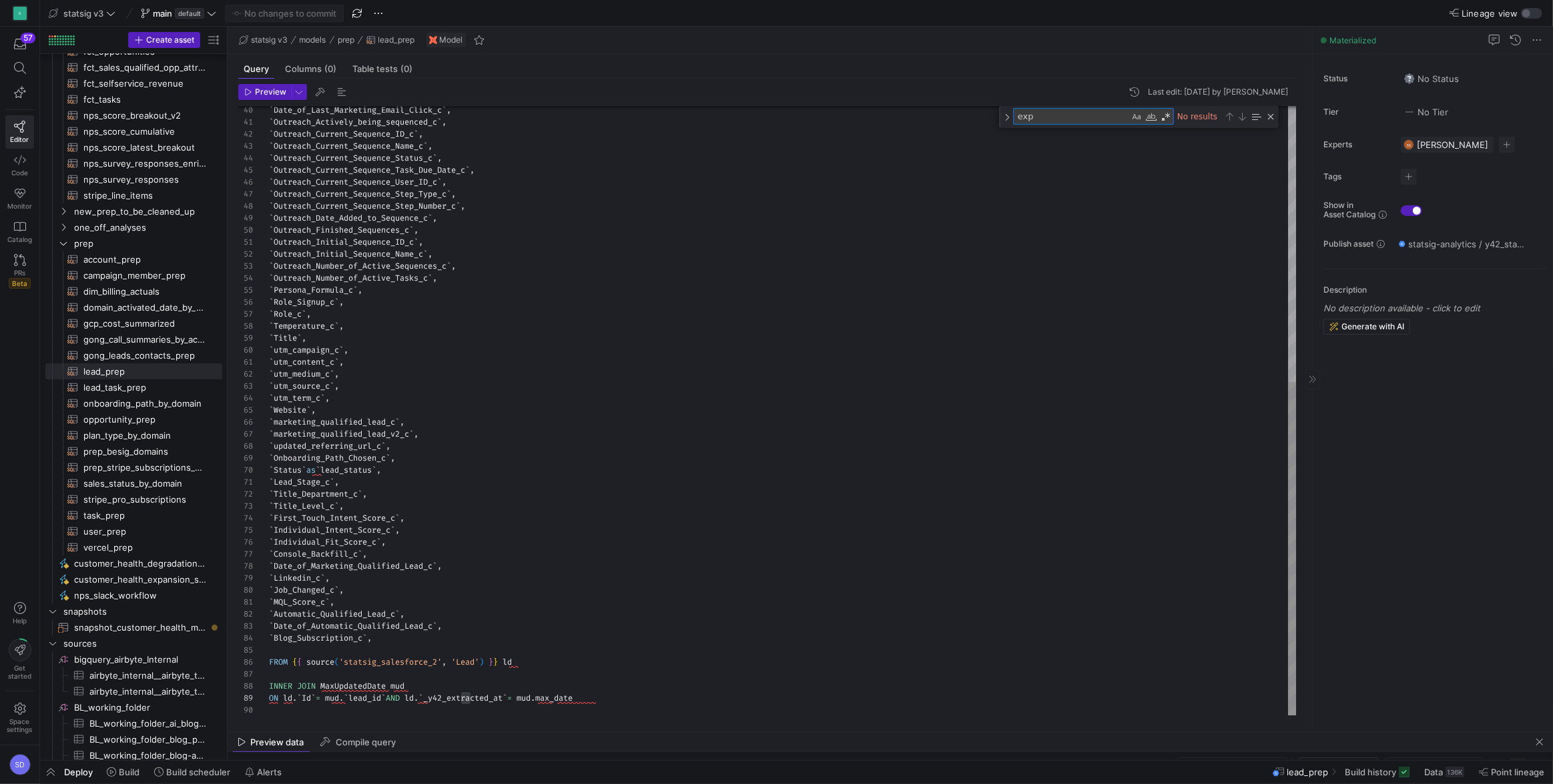
type textarea "ex"
type textarea "`Outreach_Initial_Sequence_ID_c`, `Outreach_Initial_Sequence_Name_c`, `Outreach…"
type textarea "e"
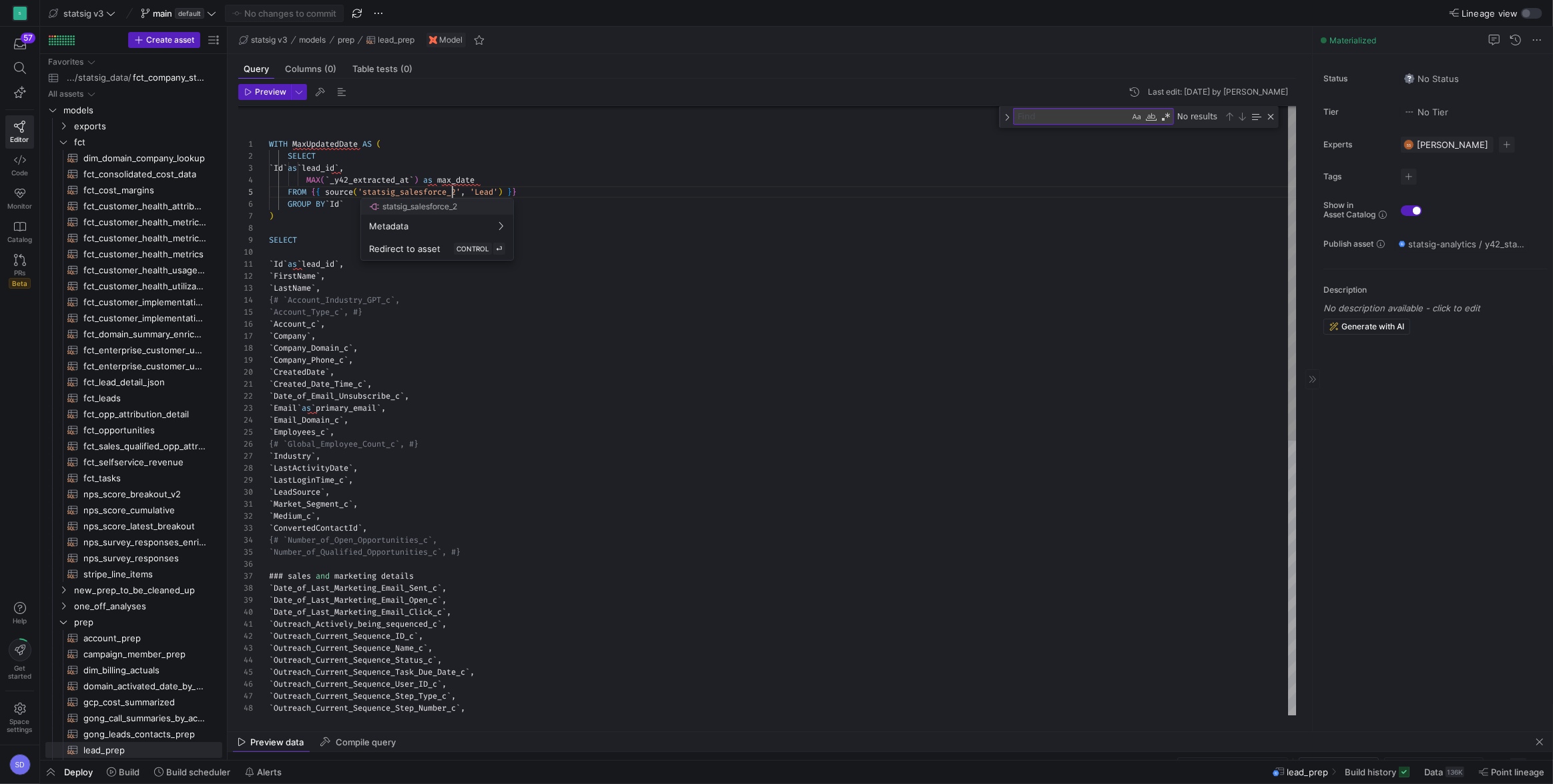
type textarea "WITH MaxUpdatedDate AS ( SELECT `Id` as `lead_id`, MAX(`_y42_extracted_at`) as …"
click at [451, 192] on div "` Date_of_Last_Marketing_Email_Click_c ` , ` Outreach_Actively_being_sequenced_…" at bounding box center [783, 662] width 1028 height 1113
click at [446, 411] on div at bounding box center [776, 392] width 1553 height 784
click at [435, 196] on div "` Date_of_Last_Marketing_Email_Click_c ` , ` Outreach_Actively_being_sequenced_…" at bounding box center [783, 662] width 1028 height 1113
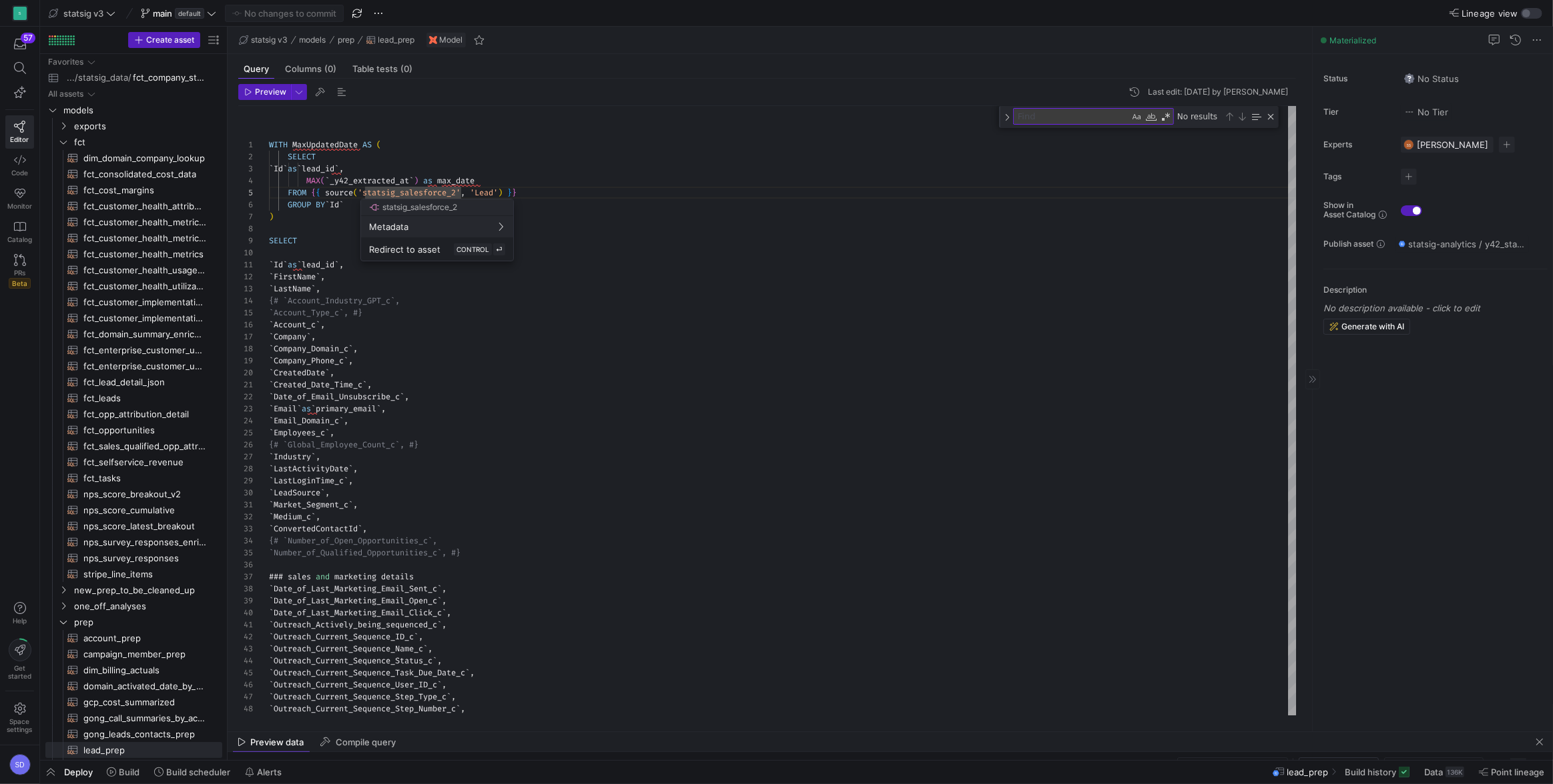
click at [1043, 117] on div at bounding box center [776, 392] width 1553 height 784
click at [1043, 118] on textarea "Find" at bounding box center [1071, 116] width 116 height 16
type textarea "e"
type textarea "`MQL_Score_c`, `Automatic_Qualified_Lead_c`, `Date_of_Automatic_Qualified_Lead_…"
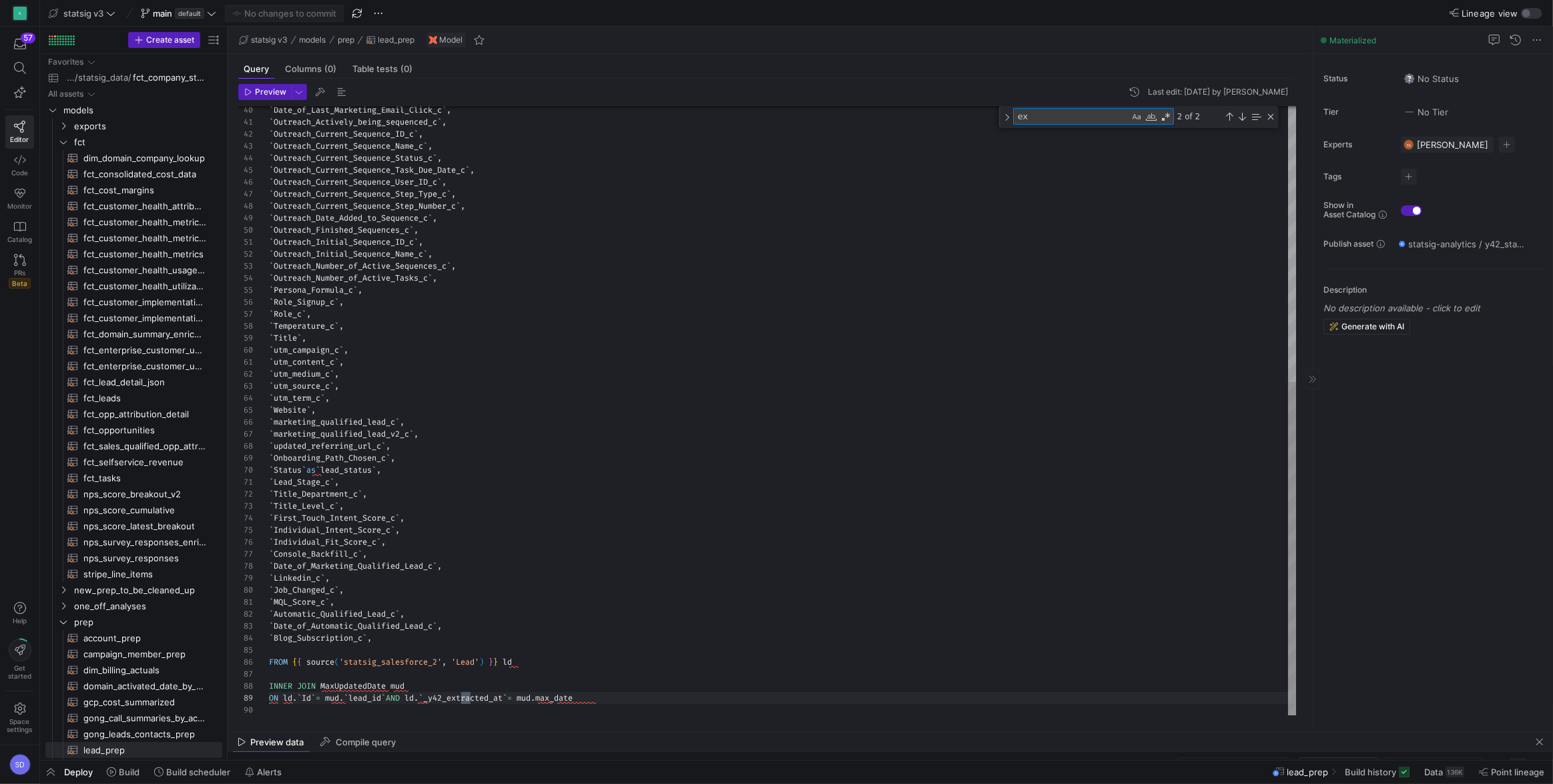
scroll to position [107, 201]
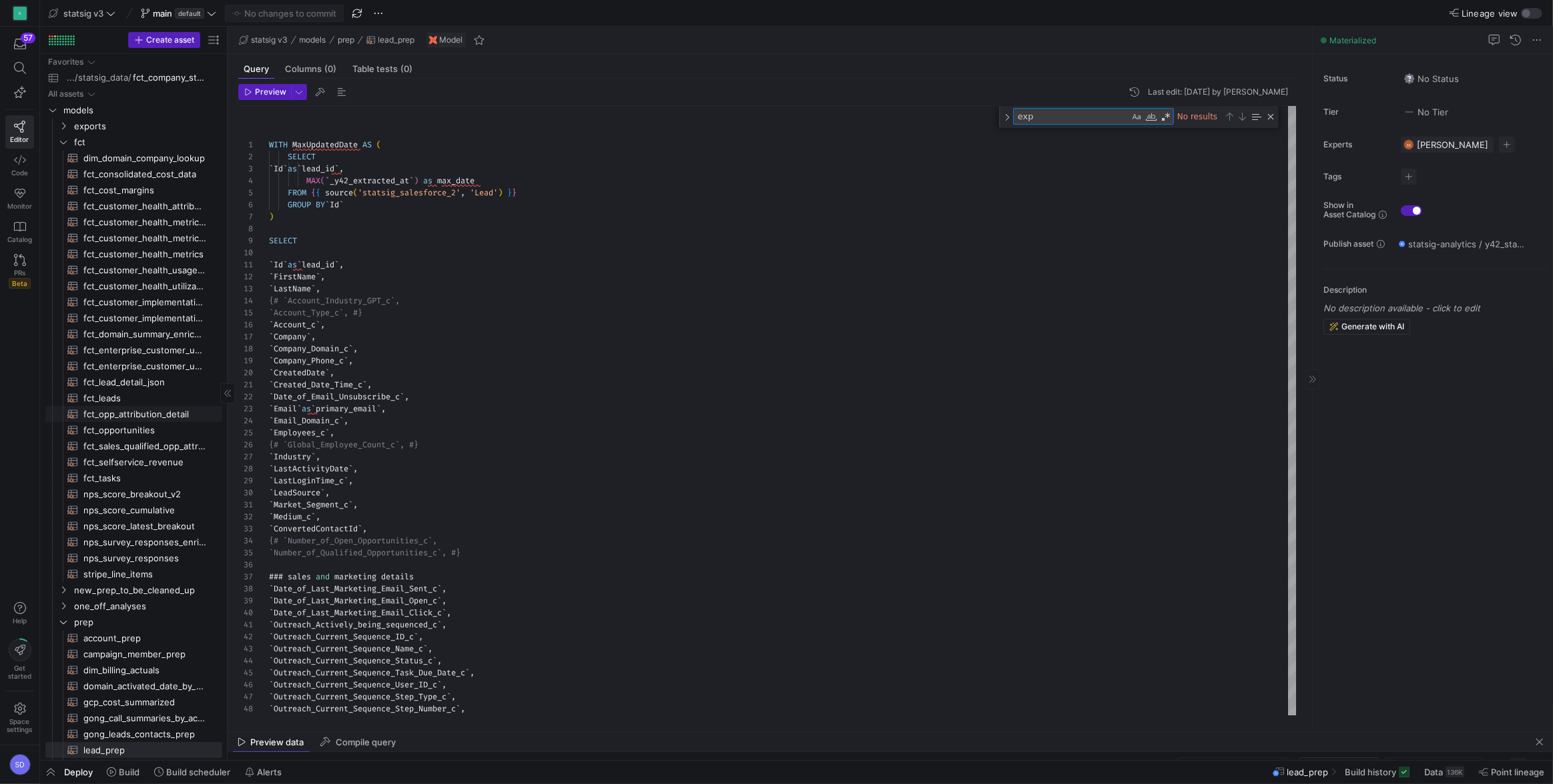
type textarea "exp"
click at [112, 400] on span "fct_leads​​​​​​​​​​" at bounding box center [145, 398] width 123 height 16
type textarea "### all lead fields selected WITH lead AS ( SELECT * FROM {{ ref('lead_prep') }…"
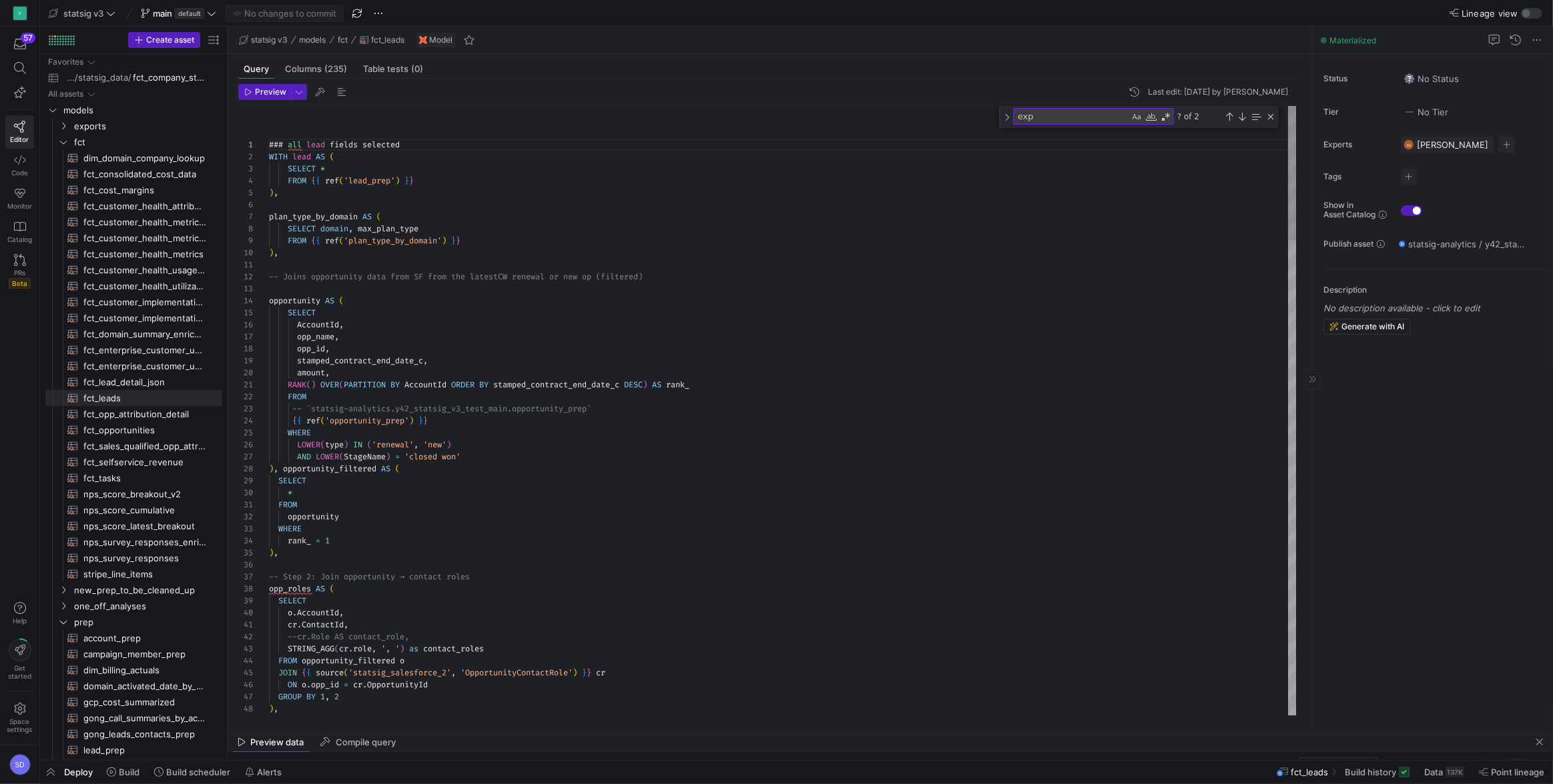
scroll to position [36, 111]
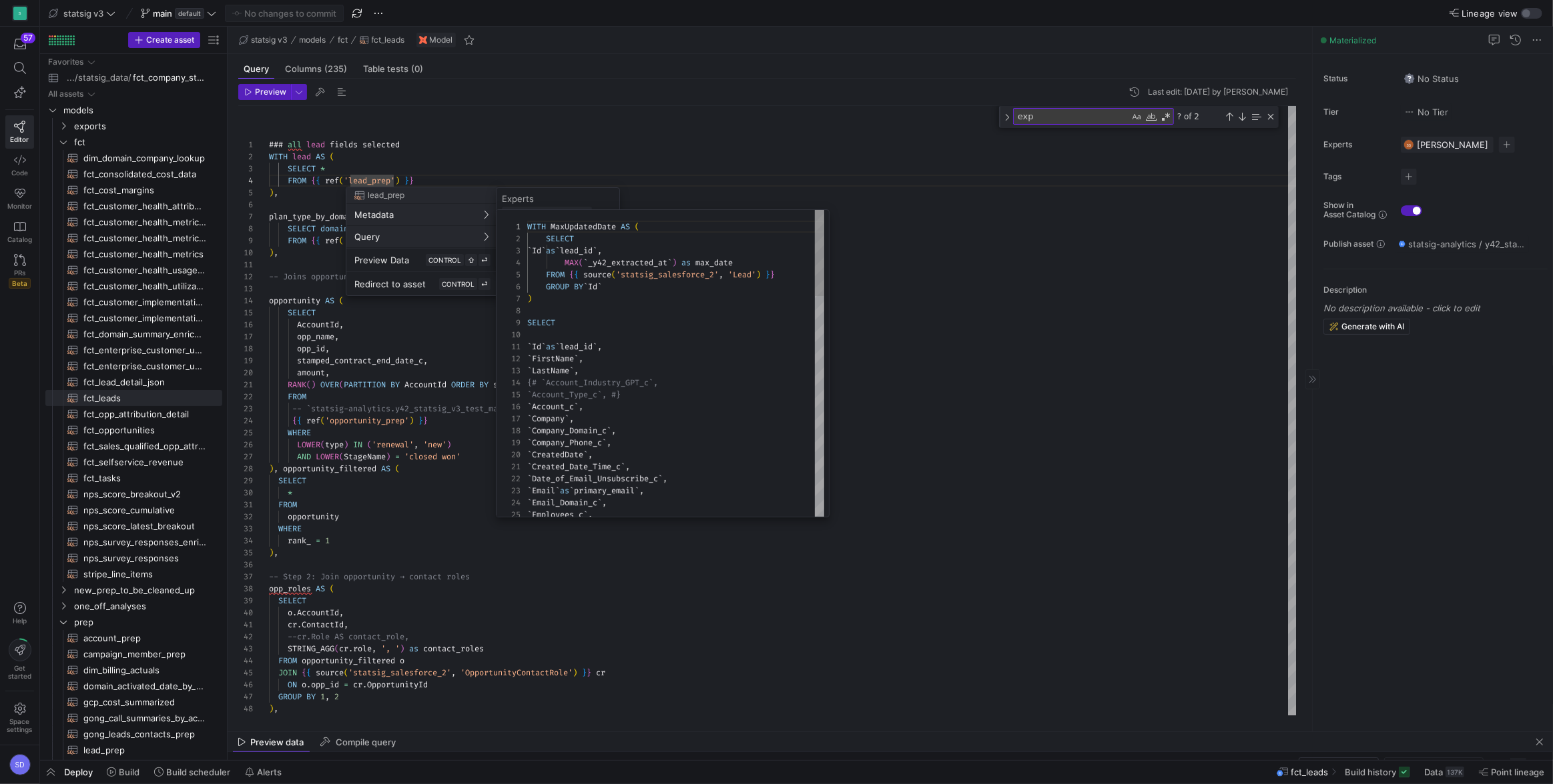
scroll to position [120, 0]
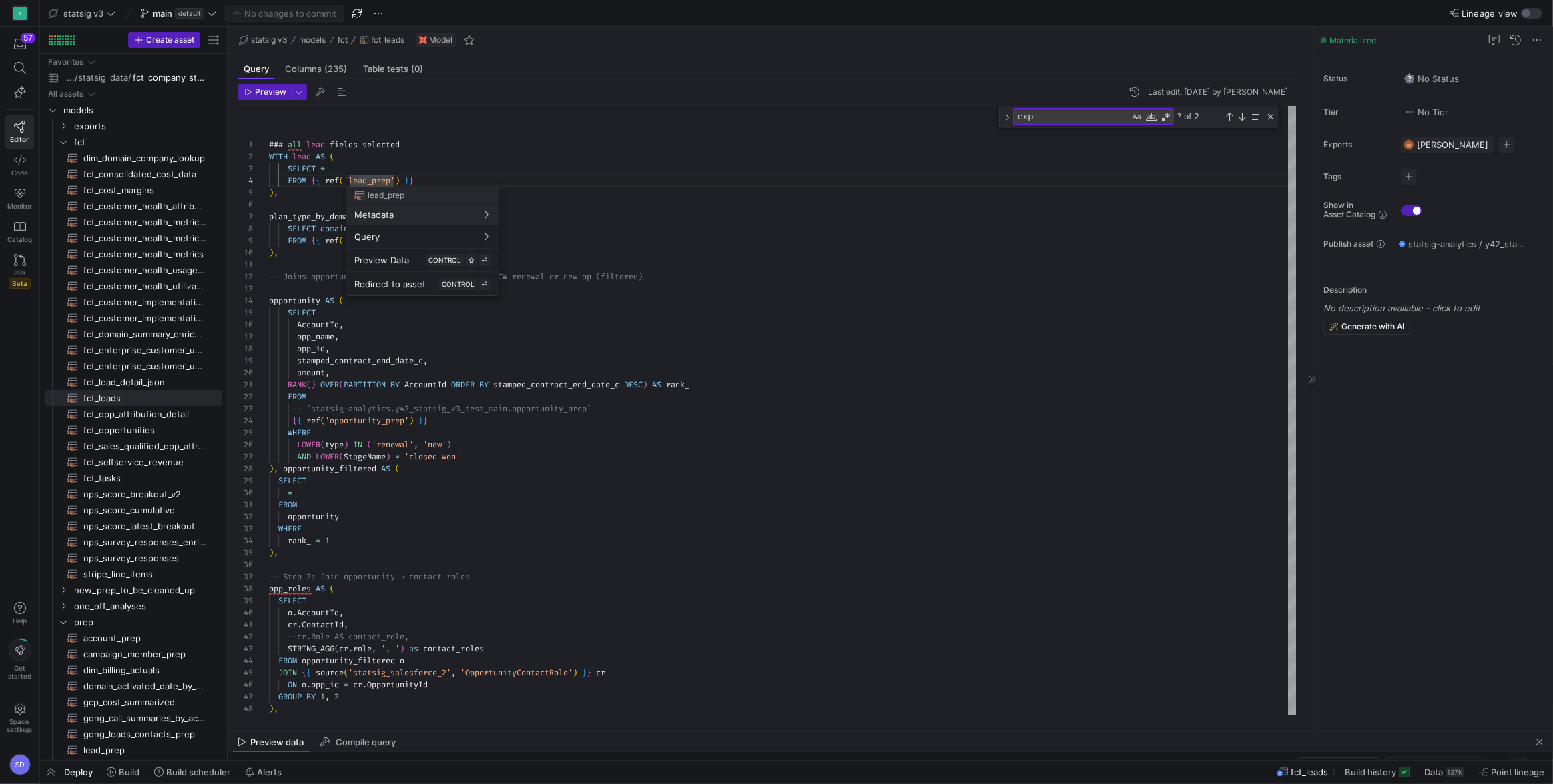
click at [308, 237] on div at bounding box center [776, 392] width 1553 height 784
click at [372, 244] on div at bounding box center [776, 392] width 1553 height 784
click at [465, 237] on div at bounding box center [776, 392] width 1553 height 784
drag, startPoint x: 428, startPoint y: 229, endPoint x: 307, endPoint y: 230, distance: 121.0
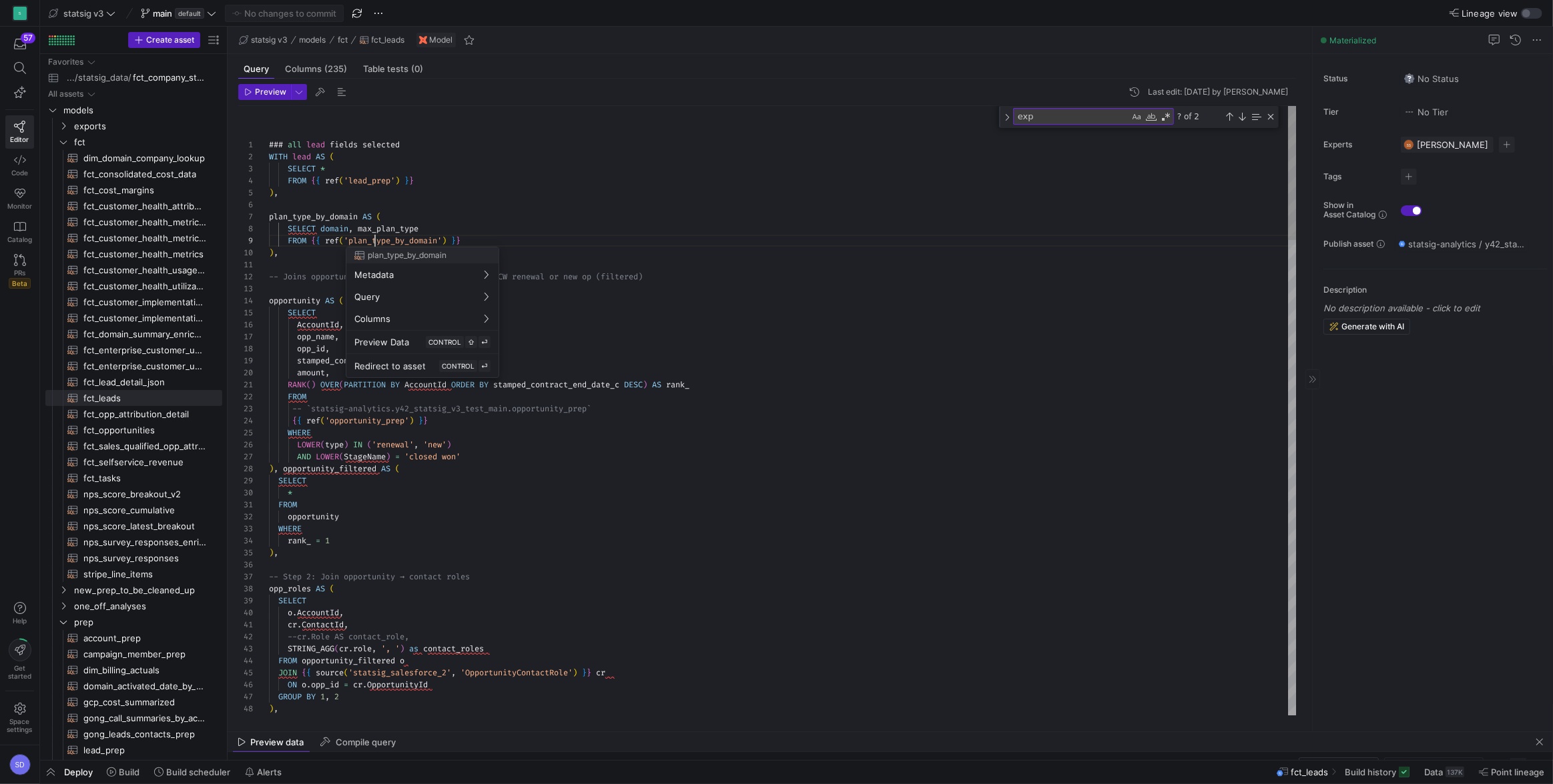
scroll to position [95, 106]
click at [528, 207] on div at bounding box center [776, 392] width 1553 height 784
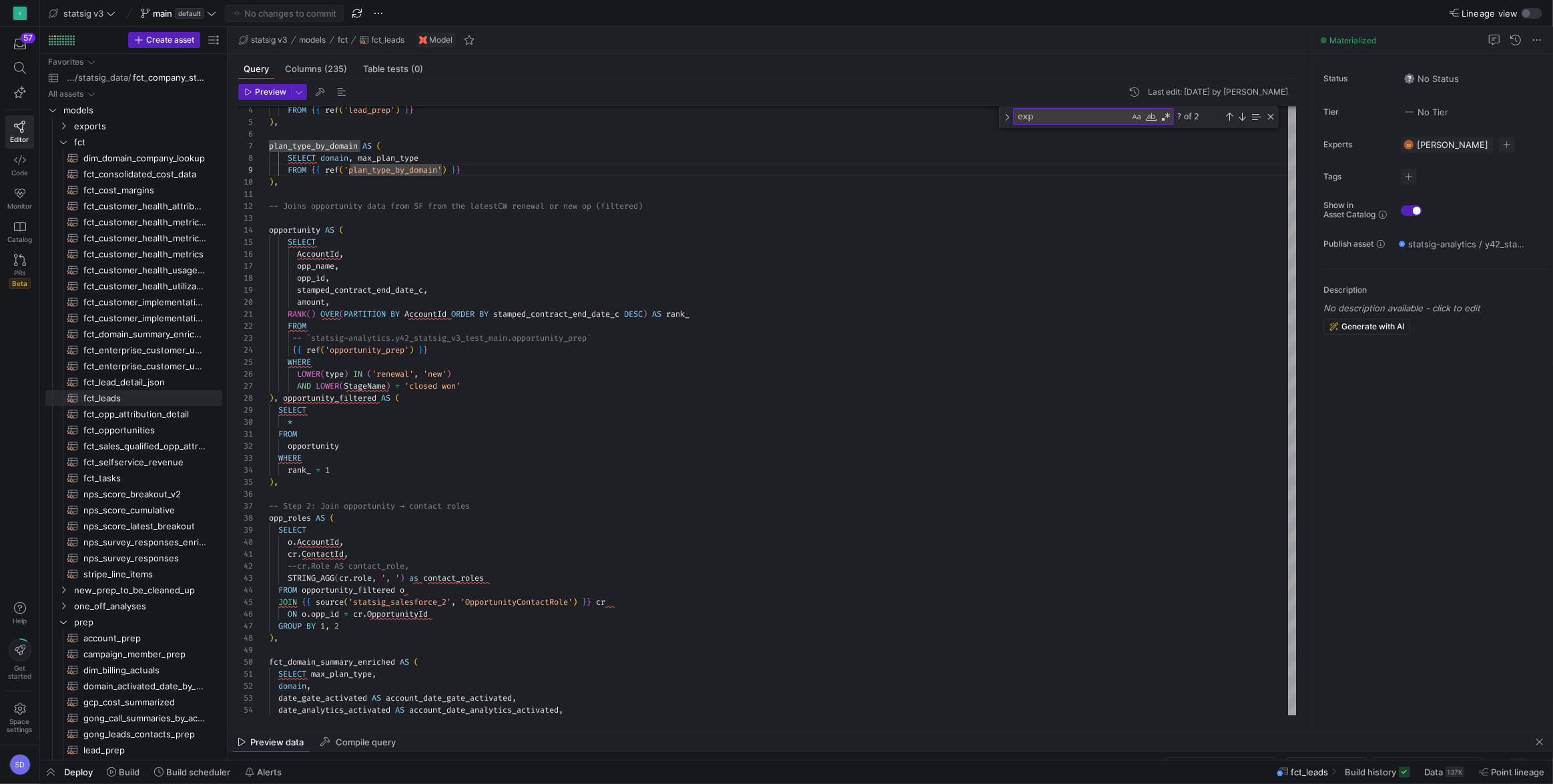
scroll to position [95, 106]
click at [322, 71] on span "Columns (235)" at bounding box center [316, 69] width 62 height 8
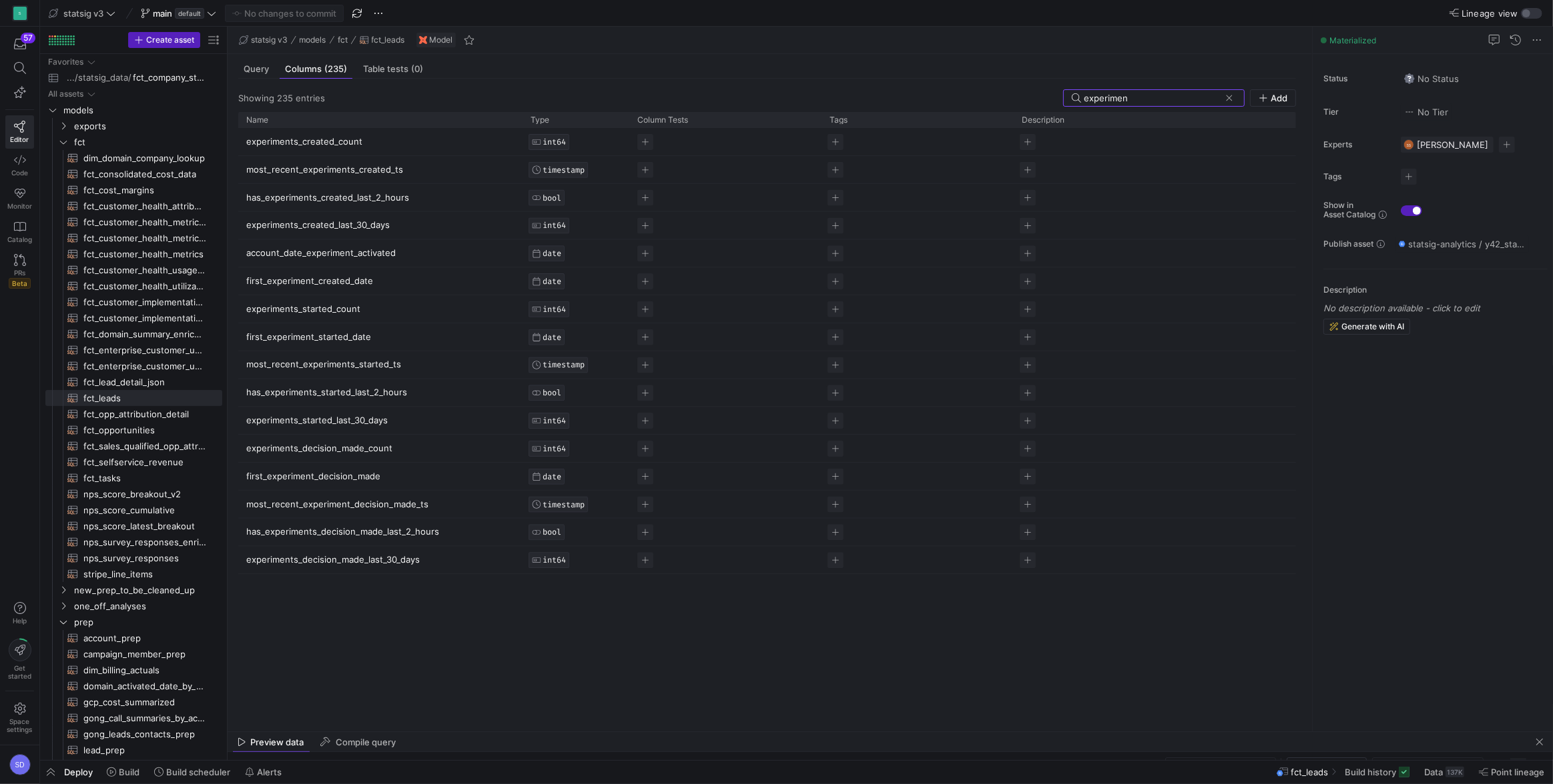
type input "experimen"
click at [314, 421] on p "experiments_started_last_30_days" at bounding box center [380, 420] width 269 height 26
click at [251, 71] on span "Query" at bounding box center [256, 69] width 26 height 8
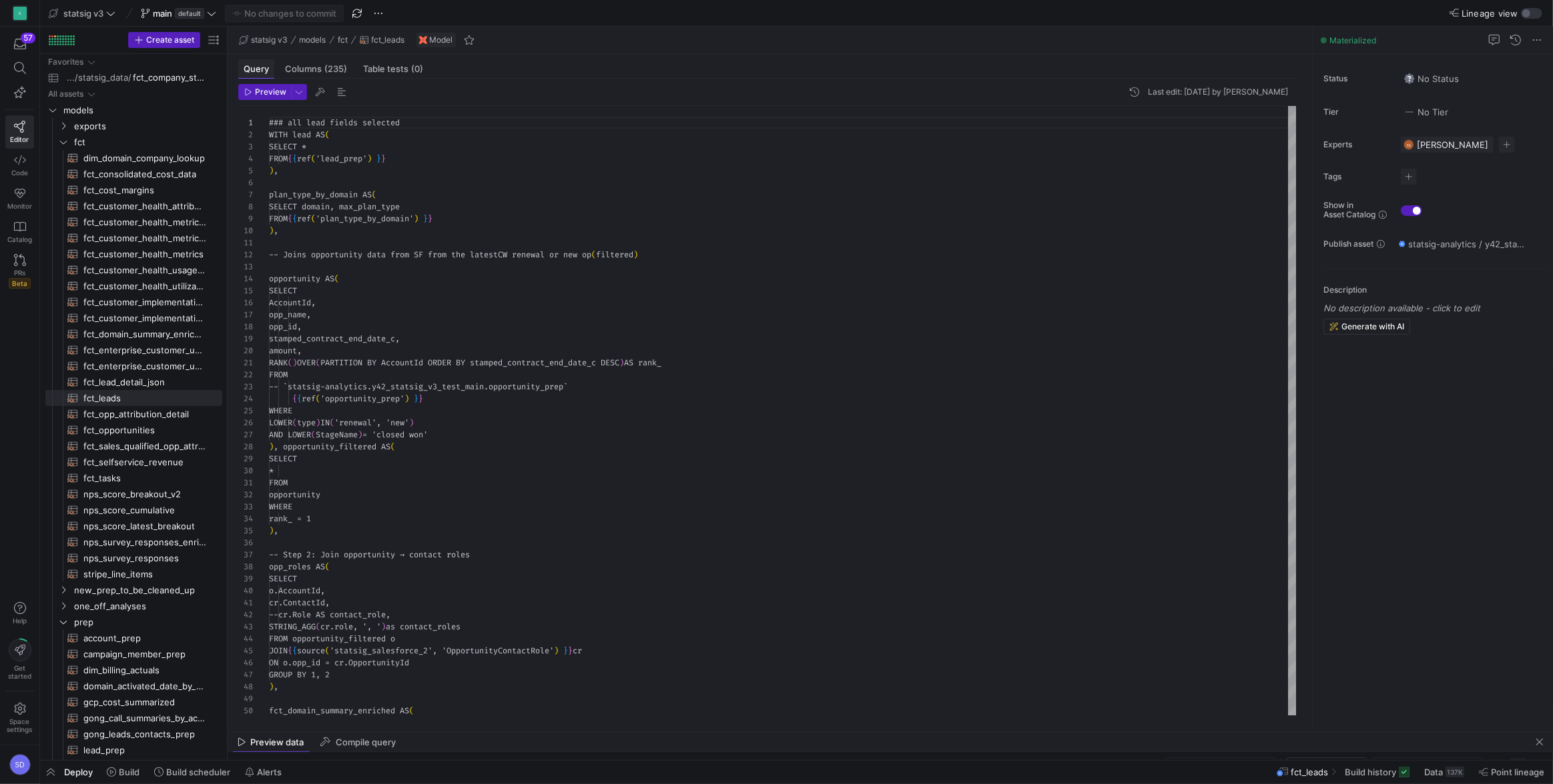
scroll to position [120, 0]
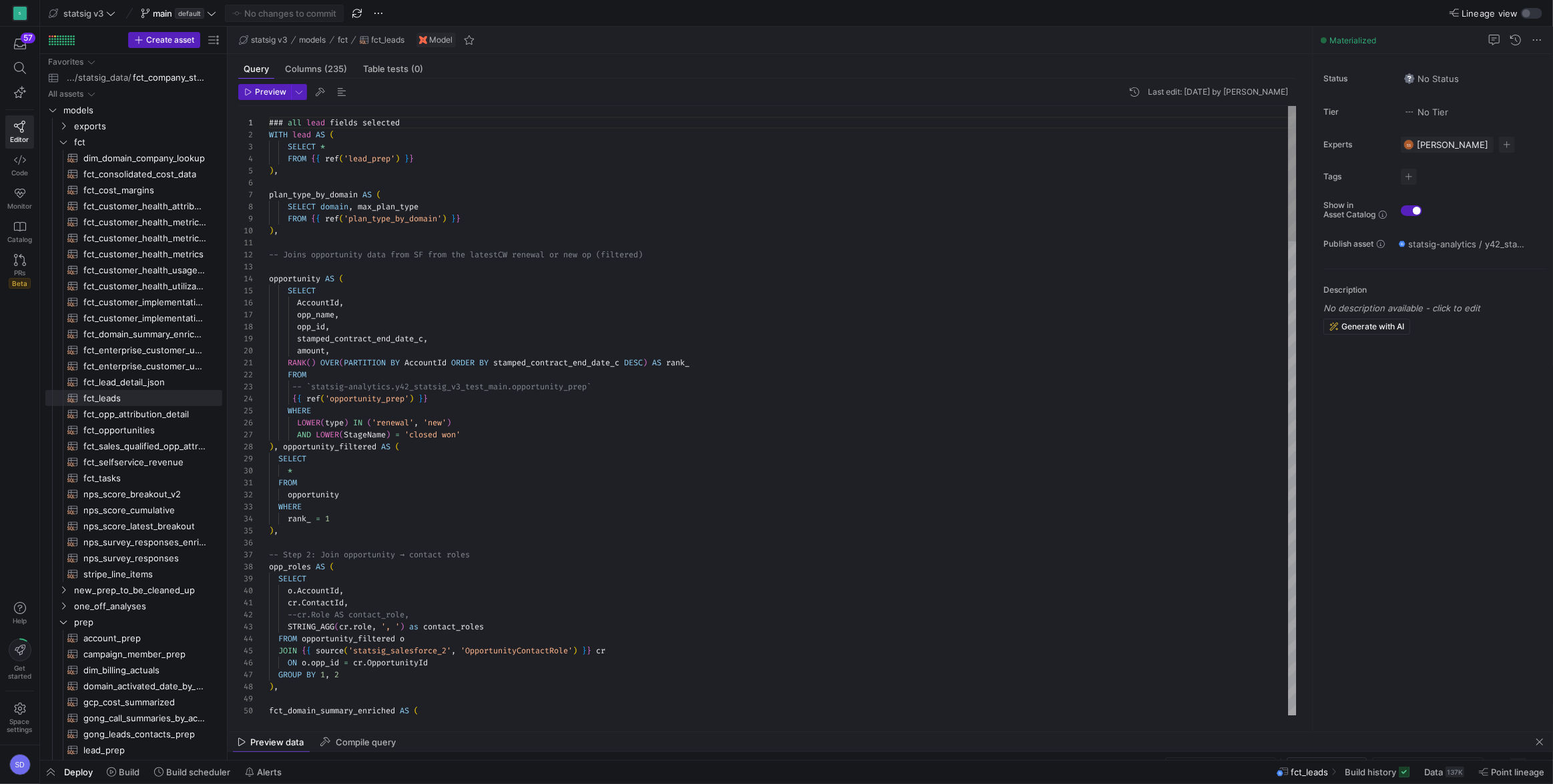
click at [387, 219] on div at bounding box center [776, 392] width 1553 height 784
click at [313, 268] on div at bounding box center [776, 392] width 1553 height 784
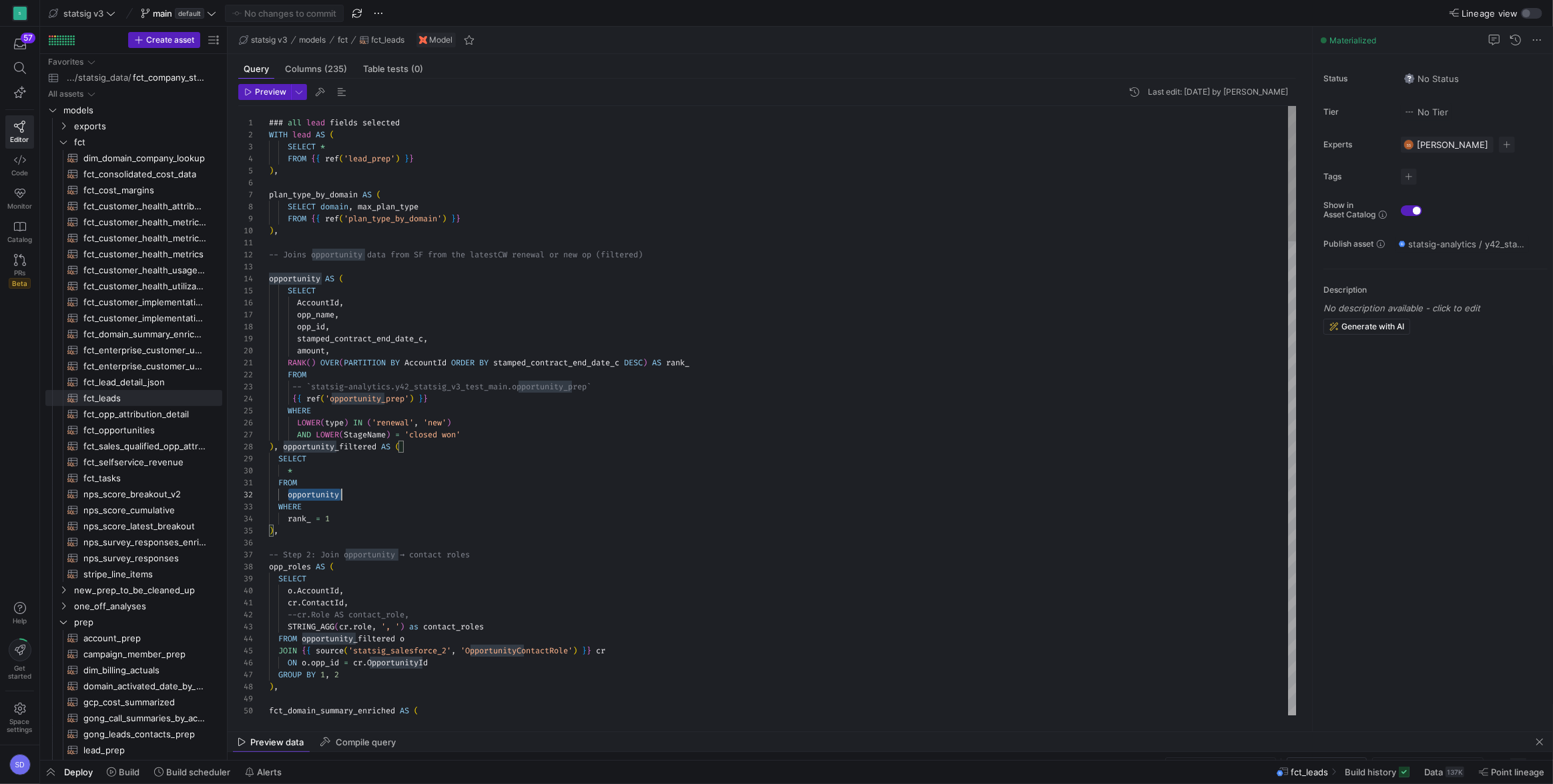
type textarea "RANK() OVER(PARTITION BY AccountId ORDER BY stamped_contract_end_date_c DESC) A…"
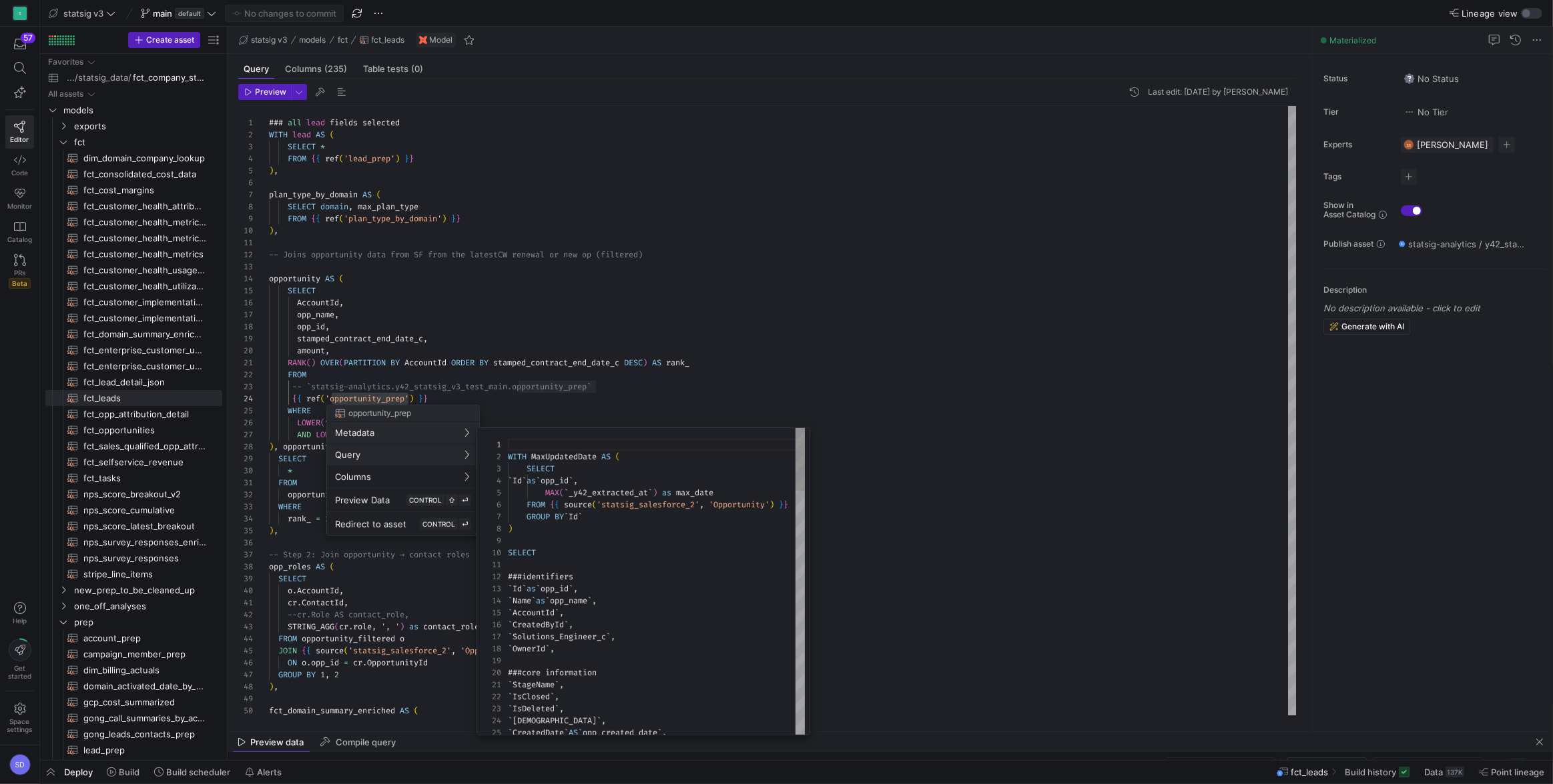
scroll to position [120, 0]
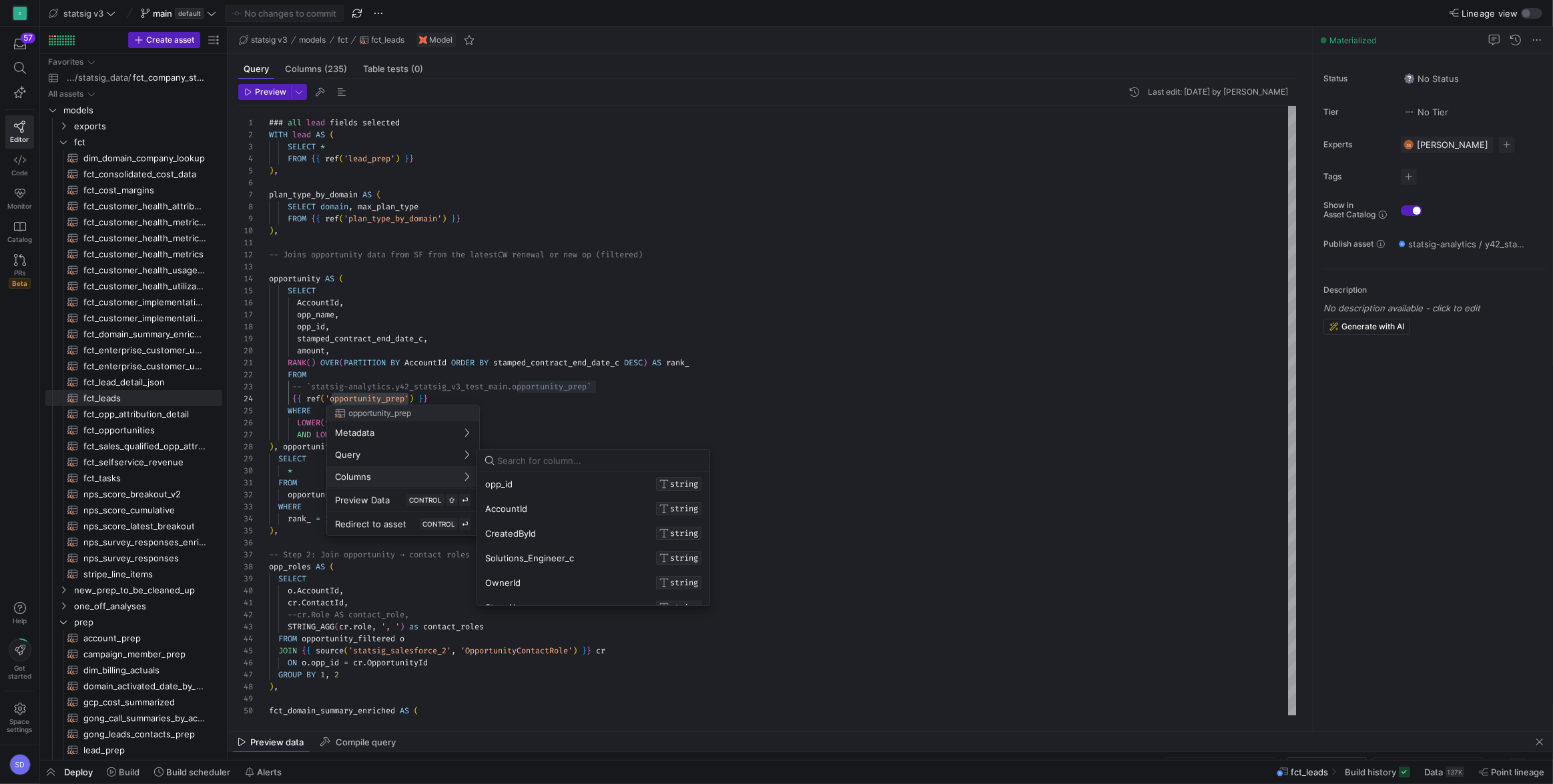
click at [514, 463] on input at bounding box center [598, 460] width 204 height 11
type input "e"
click at [607, 406] on div at bounding box center [776, 392] width 1553 height 784
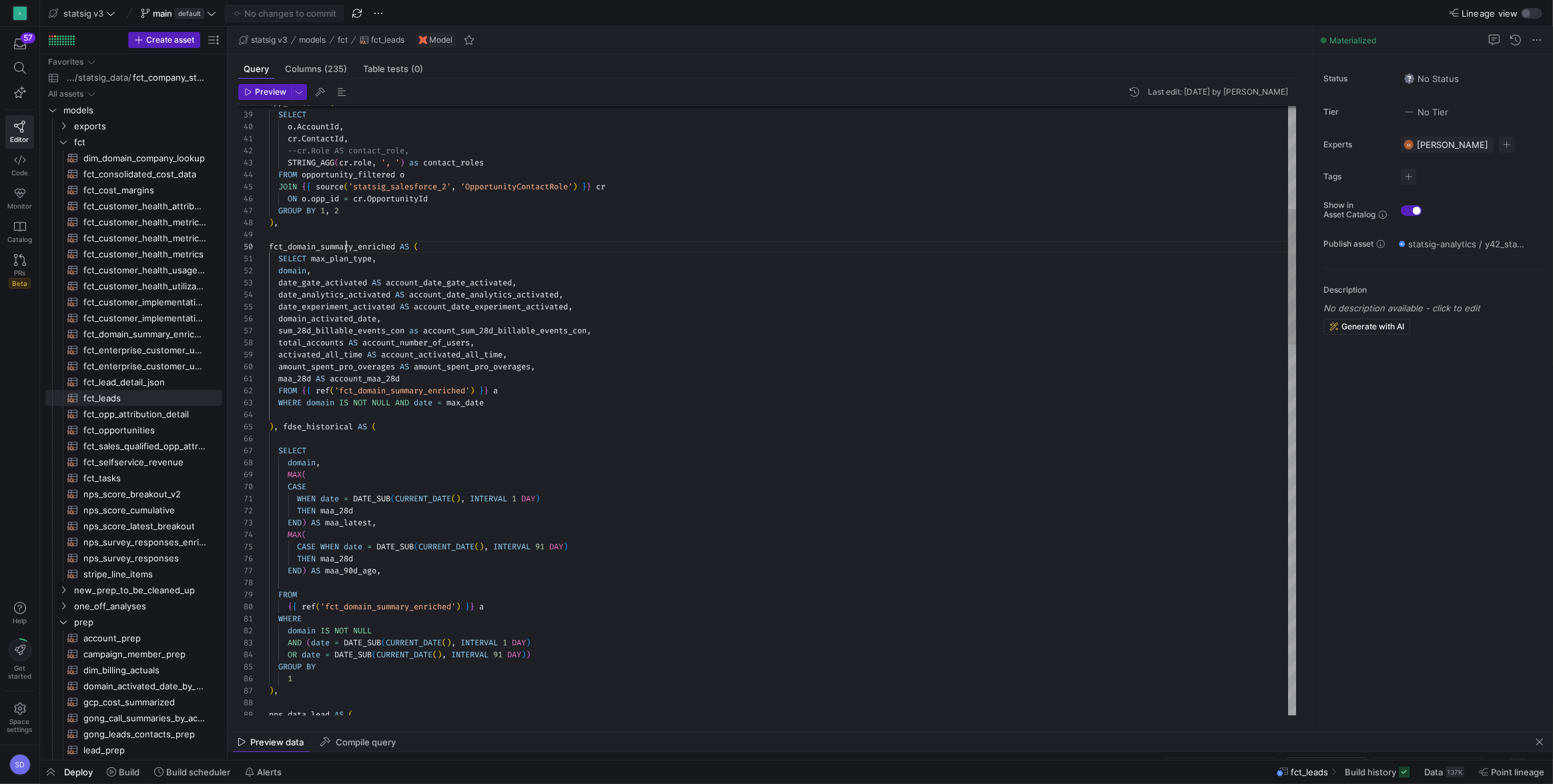
scroll to position [107, 77]
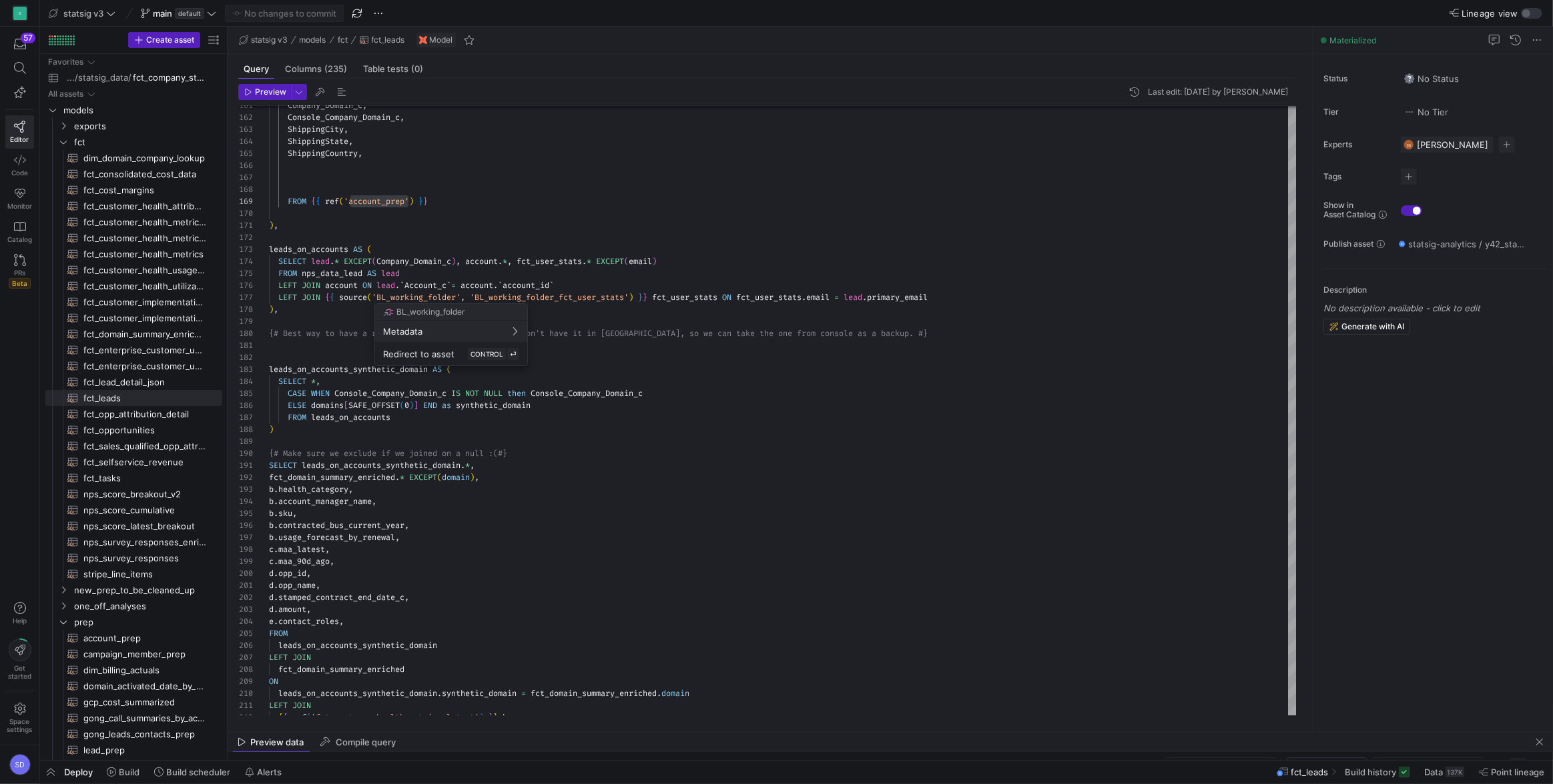
click at [476, 204] on div at bounding box center [776, 392] width 1553 height 784
type textarea "), leads_on_accounts AS ( SELECT lead.* EXCEPT(Company_Domain_c), account.*, fc…"
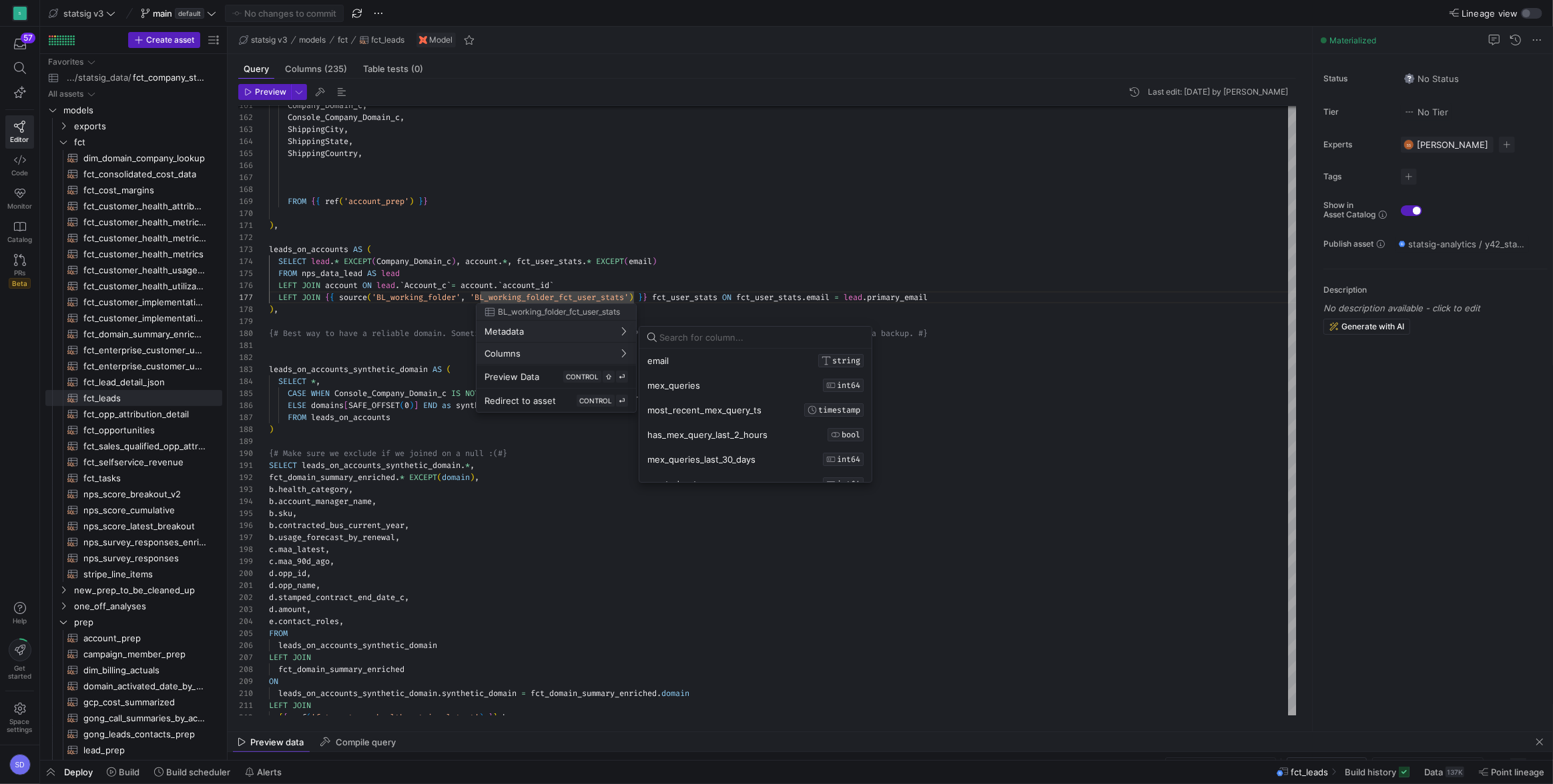
click at [683, 337] on input at bounding box center [761, 337] width 204 height 11
type input "e"
type input "s"
click at [756, 259] on div at bounding box center [776, 392] width 1553 height 784
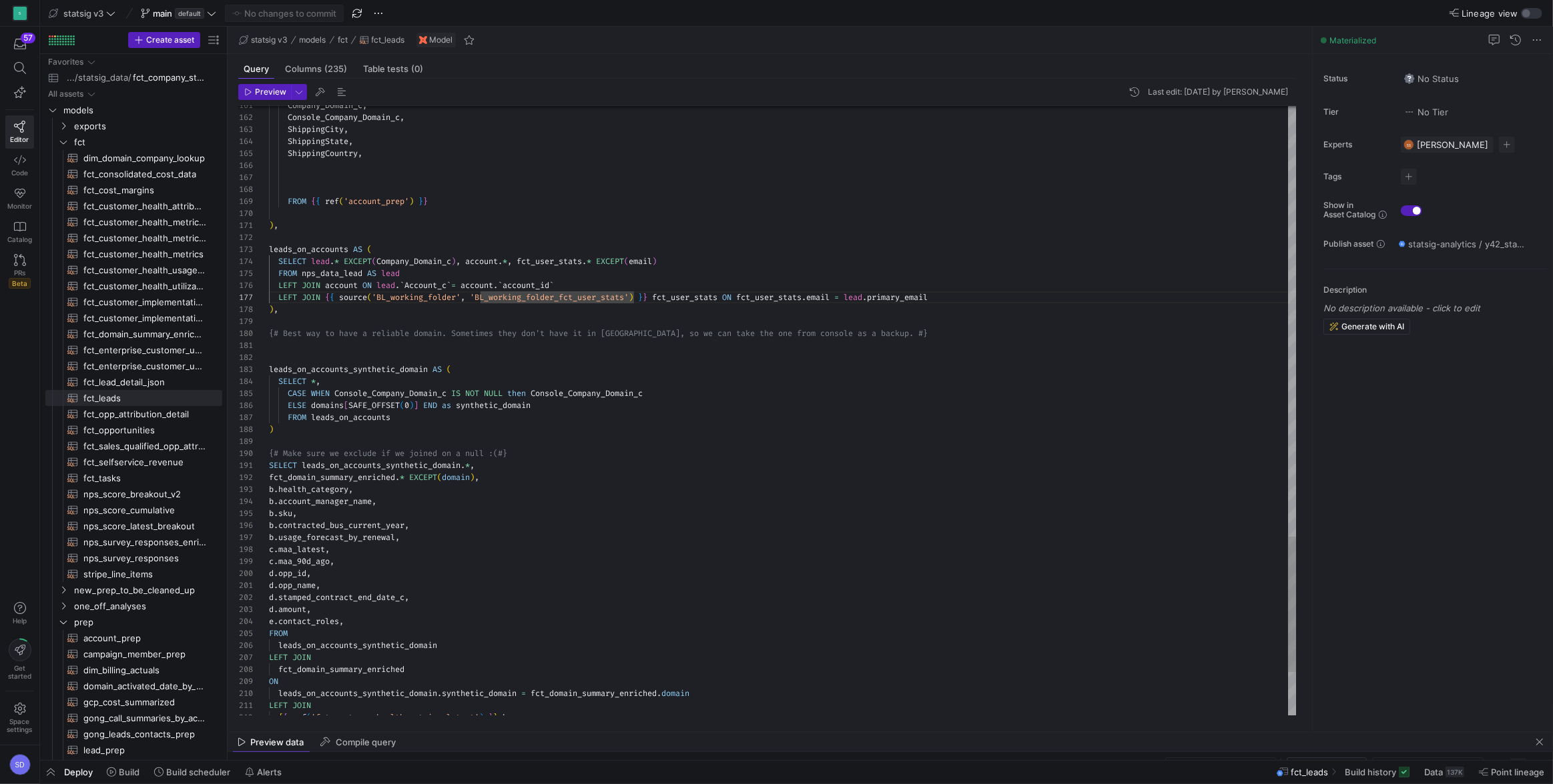
scroll to position [107, 413]
click at [427, 282] on div at bounding box center [776, 392] width 1553 height 784
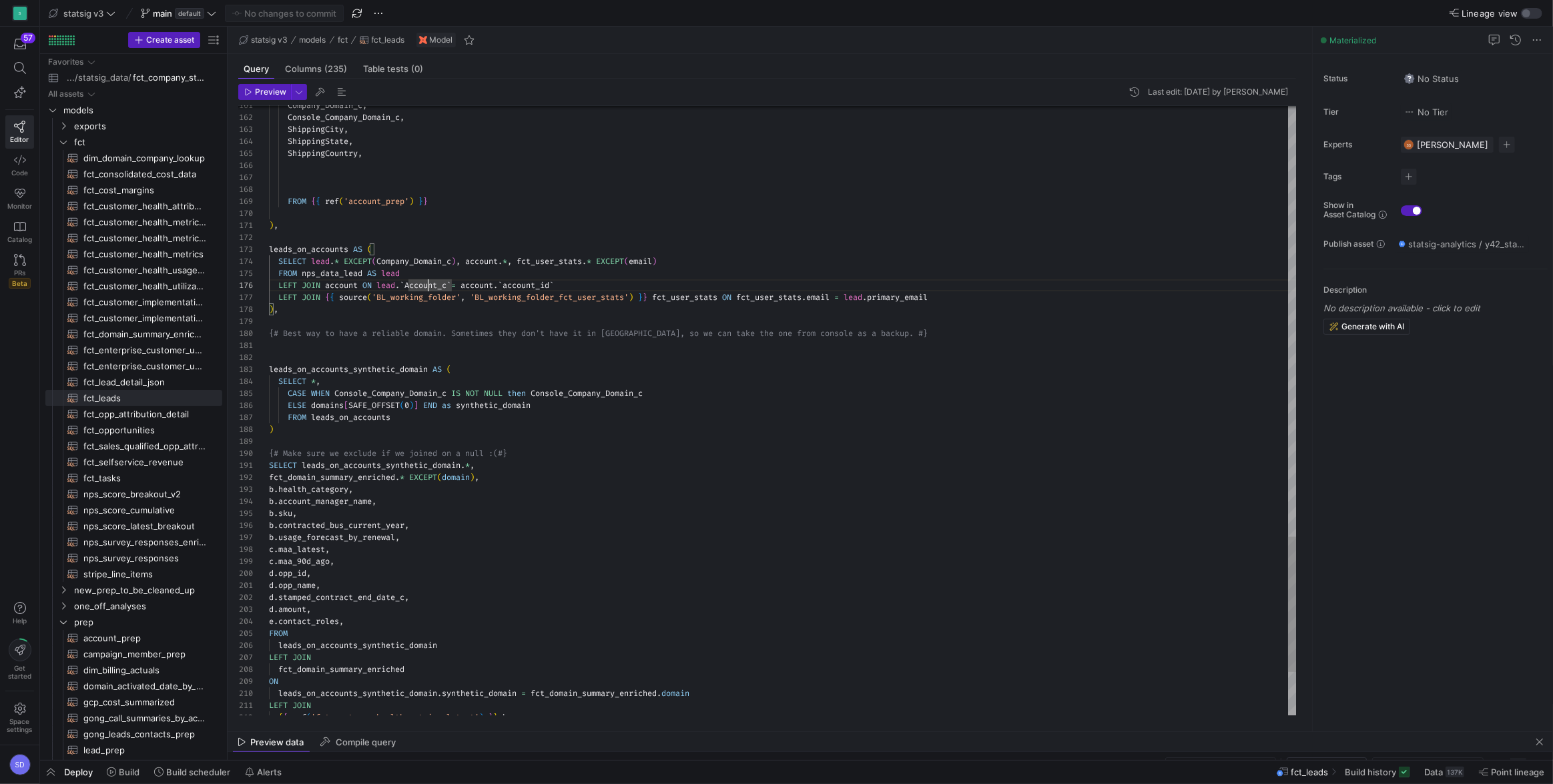
drag, startPoint x: 268, startPoint y: 250, endPoint x: 338, endPoint y: 316, distance: 96.2
click at [338, 316] on div "161 162 163 164 165 166 167 168 169 170 171 172 173 174 175 176 177 178 179 180…" at bounding box center [767, 411] width 1059 height 611
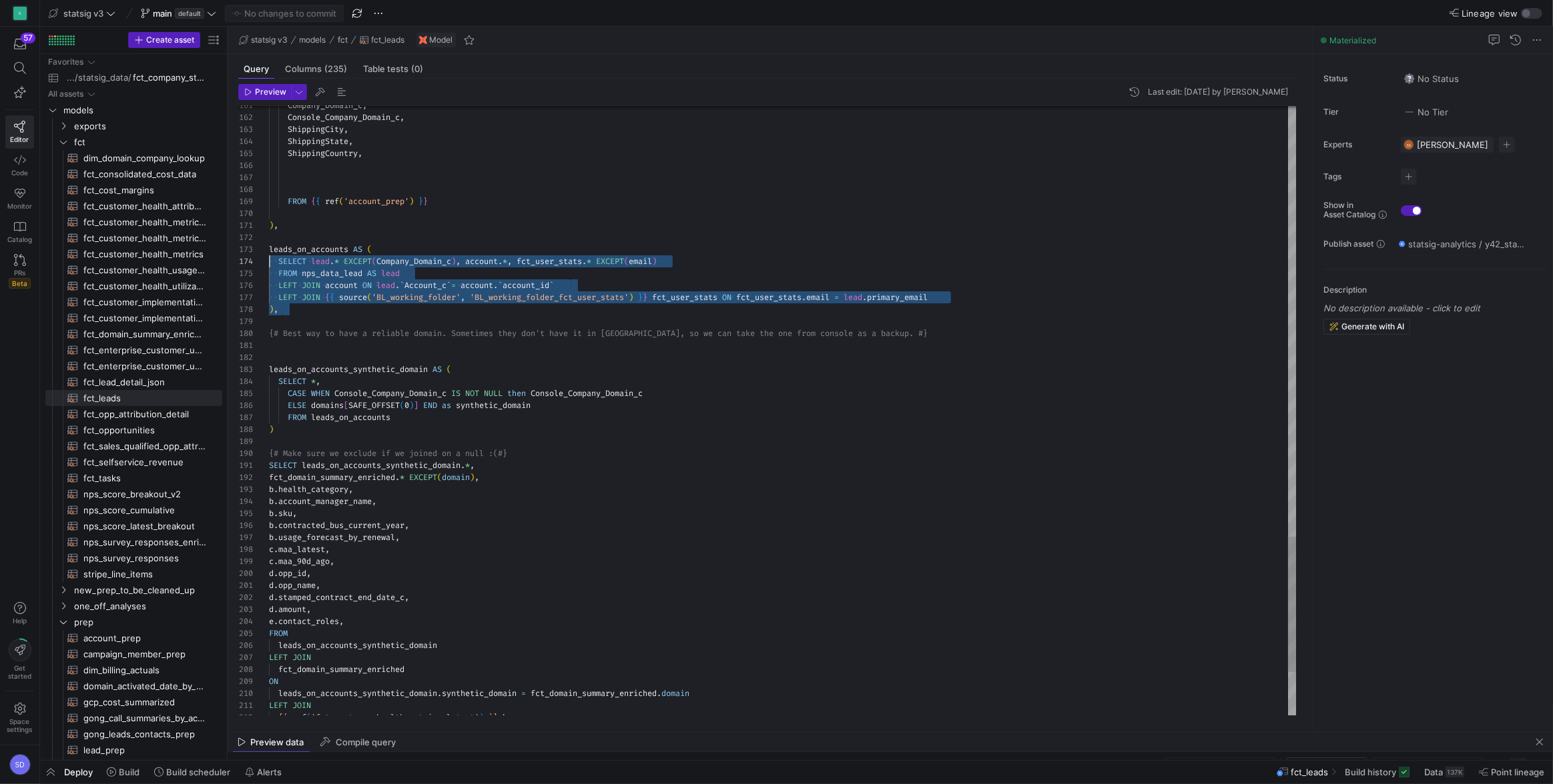
scroll to position [24, 0]
drag, startPoint x: 334, startPoint y: 316, endPoint x: 256, endPoint y: 250, distance: 102.2
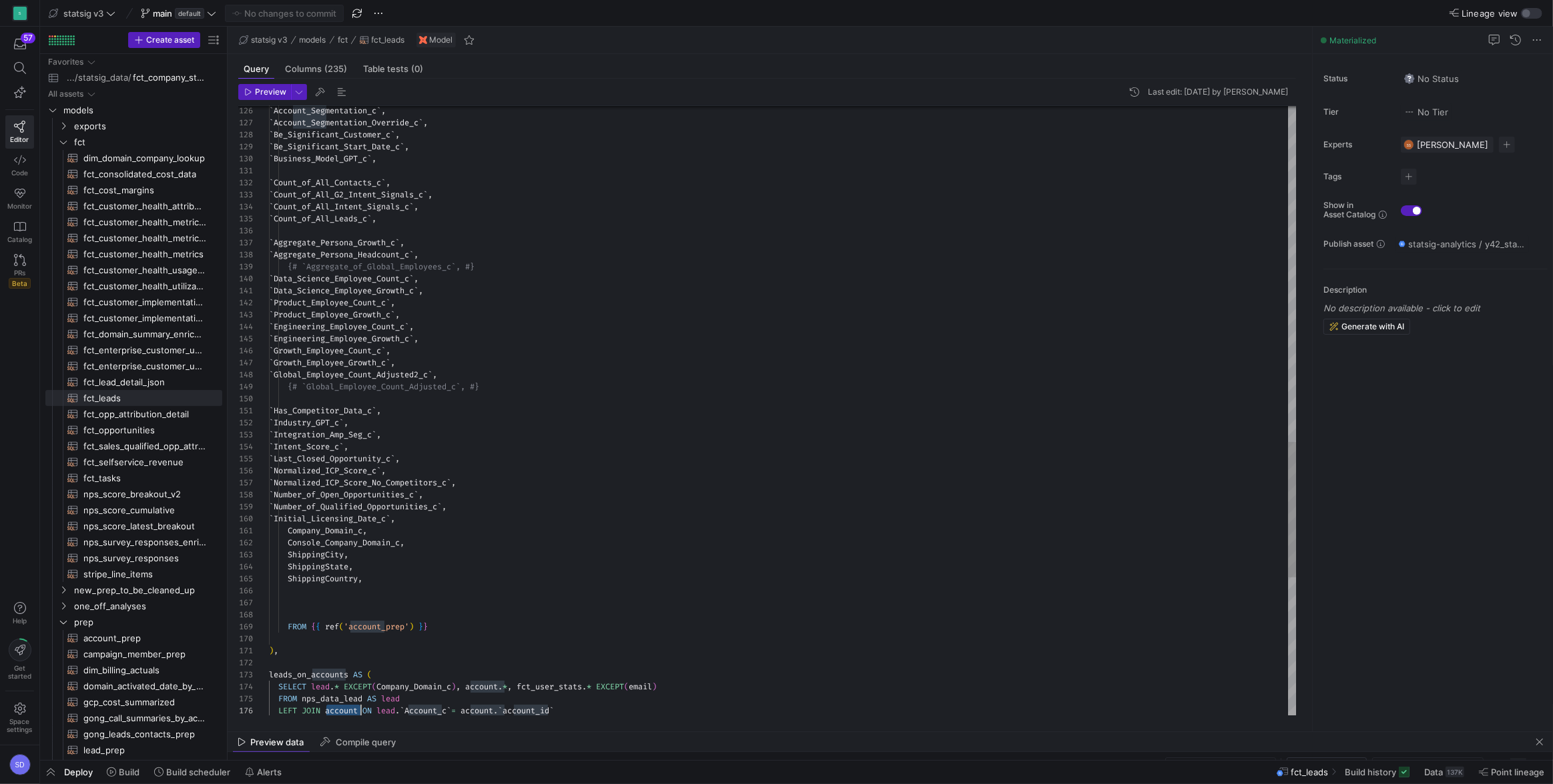
type textarea "Company_Domain_c, Console_Company_Domain_c, ShippingCity, ShippingState, Shippi…"
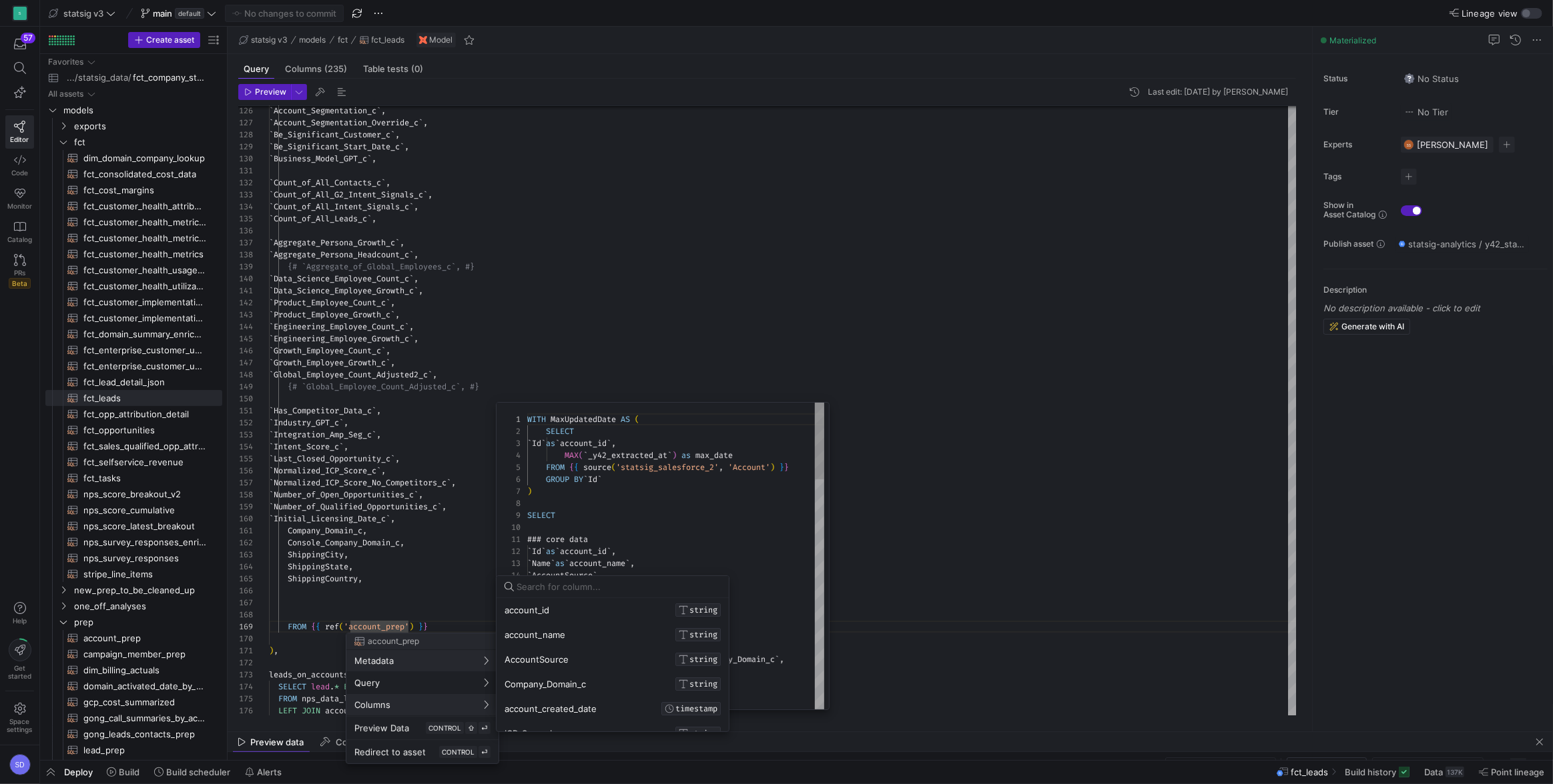
scroll to position [0, 0]
click at [377, 697] on button "Columns" at bounding box center [422, 705] width 152 height 21
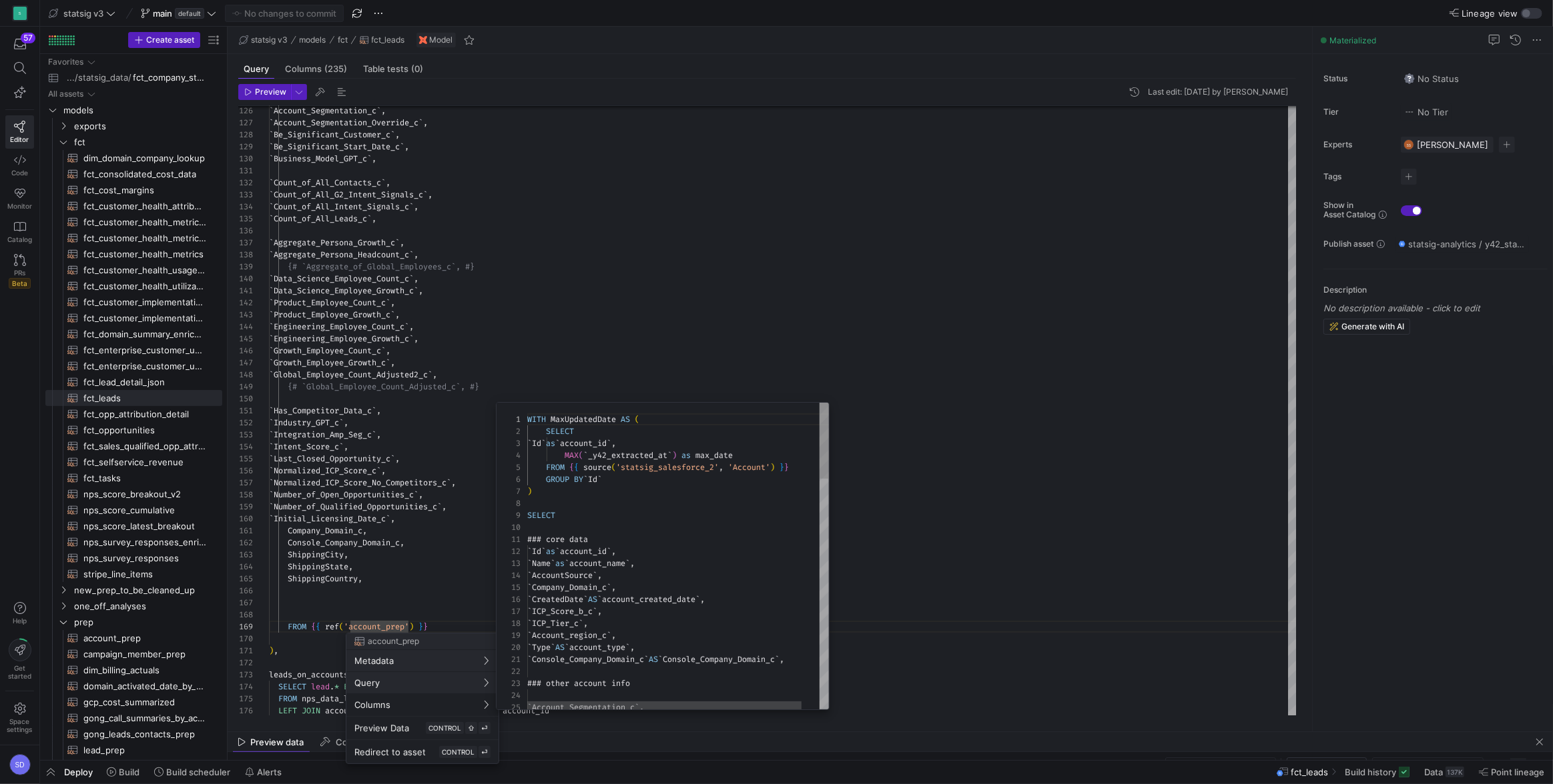
scroll to position [120, 0]
click at [417, 680] on span "Query" at bounding box center [422, 682] width 136 height 11
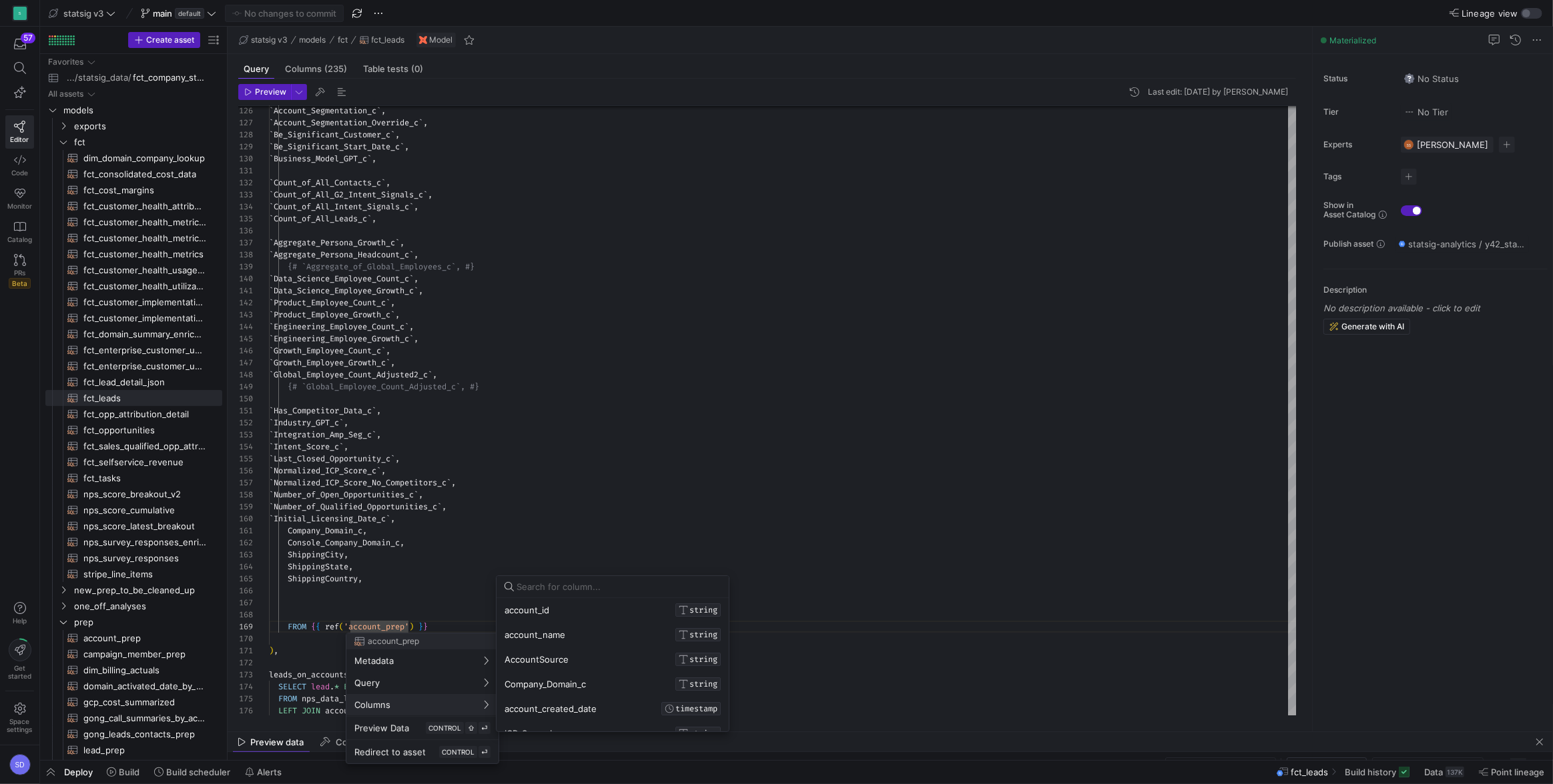
click at [531, 591] on input at bounding box center [618, 587] width 204 height 11
type input "w"
type input "exp"
click at [616, 507] on div at bounding box center [776, 392] width 1553 height 784
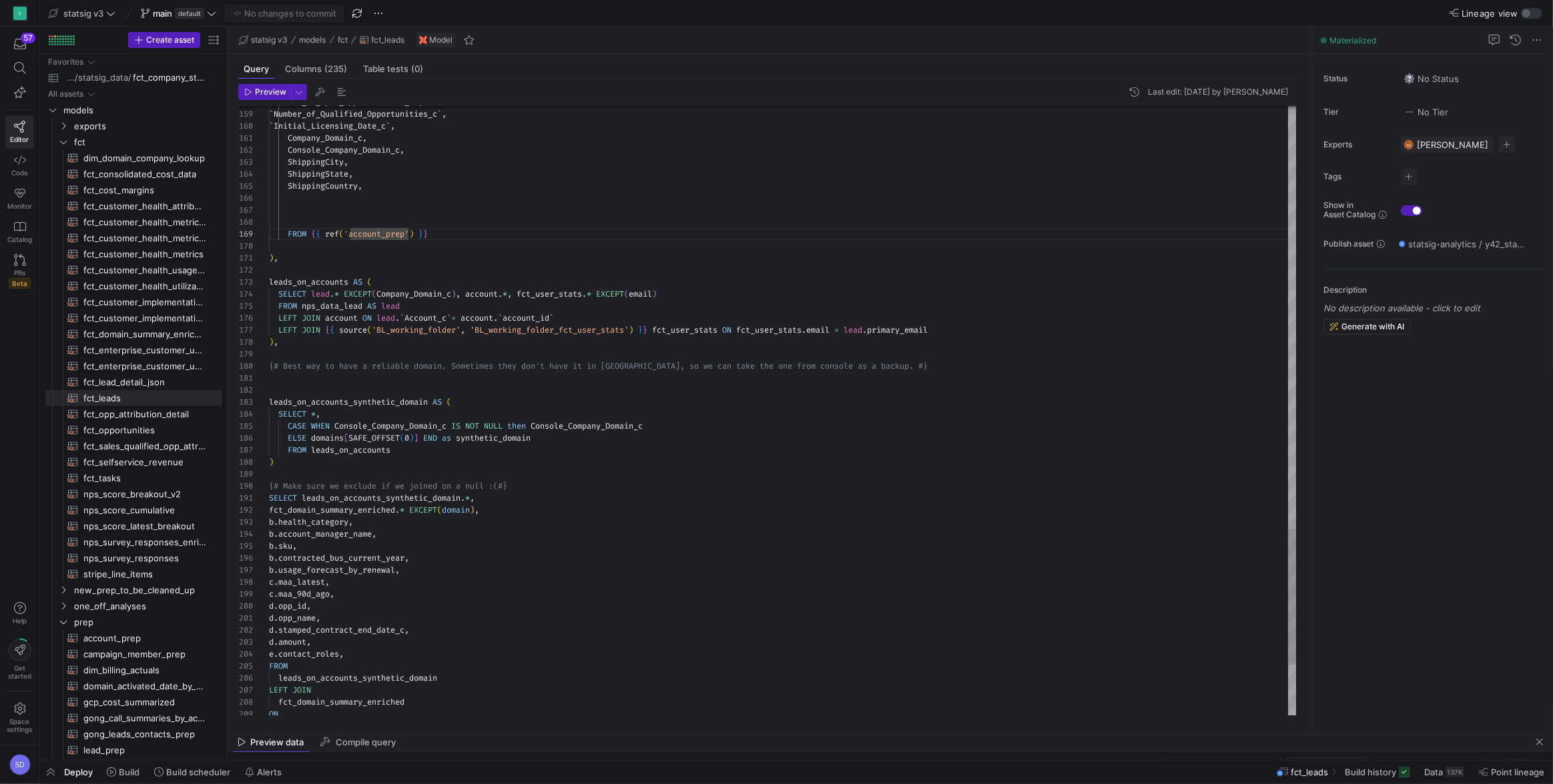
type textarea "), leads_on_accounts AS ( SELECT lead.* EXCEPT(Company_Domain_c), account.*, fc…"
drag, startPoint x: 274, startPoint y: 283, endPoint x: 668, endPoint y: 320, distance: 395.7
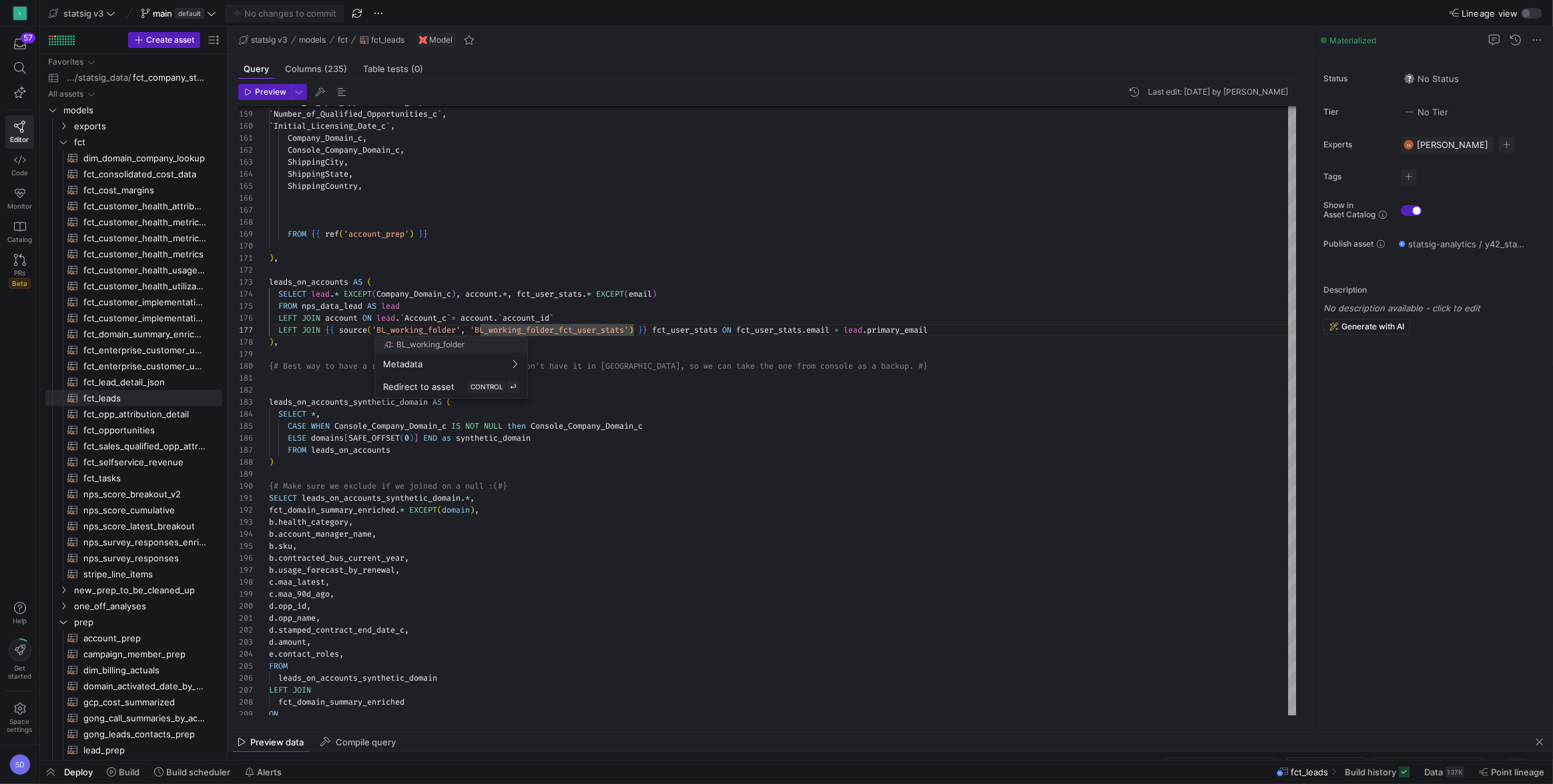
click at [668, 320] on div at bounding box center [776, 392] width 1553 height 784
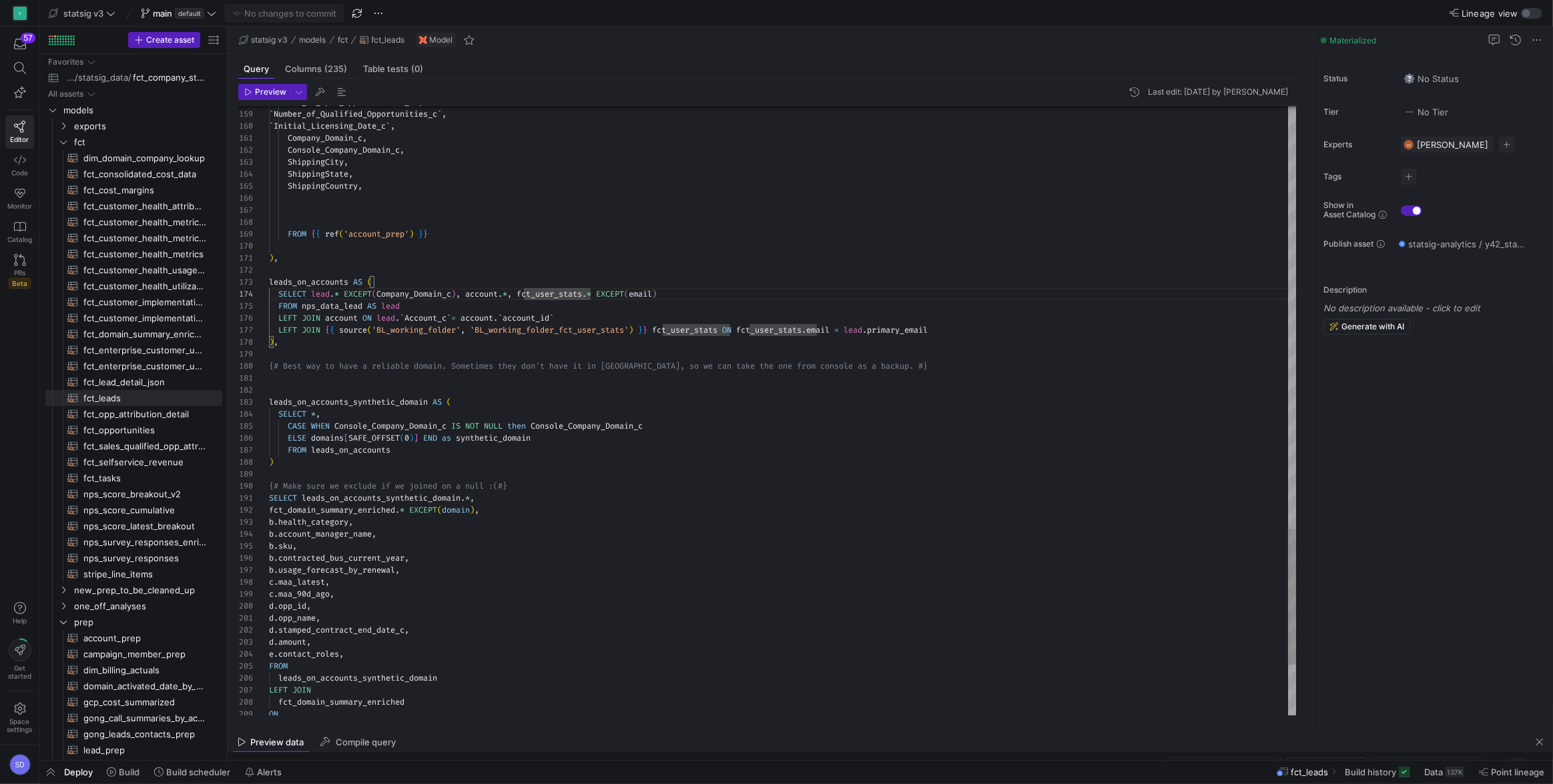
click at [566, 292] on div at bounding box center [776, 392] width 1553 height 784
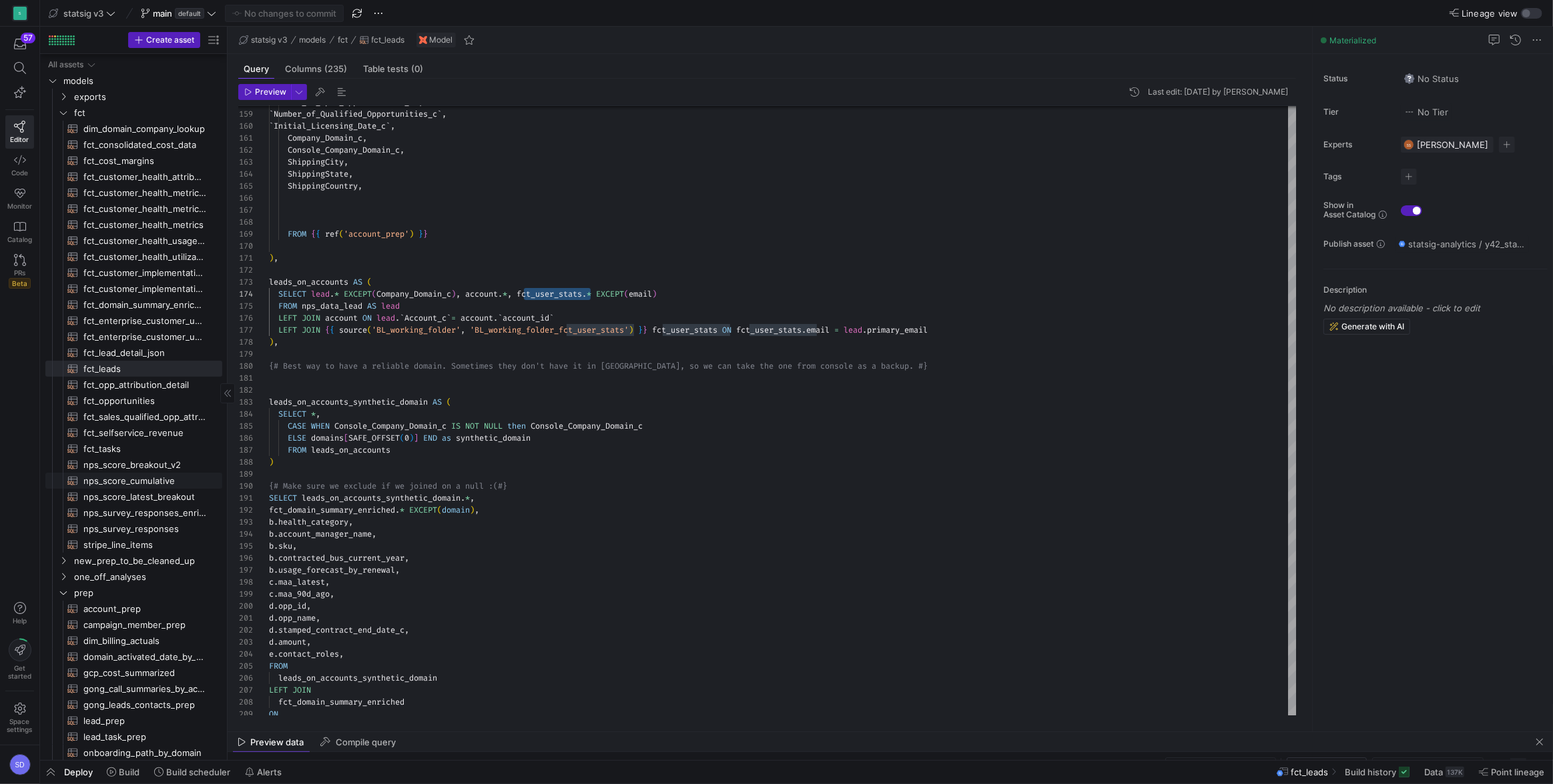
scroll to position [0, 0]
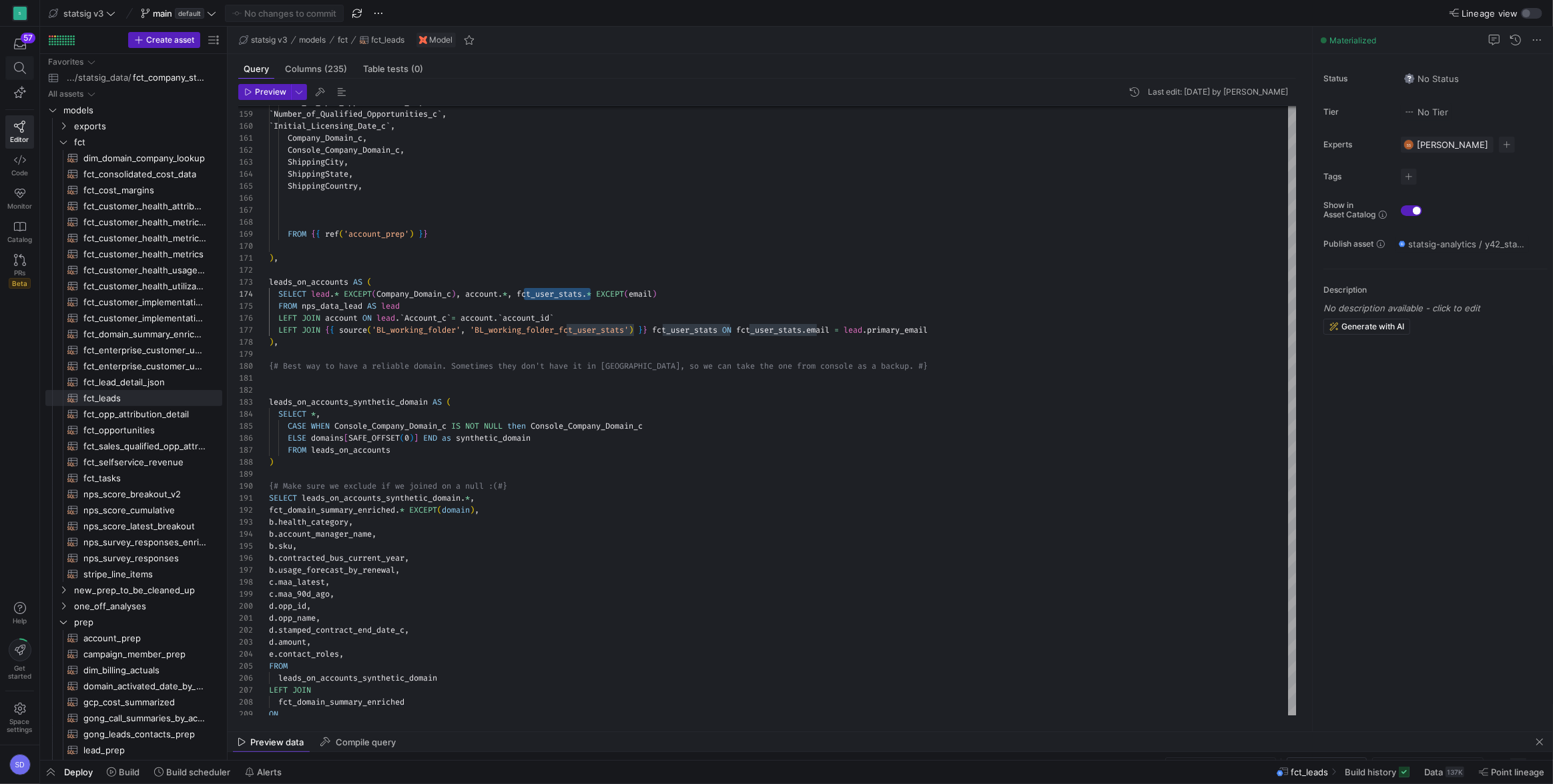
click at [23, 72] on icon at bounding box center [19, 68] width 12 height 12
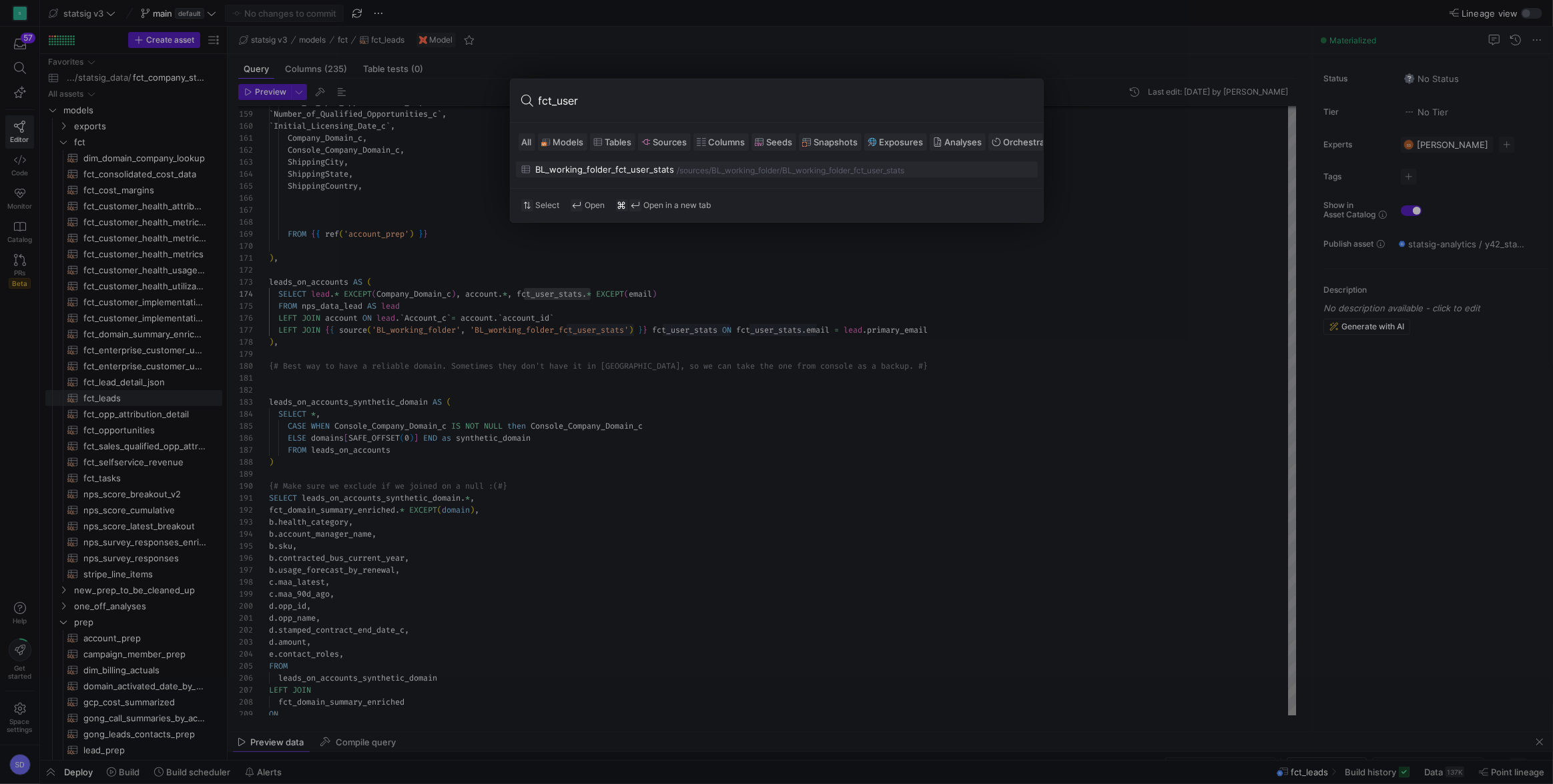
type input "fct_user"
click at [593, 165] on div "BL_working_folder_fct_user_stats" at bounding box center [605, 169] width 139 height 11
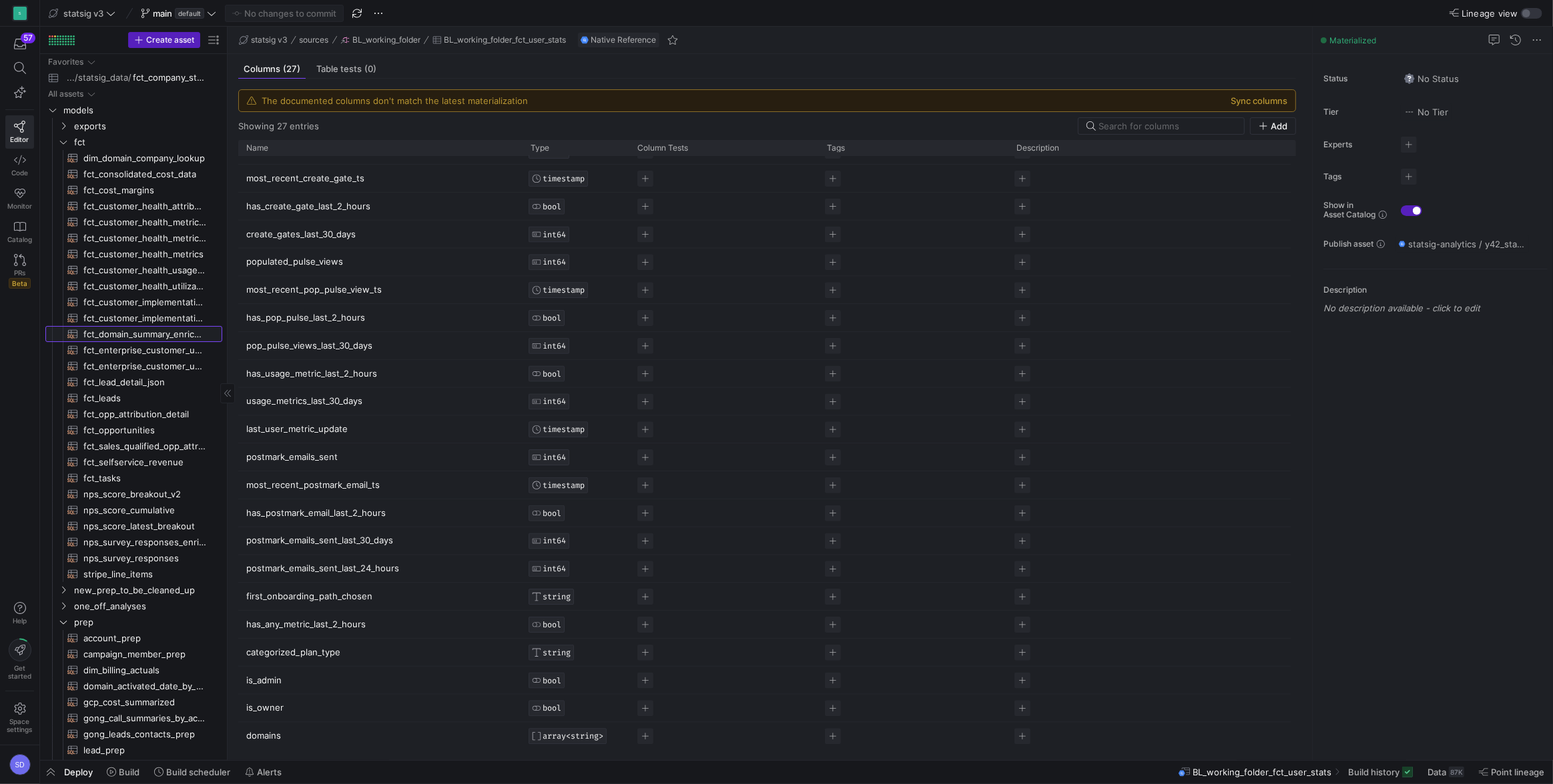
click at [126, 334] on span "fct_domain_summary_enriched​​​​​​​​​​" at bounding box center [145, 335] width 123 height 16
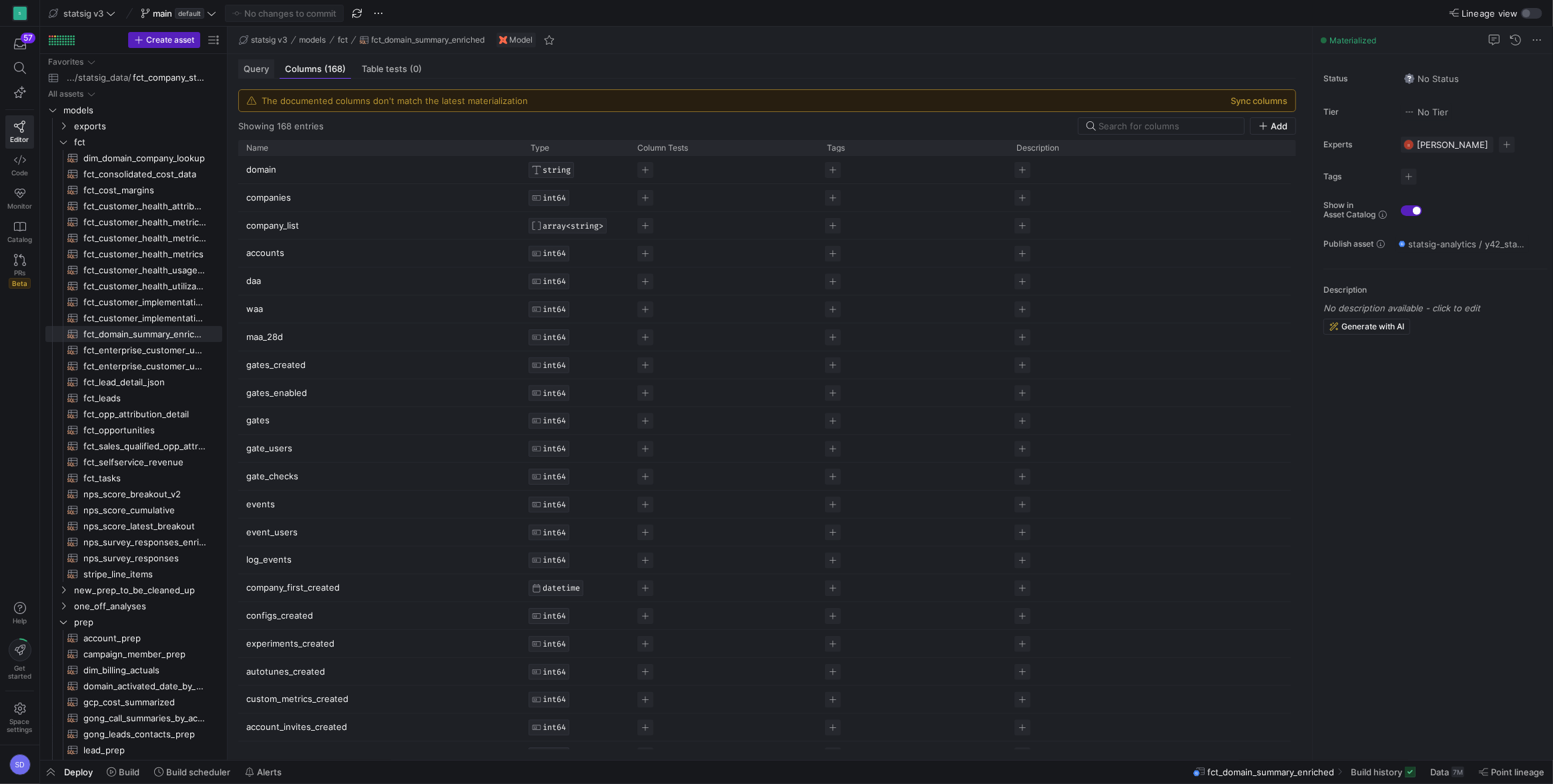
click at [258, 68] on span "Query" at bounding box center [256, 69] width 26 height 8
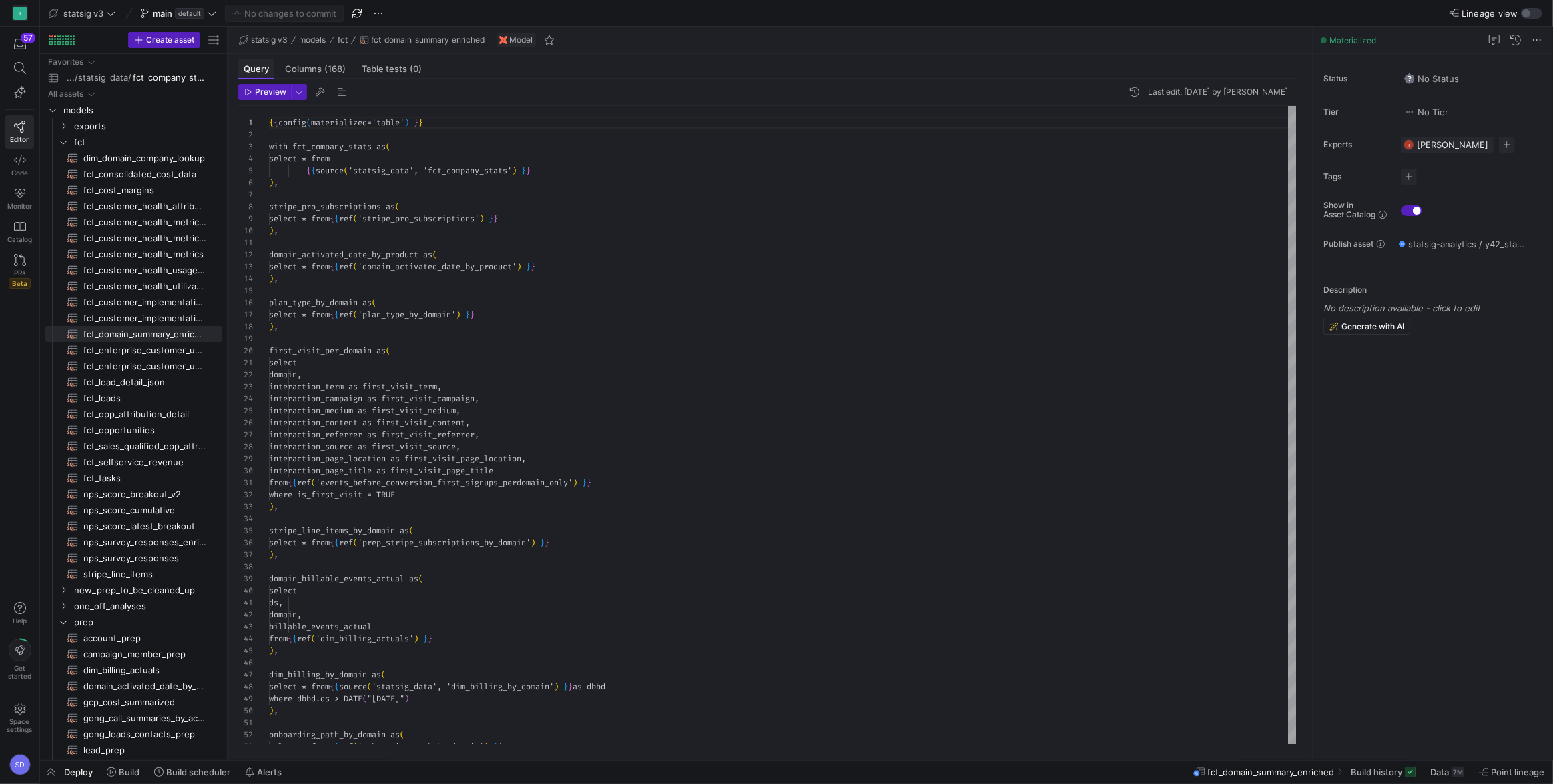
scroll to position [120, 0]
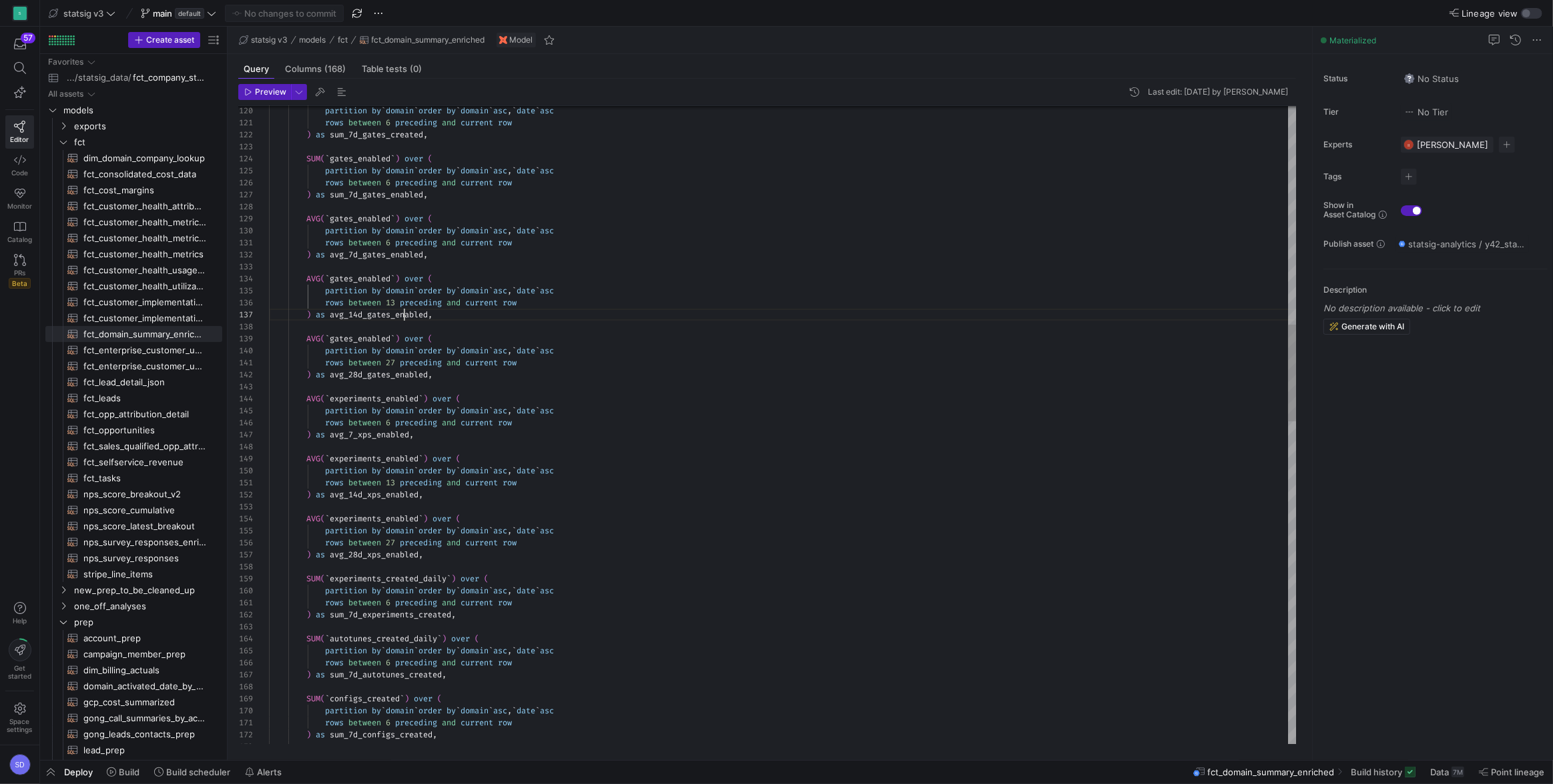
click at [403, 311] on div "partition by ` domain ` order by ` domain ` asc , ` date ` asc rows between 6 p…" at bounding box center [783, 772] width 1028 height 4212
click at [433, 429] on div "partition by ` domain ` order by ` domain ` asc , ` date ` asc rows between 6 p…" at bounding box center [783, 772] width 1028 height 4212
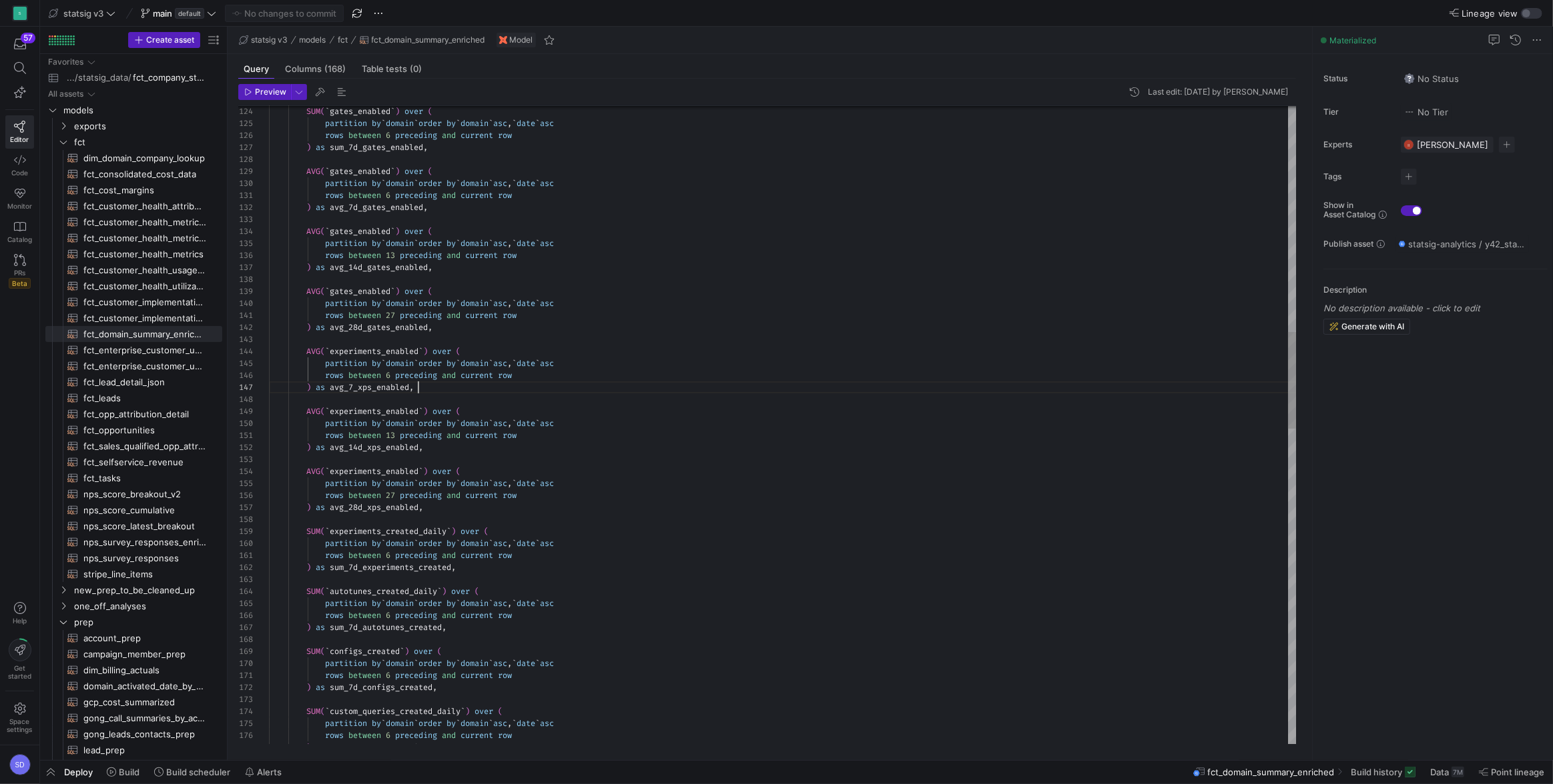
type textarea "rows between 13 preceding and current row ) as avg_14d_xps_enabled, AVG(`experi…"
click at [447, 509] on div "SUM ( ` gates_enabled ` ) over ( partition by ` domain ` order by ` domain ` as…" at bounding box center [783, 724] width 1028 height 4212
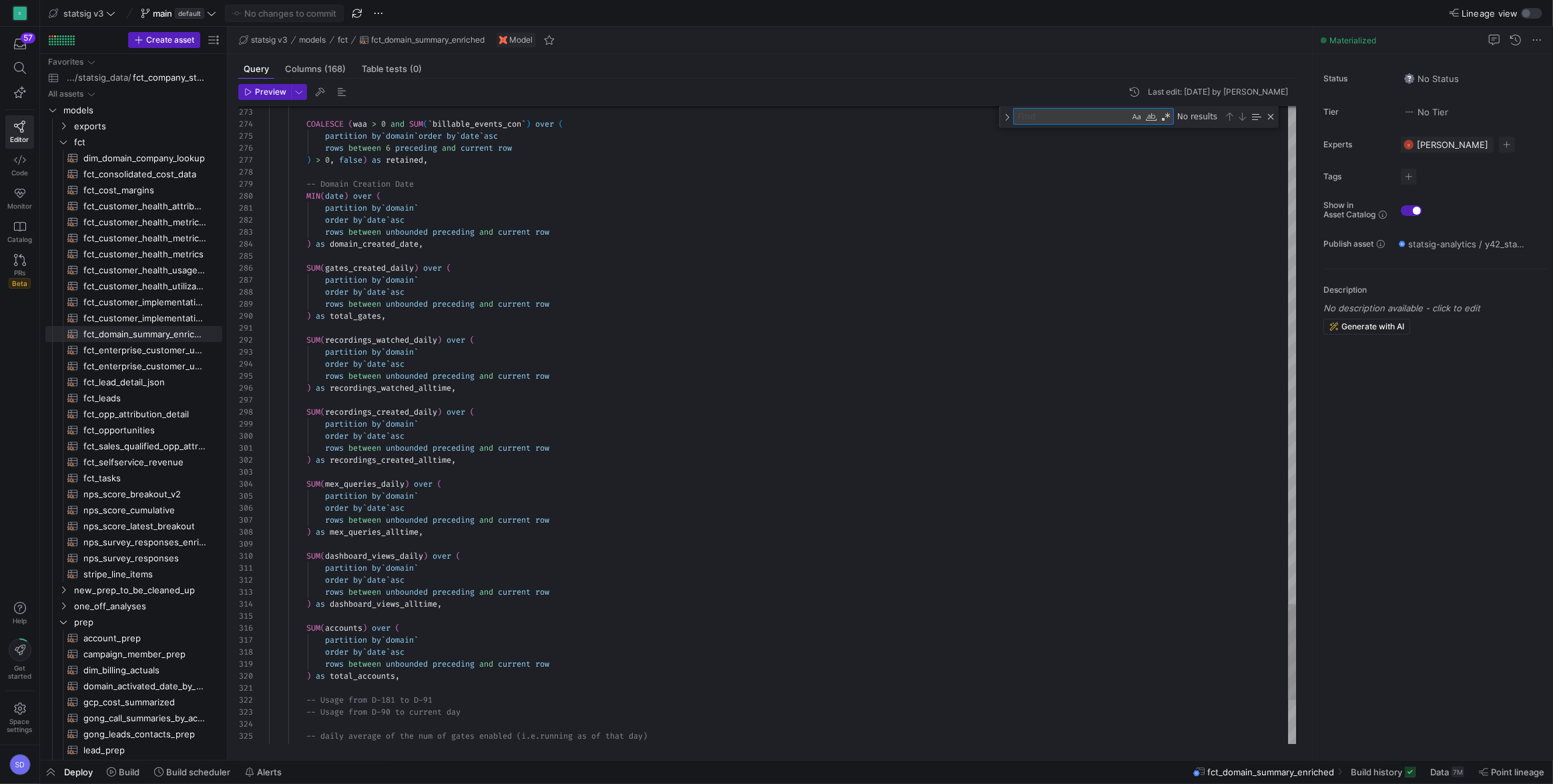
type textarea "s"
type textarea "rows between 6 preceding and current row ) as sum_7d_configs_created, SUM(`cust…"
type textarea "st"
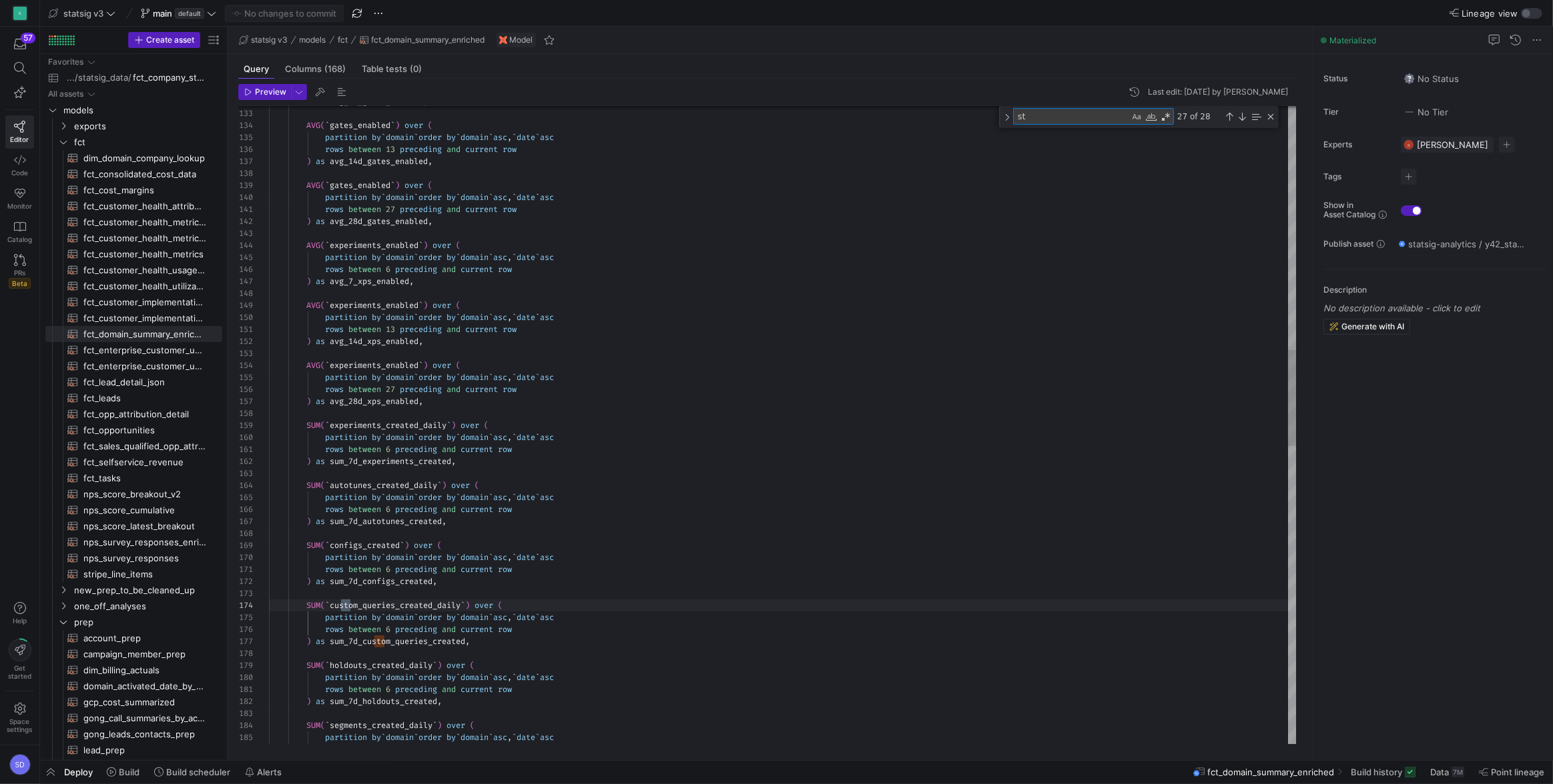
type textarea "{{ config(materialized='table') }} with fct_company_stats as ( select * from {{…"
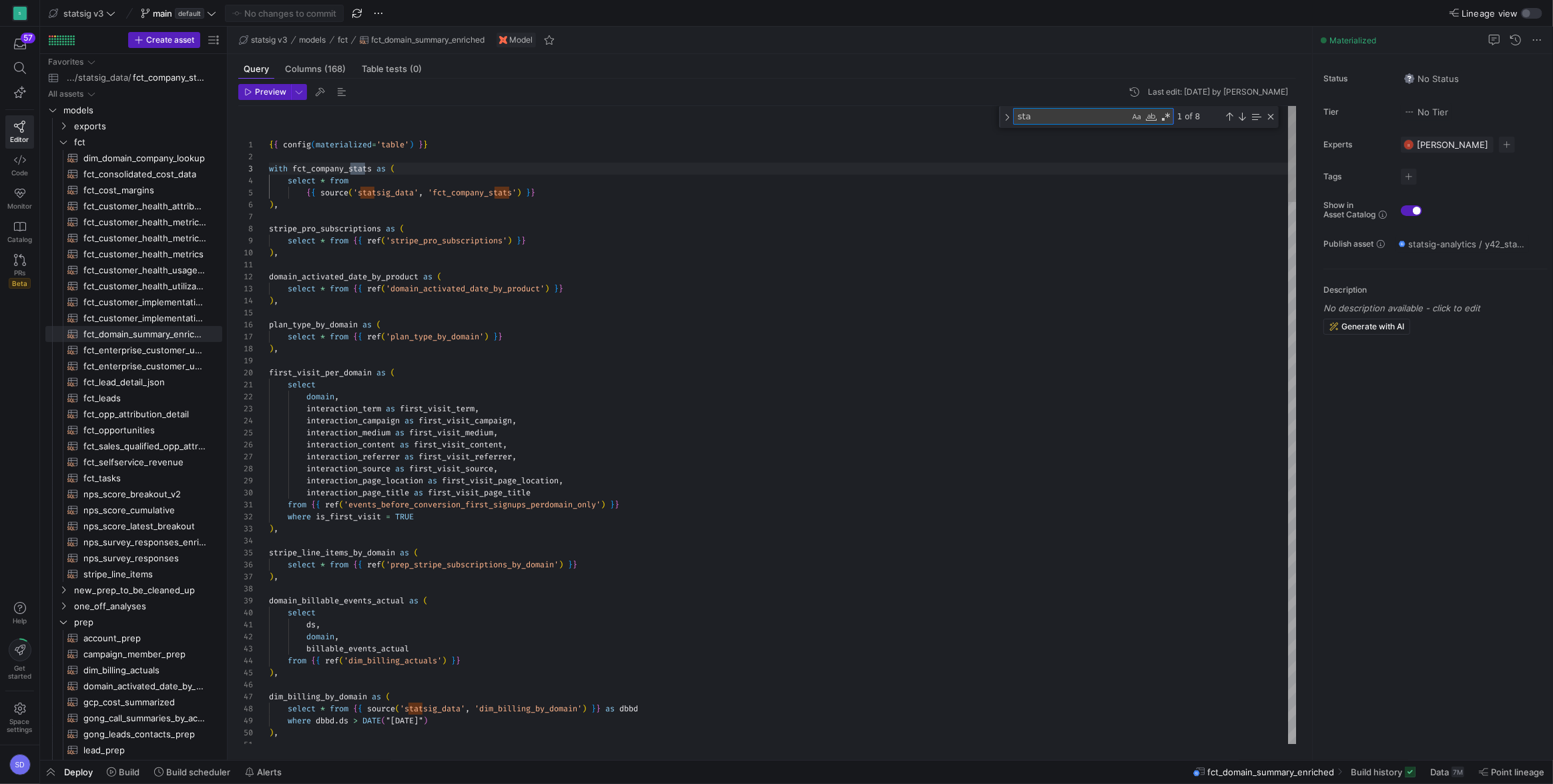
scroll to position [120, 95]
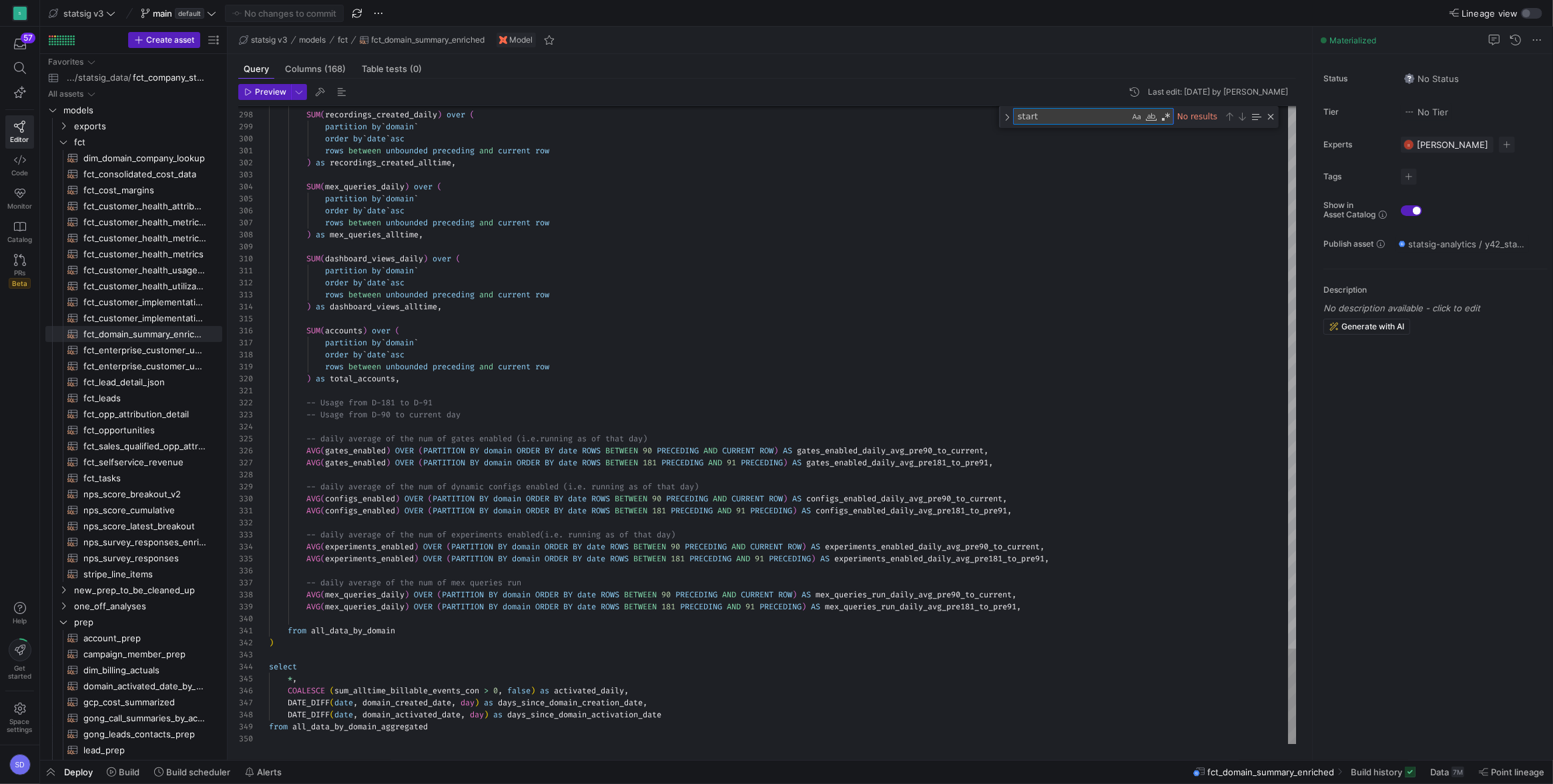
type textarea "start"
type textarea "from all_data_by_domain ) select *, COALESCE (sum_alltime_billable_events_con >…"
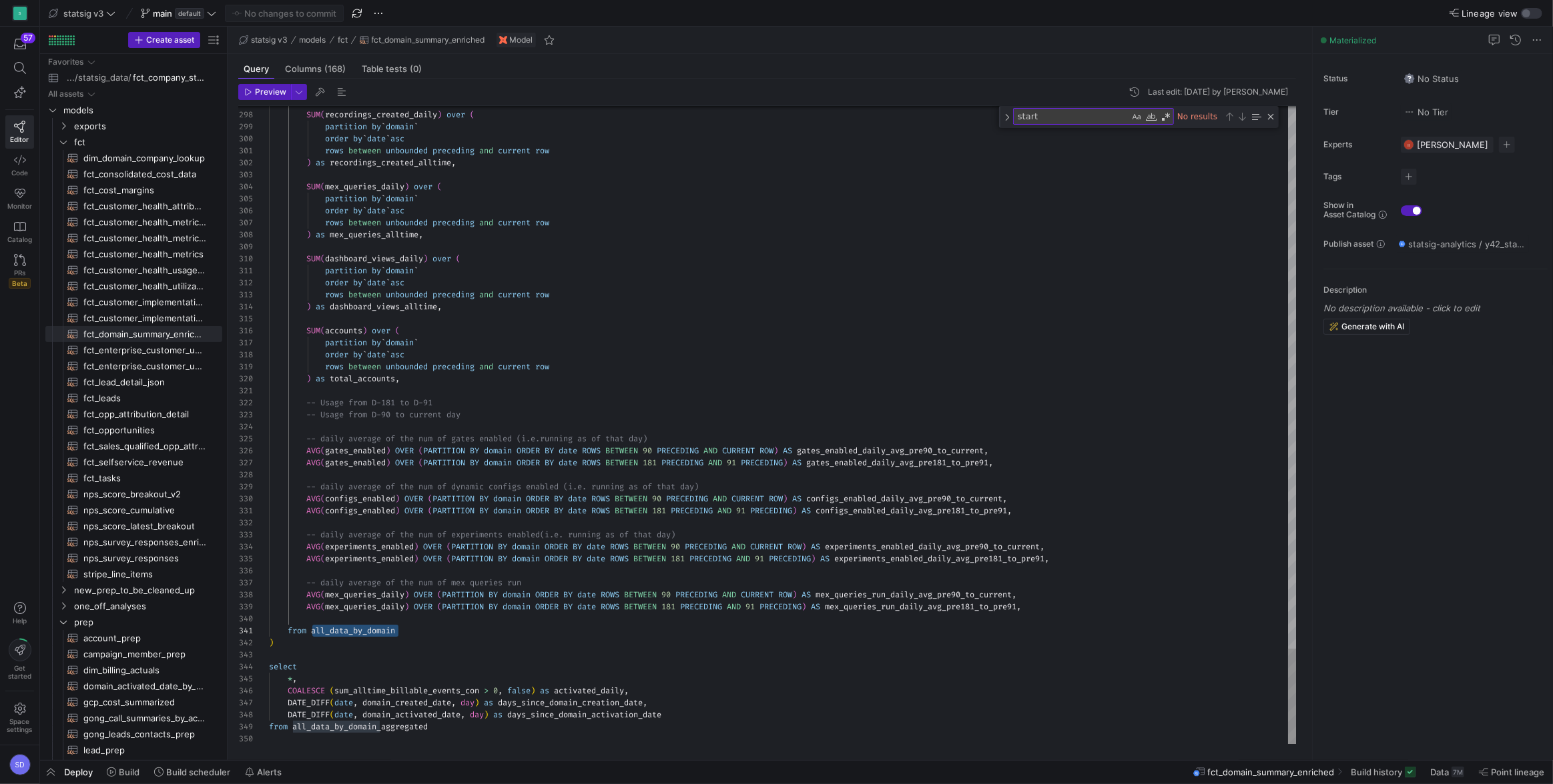
type textarea "all_data_by_domain"
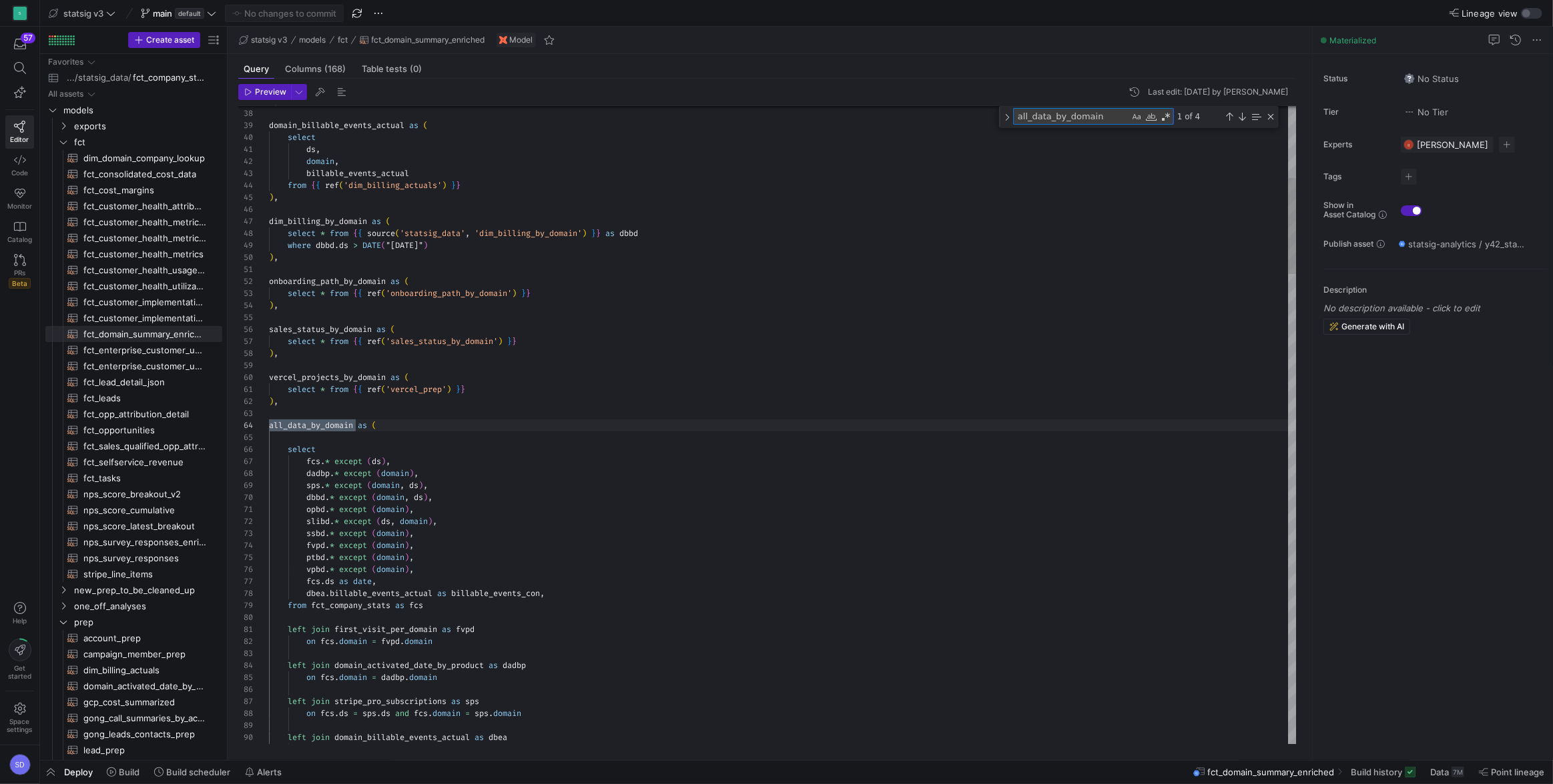
scroll to position [120, 87]
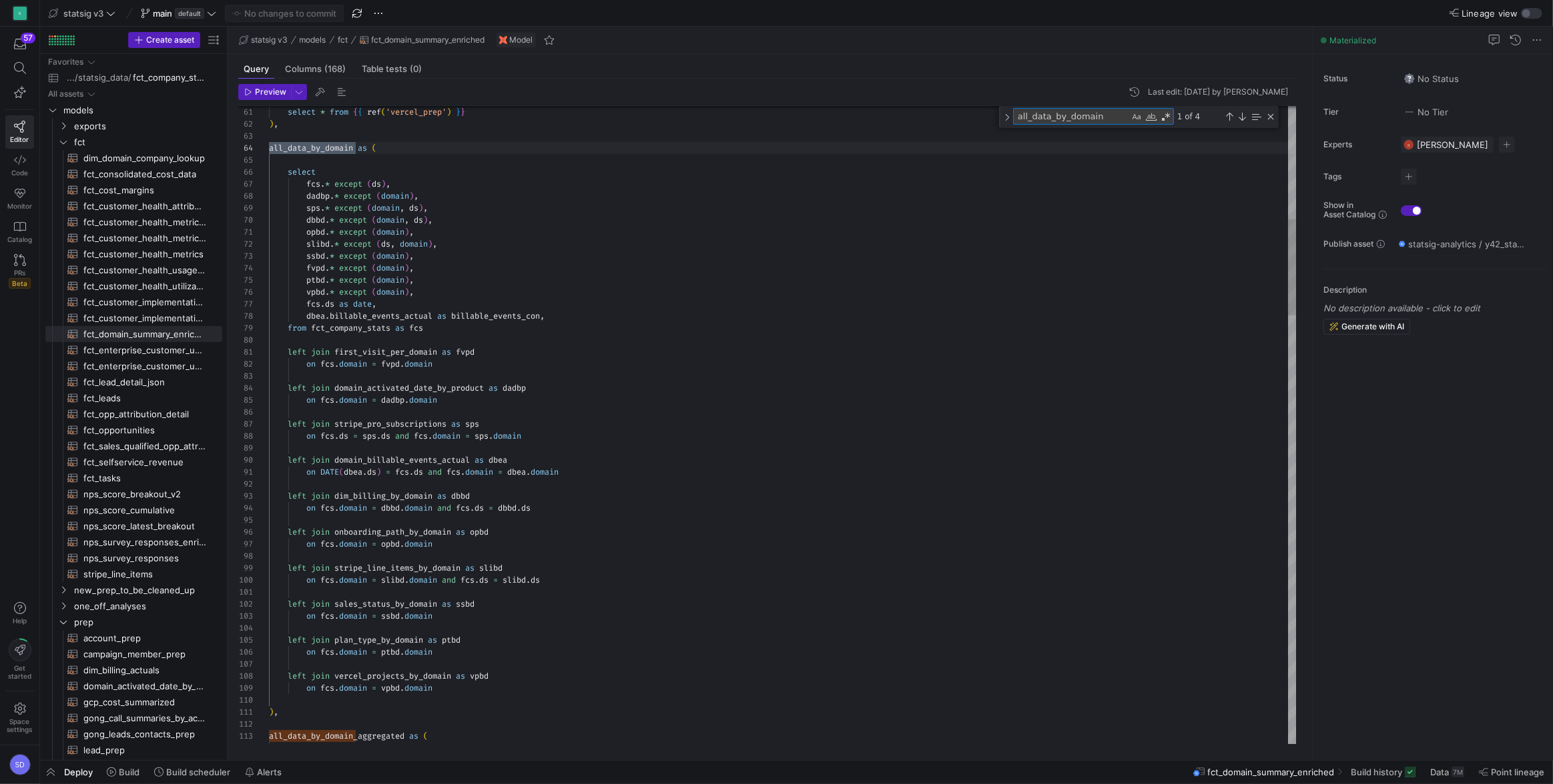
type textarea "opbd.* except (domain), slibd.* except (ds, domain), ssbd.* except (domain), fv…"
